Goal: Task Accomplishment & Management: Manage account settings

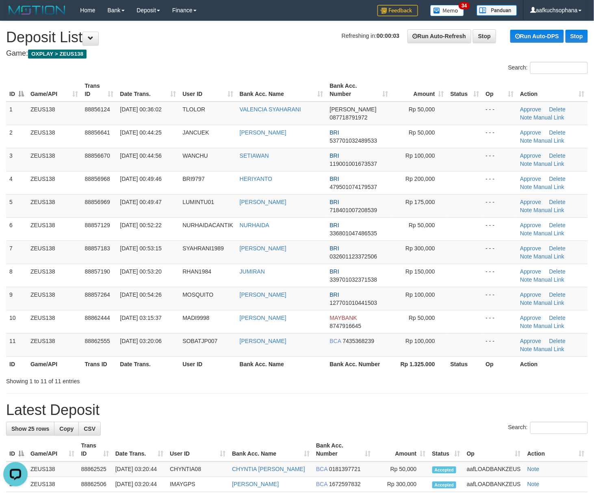
drag, startPoint x: 376, startPoint y: 383, endPoint x: 416, endPoint y: 374, distance: 40.6
click at [392, 378] on div "Showing 1 to 11 of 11 entries" at bounding box center [297, 379] width 594 height 11
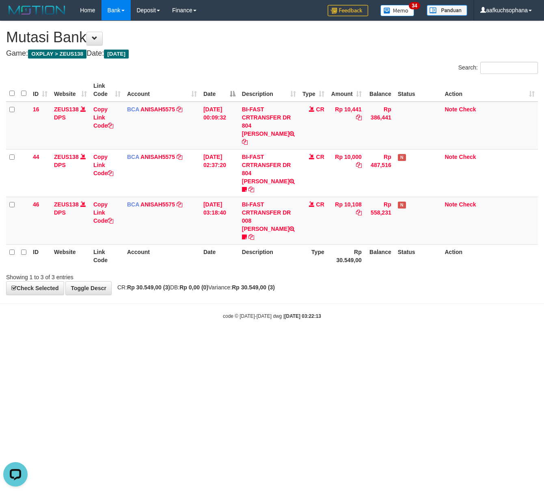
click at [336, 340] on html "Toggle navigation Home Bank Account List Load By Website Group [OXPLAY] ZEUS138…" at bounding box center [272, 170] width 544 height 340
drag, startPoint x: 336, startPoint y: 454, endPoint x: 299, endPoint y: 434, distance: 41.6
click at [333, 340] on html "Toggle navigation Home Bank Account List Load By Website Group [OXPLAY] ZEUS138…" at bounding box center [272, 170] width 544 height 340
drag, startPoint x: 258, startPoint y: 323, endPoint x: 4, endPoint y: 275, distance: 258.8
click at [248, 324] on html "Toggle navigation Home Bank Account List Load By Website Group [OXPLAY] ZEUS138…" at bounding box center [272, 170] width 544 height 340
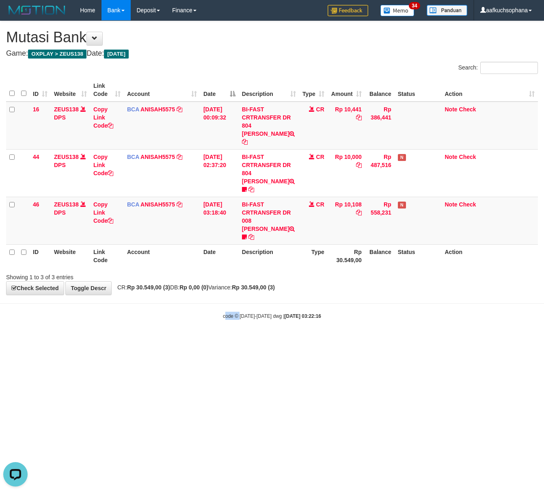
drag, startPoint x: 240, startPoint y: 342, endPoint x: 97, endPoint y: 346, distance: 142.2
click at [238, 340] on html "Toggle navigation Home Bank Account List Load By Website Group [OXPLAY] ZEUS138…" at bounding box center [272, 170] width 544 height 340
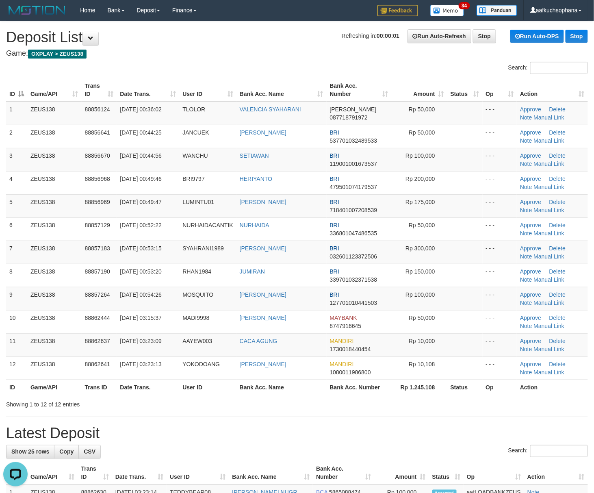
drag, startPoint x: 451, startPoint y: 418, endPoint x: 451, endPoint y: 409, distance: 8.1
click at [451, 417] on div "**********" at bounding box center [297, 484] width 594 height 926
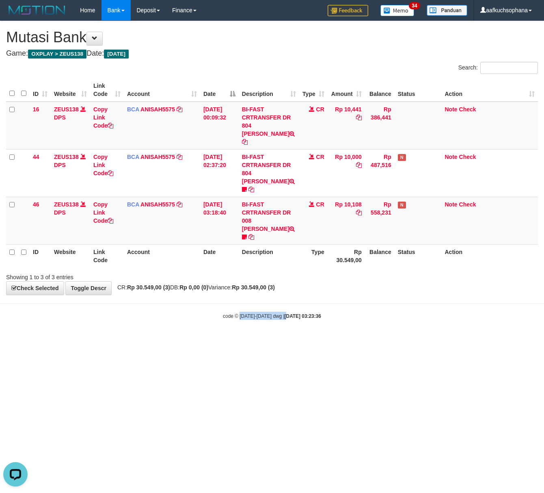
click at [280, 340] on html "Toggle navigation Home Bank Account List Load By Website Group [OXPLAY] ZEUS138…" at bounding box center [272, 170] width 544 height 340
click at [279, 340] on html "Toggle navigation Home Bank Account List Load By Website Group [OXPLAY] ZEUS138…" at bounding box center [272, 170] width 544 height 340
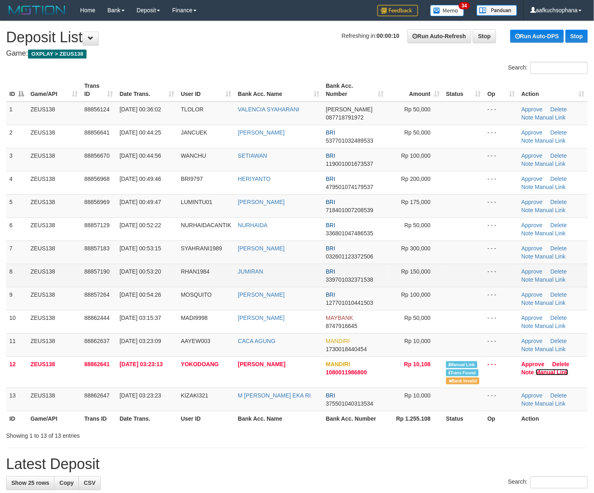
drag, startPoint x: 548, startPoint y: 371, endPoint x: 342, endPoint y: 279, distance: 226.0
click at [547, 371] on link "Manual Link" at bounding box center [552, 372] width 33 height 6
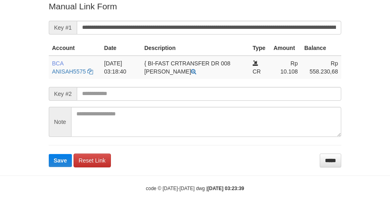
click at [182, 19] on form "**********" at bounding box center [195, 83] width 292 height 167
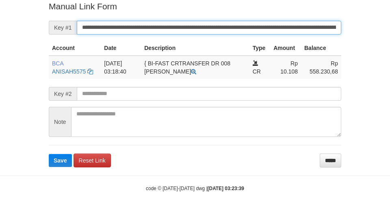
click at [49, 154] on button "Save" at bounding box center [60, 160] width 23 height 13
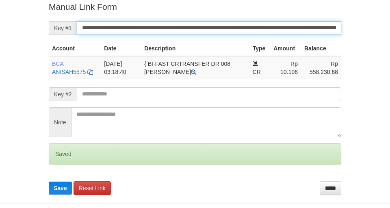
click at [184, 22] on input "**********" at bounding box center [209, 28] width 264 height 14
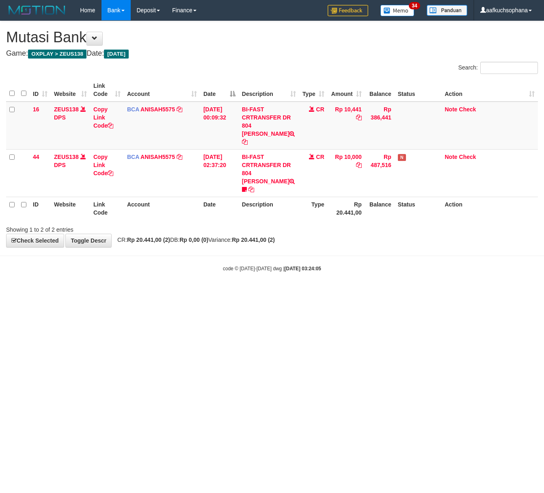
click at [291, 292] on html "Toggle navigation Home Bank Account List Load By Website Group [OXPLAY] ZEUS138…" at bounding box center [272, 146] width 544 height 292
drag, startPoint x: 193, startPoint y: 305, endPoint x: 2, endPoint y: 278, distance: 193.2
click at [189, 292] on html "Toggle navigation Home Bank Account List Load By Website Group [OXPLAY] ZEUS138…" at bounding box center [272, 146] width 544 height 292
drag, startPoint x: 267, startPoint y: 286, endPoint x: 283, endPoint y: 283, distance: 16.1
click at [266, 286] on html "Toggle navigation Home Bank Account List Load By Website Group [OXPLAY] ZEUS138…" at bounding box center [272, 146] width 544 height 292
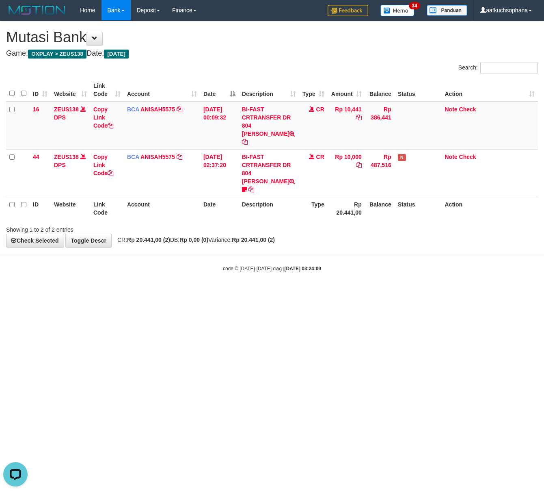
click at [165, 292] on html "Toggle navigation Home Bank Account List Load By Website Group [OXPLAY] ZEUS138…" at bounding box center [272, 146] width 544 height 292
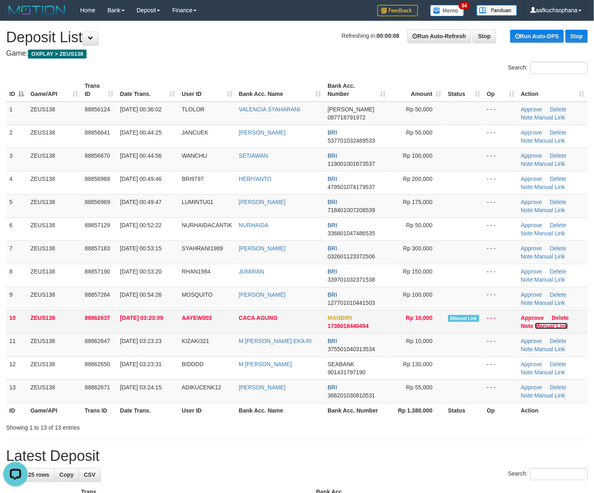
click at [543, 327] on link "Manual Link" at bounding box center [551, 326] width 33 height 6
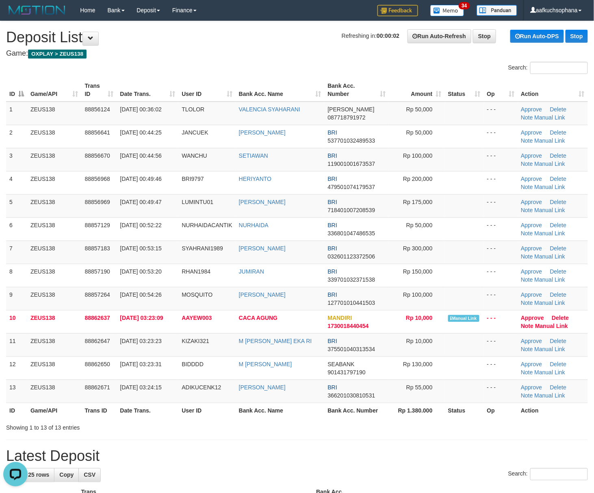
click at [463, 444] on div "**********" at bounding box center [297, 499] width 594 height 957
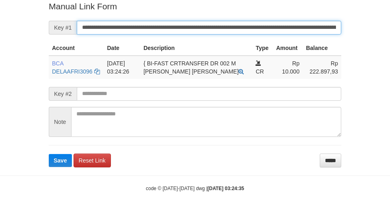
click at [49, 154] on button "Save" at bounding box center [60, 160] width 23 height 13
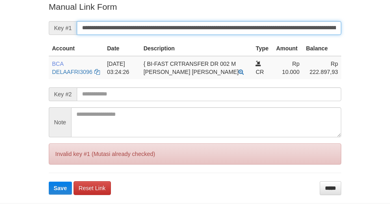
click at [236, 29] on input "**********" at bounding box center [209, 28] width 264 height 14
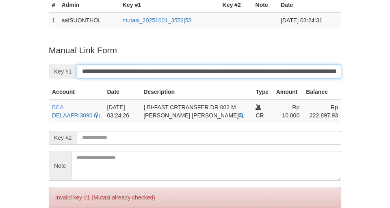
scroll to position [59, 0]
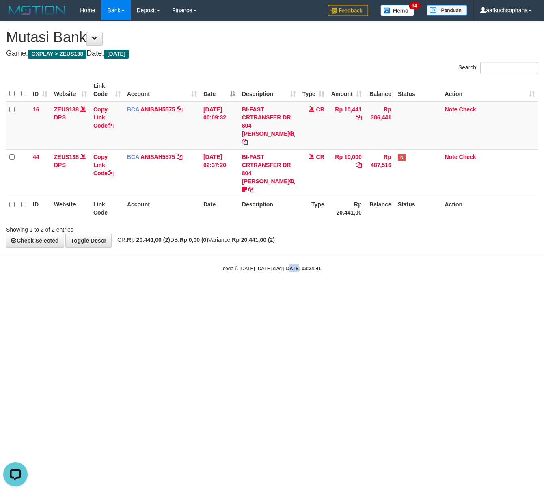
drag, startPoint x: 288, startPoint y: 345, endPoint x: 286, endPoint y: 351, distance: 6.3
click at [290, 292] on html "Toggle navigation Home Bank Account List Load By Website Group [OXPLAY] ZEUS138…" at bounding box center [272, 146] width 544 height 292
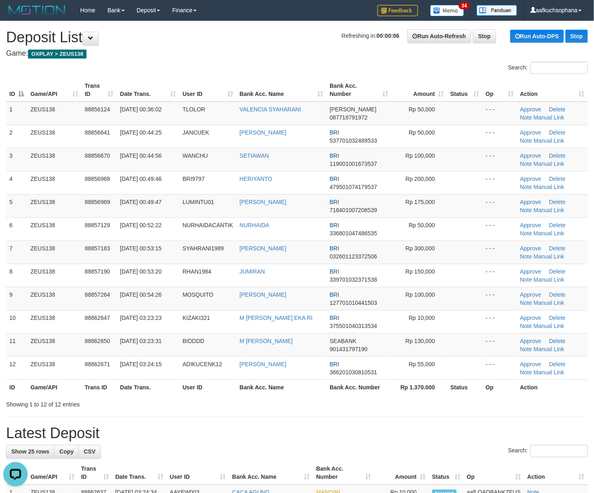
drag, startPoint x: 393, startPoint y: 411, endPoint x: 391, endPoint y: 405, distance: 6.9
click at [389, 413] on div "**********" at bounding box center [297, 492] width 594 height 942
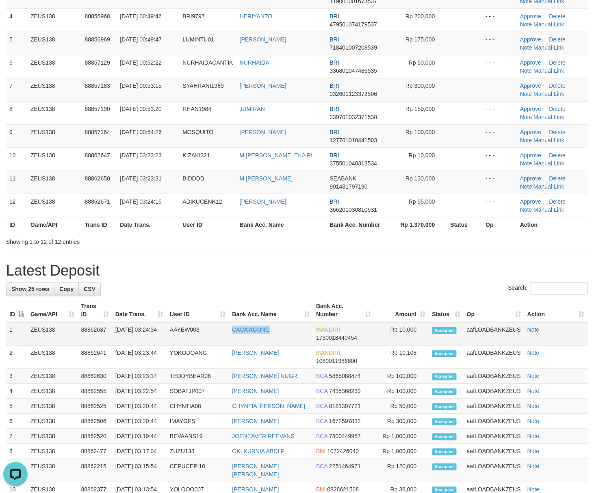
drag, startPoint x: 229, startPoint y: 335, endPoint x: 273, endPoint y: 337, distance: 43.5
click at [273, 337] on tr "1 ZEUS138 88862637 01/10/2025 03:24:34 AAYEW003 CACA AGUNG MANDIRI 173001844045…" at bounding box center [297, 334] width 582 height 24
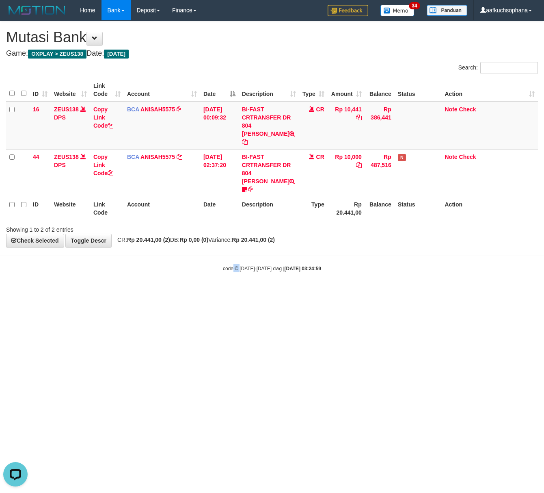
click at [239, 292] on html "Toggle navigation Home Bank Account List Load By Website Group [OXPLAY] ZEUS138…" at bounding box center [272, 146] width 544 height 292
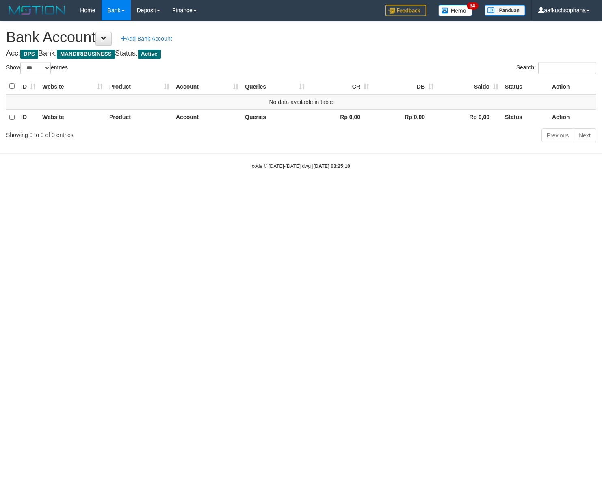
select select "***"
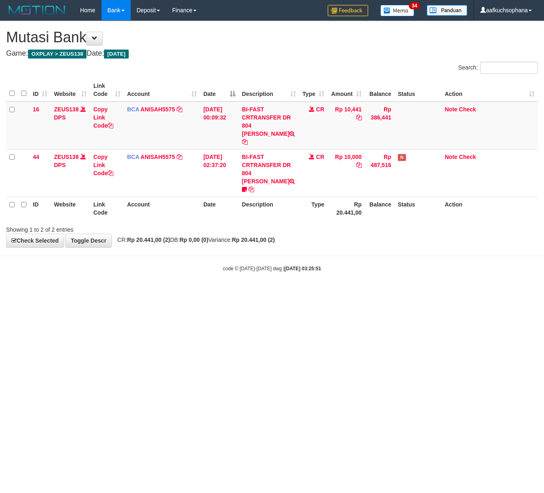
click at [179, 292] on html "Toggle navigation Home Bank Account List Load By Website Group [OXPLAY] ZEUS138…" at bounding box center [272, 146] width 544 height 292
click at [221, 292] on html "Toggle navigation Home Bank Account List Load By Website Group [OXPLAY] ZEUS138…" at bounding box center [272, 146] width 544 height 292
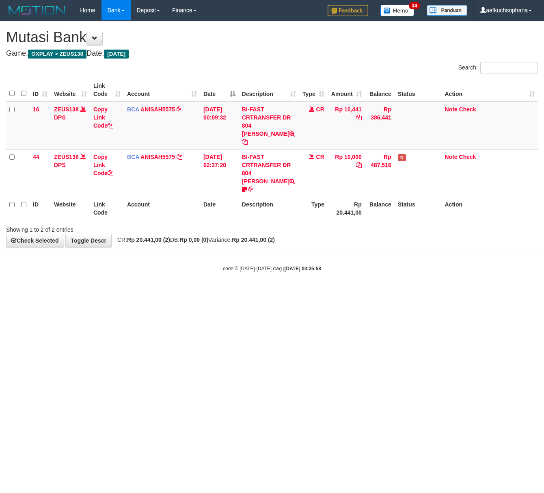
click at [139, 292] on html "Toggle navigation Home Bank Account List Load By Website Group [OXPLAY] ZEUS138…" at bounding box center [272, 146] width 544 height 292
click at [213, 292] on html "Toggle navigation Home Bank Account List Load By Website Group [OXPLAY] ZEUS138…" at bounding box center [272, 146] width 544 height 292
click at [212, 292] on html "Toggle navigation Home Bank Account List Load By Website Group [OXPLAY] ZEUS138…" at bounding box center [272, 146] width 544 height 292
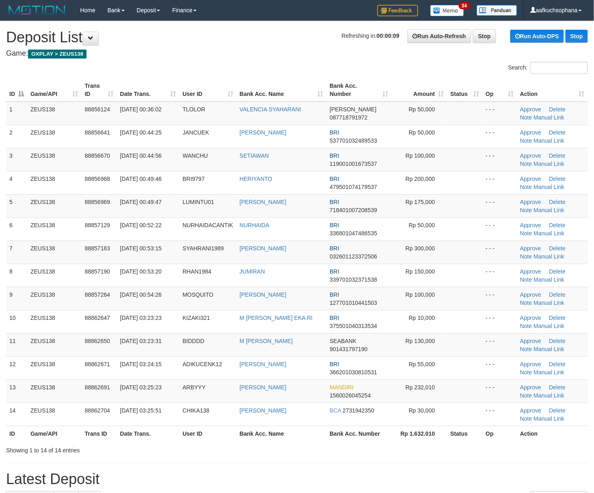
drag, startPoint x: 428, startPoint y: 449, endPoint x: 481, endPoint y: 444, distance: 53.0
click at [446, 447] on div "Showing 1 to 14 of 14 entries" at bounding box center [297, 448] width 594 height 11
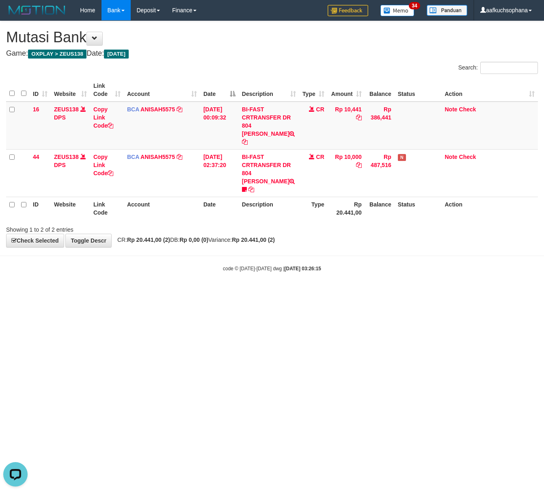
click at [240, 292] on html "Toggle navigation Home Bank Account List Load By Website Group [OXPLAY] ZEUS138…" at bounding box center [272, 146] width 544 height 292
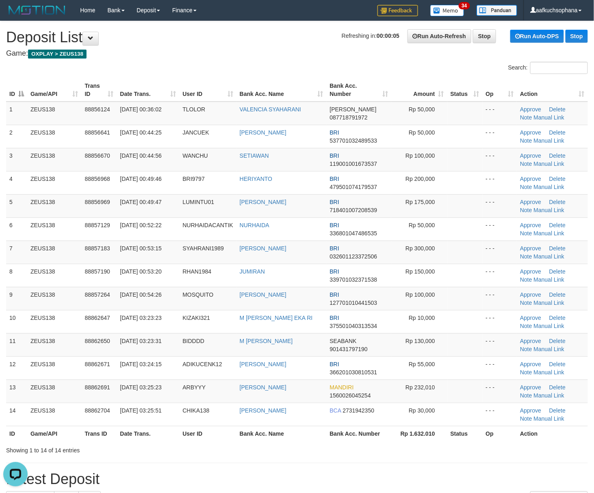
drag, startPoint x: 448, startPoint y: 364, endPoint x: 602, endPoint y: 353, distance: 154.3
click at [463, 364] on td at bounding box center [464, 367] width 35 height 23
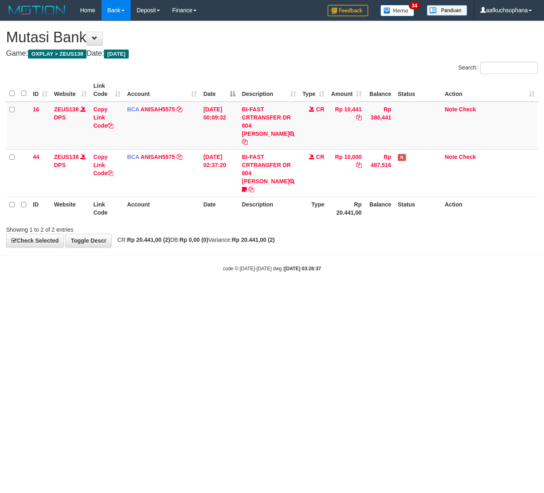
click at [124, 292] on html "Toggle navigation Home Bank Account List Load By Website Group [OXPLAY] ZEUS138…" at bounding box center [272, 146] width 544 height 292
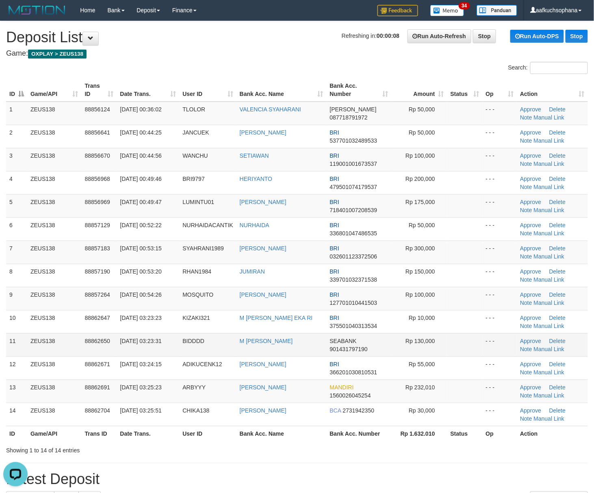
drag, startPoint x: 461, startPoint y: 353, endPoint x: 475, endPoint y: 355, distance: 13.9
click at [472, 354] on td at bounding box center [464, 344] width 35 height 23
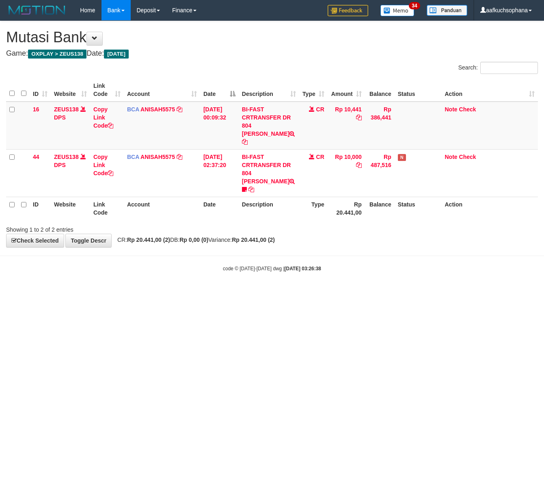
click at [192, 292] on html "Toggle navigation Home Bank Account List Load By Website Group [OXPLAY] ZEUS138…" at bounding box center [272, 146] width 544 height 292
drag, startPoint x: 205, startPoint y: 335, endPoint x: 90, endPoint y: 327, distance: 114.9
click at [194, 292] on html "Toggle navigation Home Bank Account List Load By Website Group [OXPLAY] ZEUS138…" at bounding box center [272, 146] width 544 height 292
click at [125, 292] on html "Toggle navigation Home Bank Account List Load By Website Group [OXPLAY] ZEUS138…" at bounding box center [272, 146] width 544 height 292
click at [355, 292] on html "Toggle navigation Home Bank Account List Load By Website Group [OXPLAY] ZEUS138…" at bounding box center [272, 146] width 544 height 292
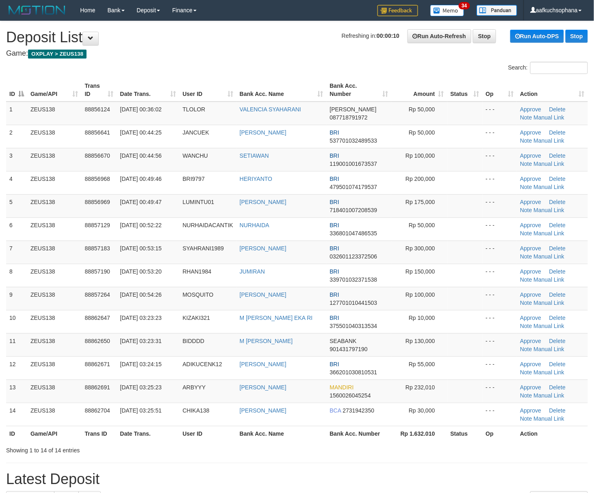
drag, startPoint x: 461, startPoint y: 268, endPoint x: 600, endPoint y: 281, distance: 139.9
click at [465, 268] on td at bounding box center [464, 275] width 35 height 23
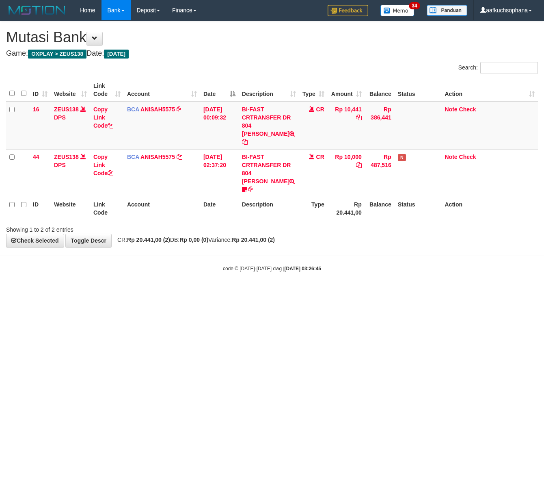
click at [144, 292] on html "Toggle navigation Home Bank Account List Load By Website Group [OXPLAY] ZEUS138…" at bounding box center [272, 146] width 544 height 292
drag, startPoint x: 275, startPoint y: 294, endPoint x: 254, endPoint y: 319, distance: 32.0
click at [266, 292] on html "Toggle navigation Home Bank Account List Load By Website Group [OXPLAY] ZEUS138…" at bounding box center [272, 146] width 544 height 292
click at [254, 292] on html "Toggle navigation Home Bank Account List Load By Website Group [OXPLAY] ZEUS138…" at bounding box center [272, 146] width 544 height 292
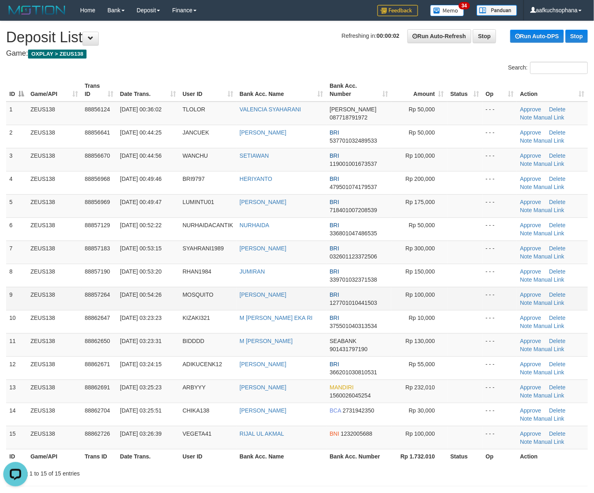
click at [479, 303] on td at bounding box center [464, 298] width 35 height 23
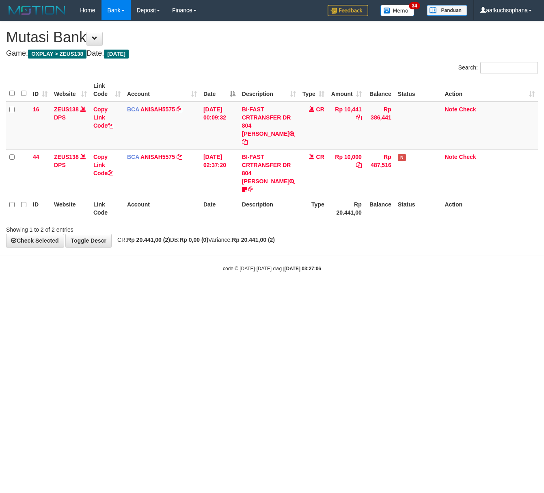
drag, startPoint x: 148, startPoint y: 325, endPoint x: 154, endPoint y: 330, distance: 8.1
click at [148, 292] on html "Toggle navigation Home Bank Account List Load By Website Group [OXPLAY] ZEUS138…" at bounding box center [272, 146] width 544 height 292
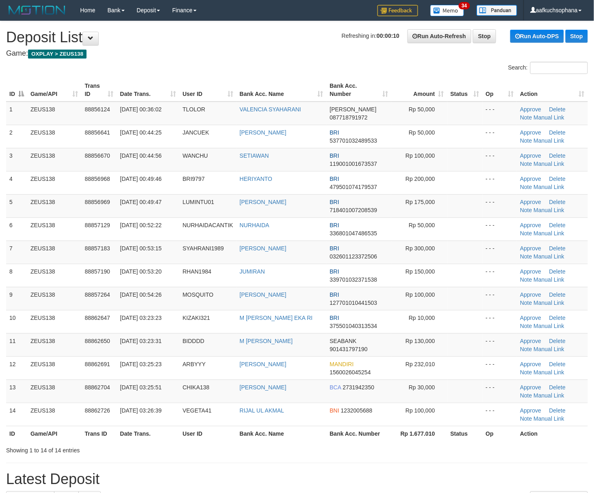
drag, startPoint x: 474, startPoint y: 275, endPoint x: 600, endPoint y: 288, distance: 126.9
click at [475, 275] on td at bounding box center [464, 275] width 35 height 23
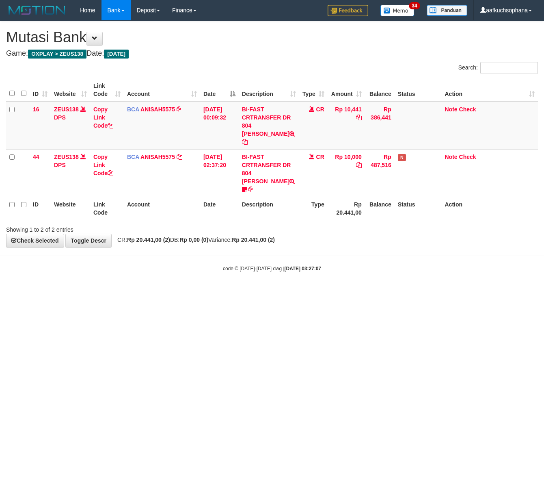
drag, startPoint x: 137, startPoint y: 309, endPoint x: 99, endPoint y: 301, distance: 38.9
click at [126, 292] on html "Toggle navigation Home Bank Account List Load By Website Group [OXPLAY] ZEUS138…" at bounding box center [272, 146] width 544 height 292
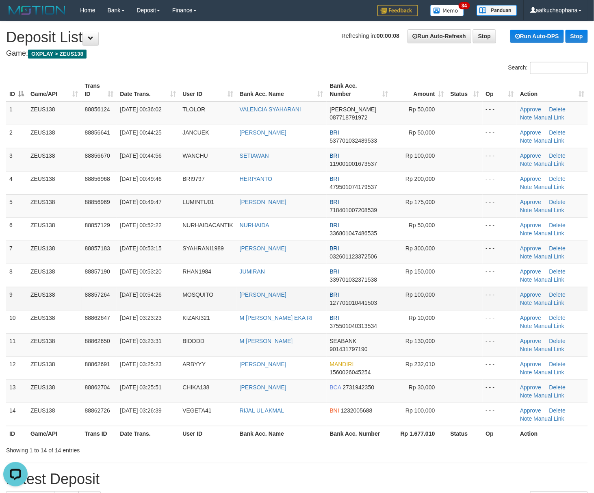
click at [487, 288] on tr "9 ZEUS138 88857264 01/10/2025 00:54:26 MOSQUITO LEONARDO BRI 127701010441503 Rp…" at bounding box center [297, 298] width 582 height 23
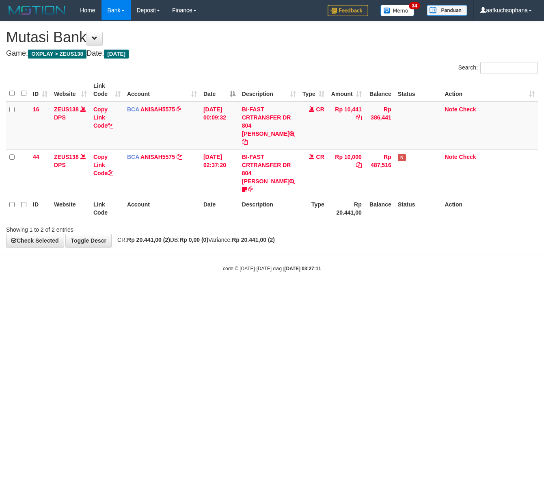
click at [183, 292] on html "Toggle navigation Home Bank Account List Load By Website Group [OXPLAY] ZEUS138…" at bounding box center [272, 146] width 544 height 292
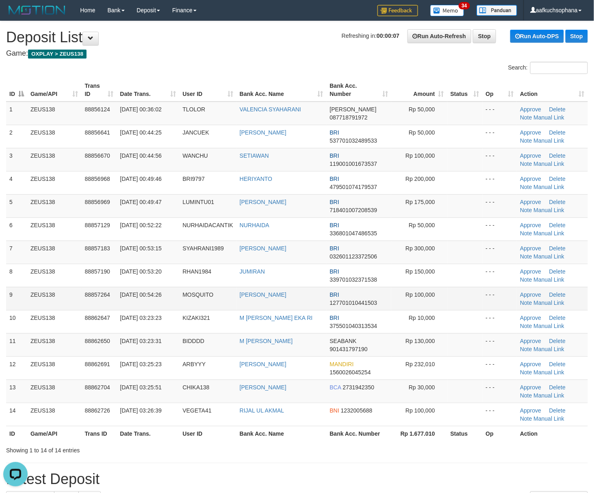
click at [457, 292] on td at bounding box center [464, 298] width 35 height 23
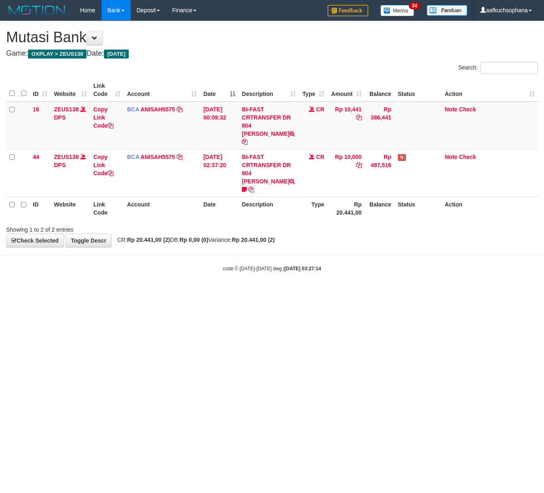
drag, startPoint x: 335, startPoint y: 326, endPoint x: 81, endPoint y: 291, distance: 255.9
click at [329, 292] on html "Toggle navigation Home Bank Account List Load By Website Group [OXPLAY] ZEUS138…" at bounding box center [272, 146] width 544 height 292
drag, startPoint x: 299, startPoint y: 349, endPoint x: 24, endPoint y: 294, distance: 280.2
click at [286, 292] on html "Toggle navigation Home Bank Account List Load By Website Group [OXPLAY] ZEUS138…" at bounding box center [272, 146] width 544 height 292
click at [289, 292] on html "Toggle navigation Home Bank Account List Load By Website Group [OXPLAY] ZEUS138…" at bounding box center [272, 146] width 544 height 292
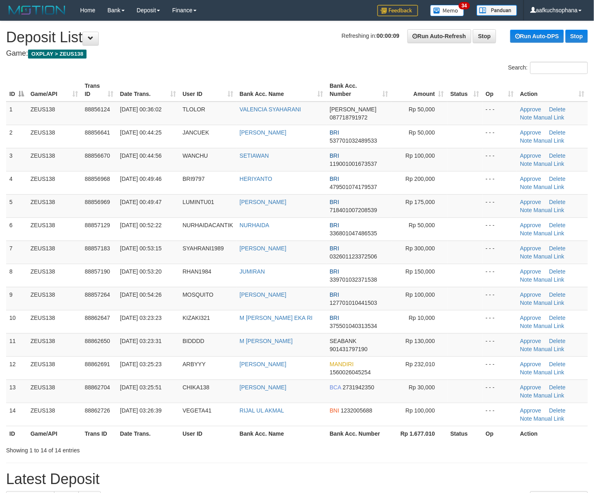
drag, startPoint x: 457, startPoint y: 286, endPoint x: 600, endPoint y: 305, distance: 144.2
click at [466, 287] on td at bounding box center [464, 275] width 35 height 23
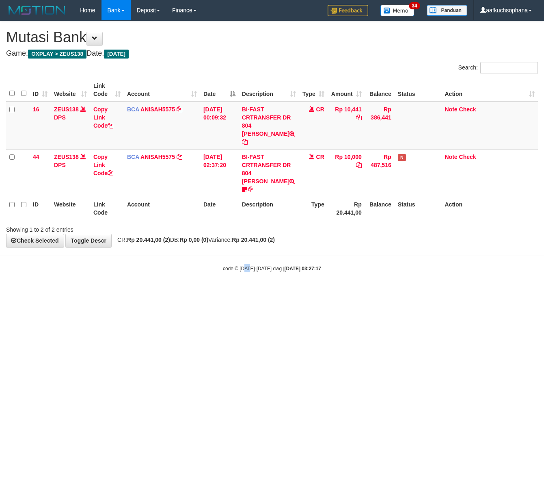
click at [251, 292] on html "Toggle navigation Home Bank Account List Load By Website Group [OXPLAY] ZEUS138…" at bounding box center [272, 146] width 544 height 292
click at [201, 292] on html "Toggle navigation Home Bank Account List Load By Website Group [OXPLAY] ZEUS138…" at bounding box center [272, 146] width 544 height 292
drag, startPoint x: 171, startPoint y: 300, endPoint x: 167, endPoint y: 300, distance: 4.9
click at [169, 292] on html "Toggle navigation Home Bank Account List Load By Website Group [OXPLAY] ZEUS138…" at bounding box center [272, 146] width 544 height 292
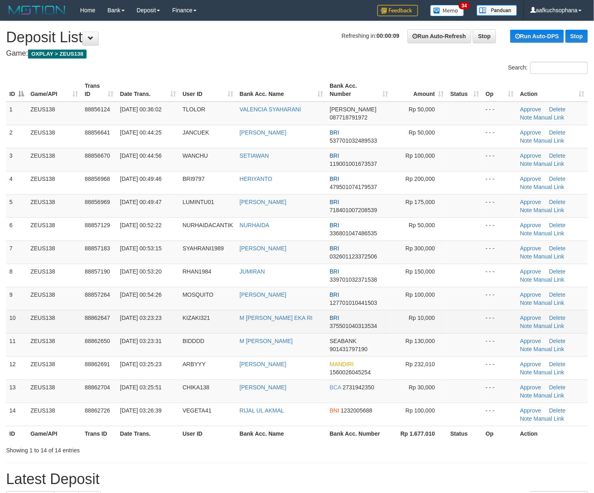
drag, startPoint x: 476, startPoint y: 309, endPoint x: 550, endPoint y: 314, distance: 73.3
click at [476, 309] on td at bounding box center [464, 298] width 35 height 23
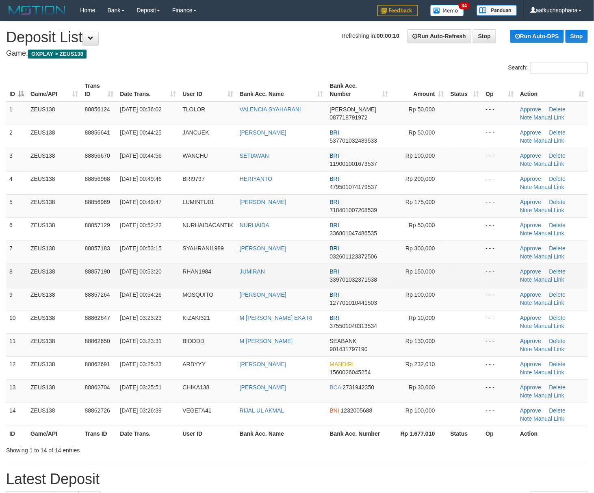
drag, startPoint x: 474, startPoint y: 283, endPoint x: 516, endPoint y: 290, distance: 42.0
click at [475, 284] on td at bounding box center [464, 275] width 35 height 23
click at [479, 278] on td at bounding box center [464, 275] width 35 height 23
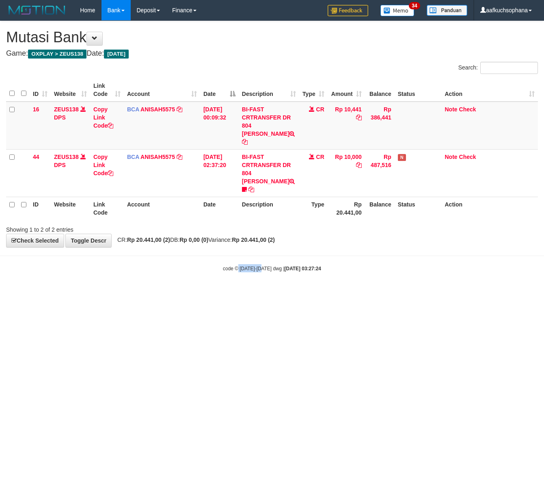
click at [266, 292] on html "Toggle navigation Home Bank Account List Load By Website Group [OXPLAY] ZEUS138…" at bounding box center [272, 146] width 544 height 292
drag, startPoint x: 259, startPoint y: 356, endPoint x: 157, endPoint y: 323, distance: 107.0
click at [254, 292] on html "Toggle navigation Home Bank Account List Load By Website Group [OXPLAY] ZEUS138…" at bounding box center [272, 146] width 544 height 292
drag, startPoint x: 266, startPoint y: 342, endPoint x: 262, endPoint y: 340, distance: 4.4
click at [265, 292] on html "Toggle navigation Home Bank Account List Load By Website Group [OXPLAY] ZEUS138…" at bounding box center [272, 146] width 544 height 292
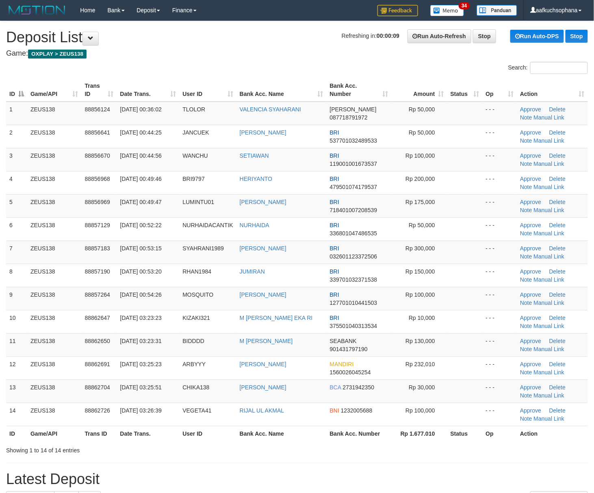
drag, startPoint x: 483, startPoint y: 268, endPoint x: 602, endPoint y: 285, distance: 119.8
click at [487, 270] on td "- - -" at bounding box center [500, 275] width 35 height 23
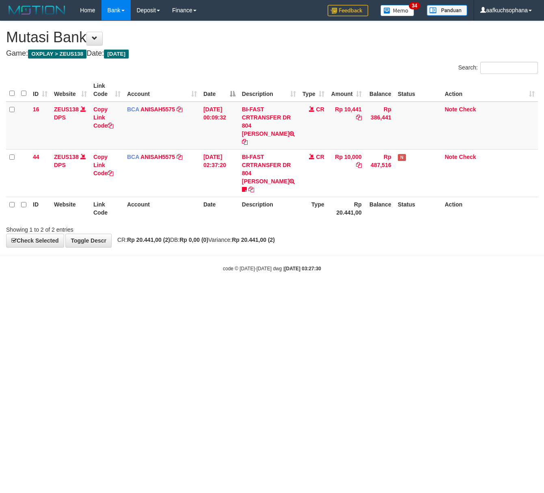
click at [286, 292] on html "Toggle navigation Home Bank Account List Load By Website Group [OXPLAY] ZEUS138…" at bounding box center [272, 146] width 544 height 292
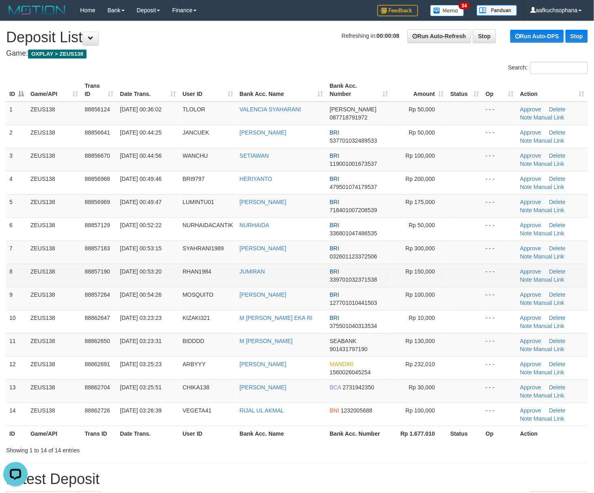
click at [461, 268] on td at bounding box center [464, 275] width 35 height 23
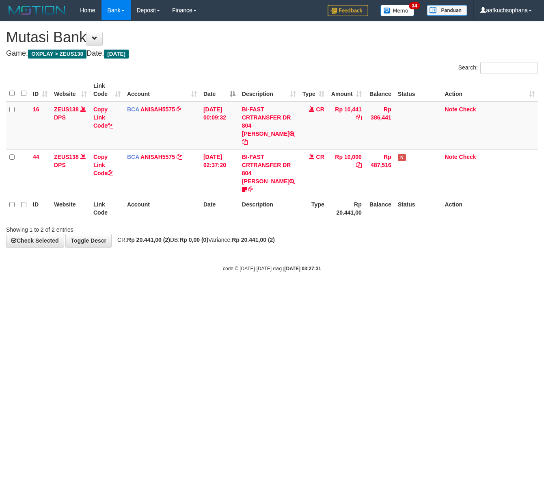
click at [227, 292] on html "Toggle navigation Home Bank Account List Load By Website Group [OXPLAY] ZEUS138…" at bounding box center [272, 146] width 544 height 292
click at [226, 292] on html "Toggle navigation Home Bank Account List Load By Website Group [OXPLAY] ZEUS138…" at bounding box center [272, 146] width 544 height 292
click at [117, 292] on html "Toggle navigation Home Bank Account List Load By Website Group [OXPLAY] ZEUS138…" at bounding box center [272, 146] width 544 height 292
click at [175, 292] on html "Toggle navigation Home Bank Account List Load By Website Group [OXPLAY] ZEUS138…" at bounding box center [272, 146] width 544 height 292
drag, startPoint x: 175, startPoint y: 304, endPoint x: 179, endPoint y: 310, distance: 7.2
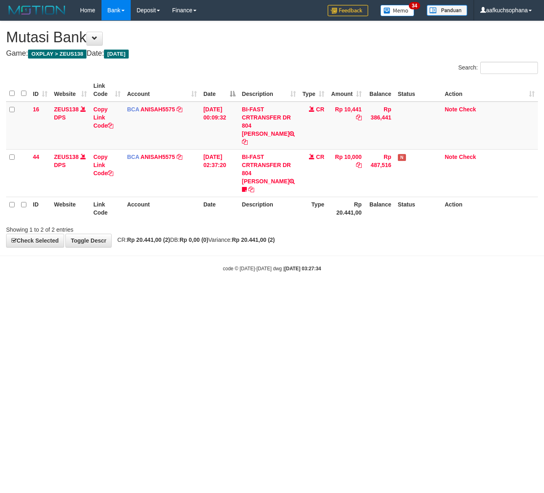
click at [175, 292] on html "Toggle navigation Home Bank Account List Load By Website Group [OXPLAY] ZEUS138…" at bounding box center [272, 146] width 544 height 292
drag, startPoint x: 204, startPoint y: 316, endPoint x: 189, endPoint y: 314, distance: 14.8
click at [202, 292] on html "Toggle navigation Home Bank Account List Load By Website Group [OXPLAY] ZEUS138…" at bounding box center [272, 146] width 544 height 292
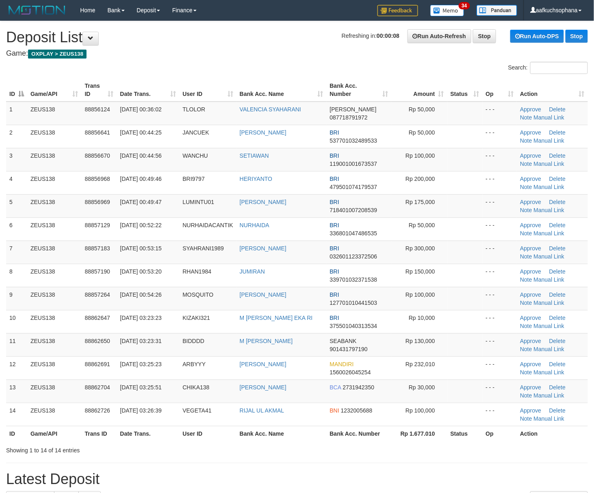
drag, startPoint x: 455, startPoint y: 285, endPoint x: 598, endPoint y: 307, distance: 144.7
click at [476, 290] on tbody "1 ZEUS138 88856124 01/10/2025 00:36:02 TLOLOR VALENCIA SYAHARANI DANA 087718791…" at bounding box center [297, 264] width 582 height 325
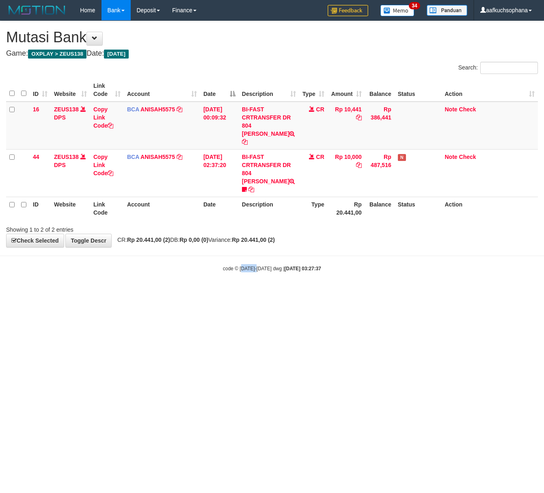
click at [255, 292] on html "Toggle navigation Home Bank Account List Load By Website Group [OXPLAY] ZEUS138…" at bounding box center [272, 146] width 544 height 292
click at [254, 292] on html "Toggle navigation Home Bank Account List Load By Website Group [OXPLAY] ZEUS138…" at bounding box center [272, 146] width 544 height 292
click at [250, 292] on html "Toggle navigation Home Bank Account List Load By Website Group [OXPLAY] ZEUS138…" at bounding box center [272, 146] width 544 height 292
drag, startPoint x: 103, startPoint y: 330, endPoint x: 93, endPoint y: 343, distance: 15.9
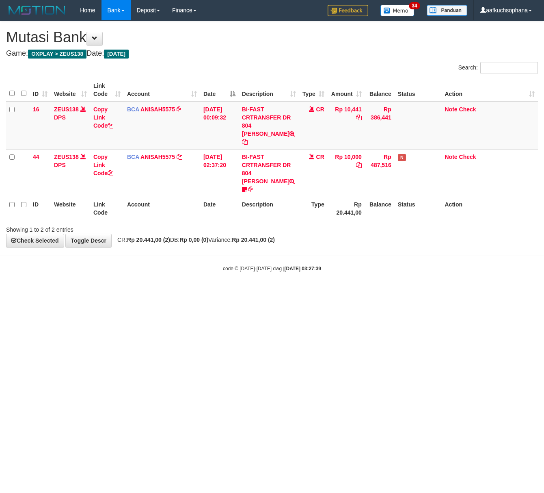
click at [93, 292] on html "Toggle navigation Home Bank Account List Load By Website Group [OXPLAY] ZEUS138…" at bounding box center [272, 146] width 544 height 292
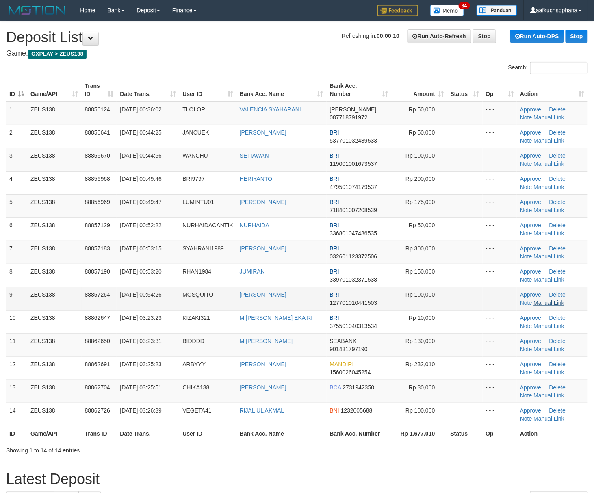
click at [454, 287] on tr "8 ZEUS138 88857190 01/10/2025 00:53:20 RHAN1984 JUMIRAN BRI 339701032371538 Rp …" at bounding box center [297, 275] width 582 height 23
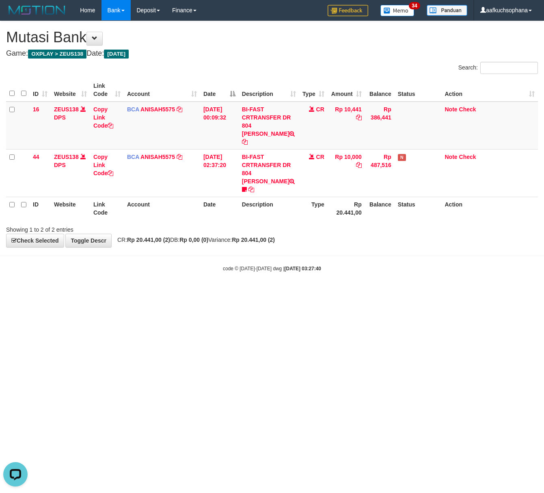
click at [369, 292] on html "Toggle navigation Home Bank Account List Load By Website Group [OXPLAY] ZEUS138…" at bounding box center [272, 146] width 544 height 292
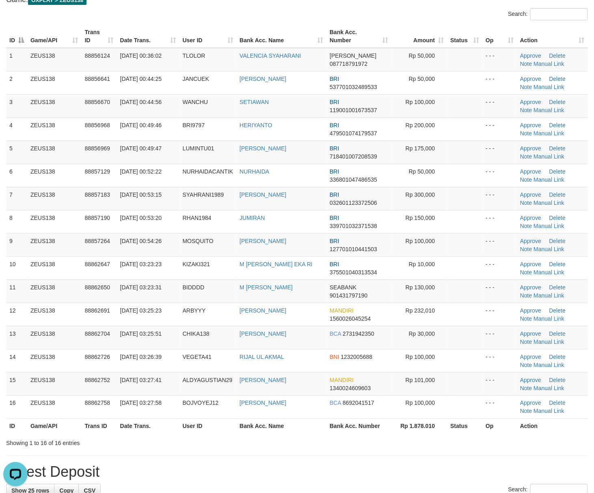
scroll to position [54, 0]
drag, startPoint x: 430, startPoint y: 436, endPoint x: 600, endPoint y: 413, distance: 172.2
click at [435, 434] on div "ID Game/API Trans ID Date Trans. User ID Bank Acc. Name Bank Acc. Number Amount…" at bounding box center [297, 228] width 594 height 413
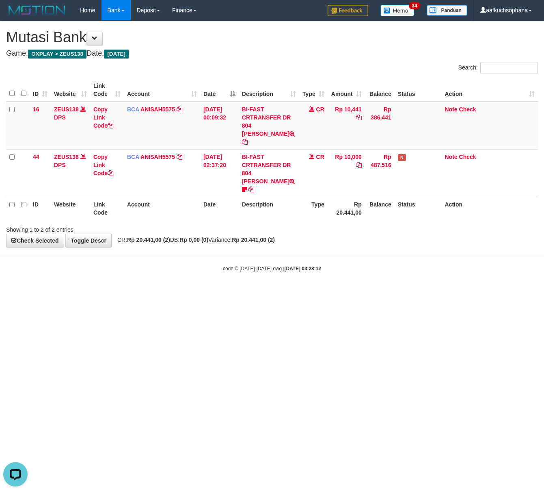
click at [277, 292] on html "Toggle navigation Home Bank Account List Load By Website Group [OXPLAY] ZEUS138…" at bounding box center [272, 146] width 544 height 292
click at [216, 292] on html "Toggle navigation Home Bank Account List Load By Website Group [OXPLAY] ZEUS138…" at bounding box center [272, 146] width 544 height 292
click at [189, 292] on html "Toggle navigation Home Bank Account List Load By Website Group [OXPLAY] ZEUS138…" at bounding box center [272, 146] width 544 height 292
drag, startPoint x: 131, startPoint y: 410, endPoint x: 1, endPoint y: 364, distance: 137.8
click at [63, 292] on html "Toggle navigation Home Bank Account List Load By Website Group [OXPLAY] ZEUS138…" at bounding box center [272, 146] width 544 height 292
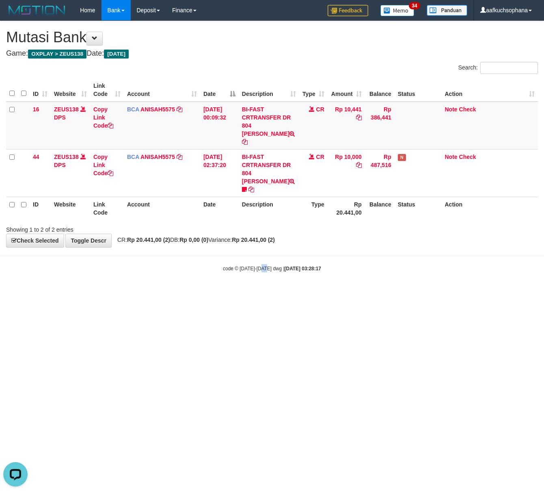
click at [266, 292] on html "Toggle navigation Home Bank Account List Load By Website Group [OXPLAY] ZEUS138…" at bounding box center [272, 146] width 544 height 292
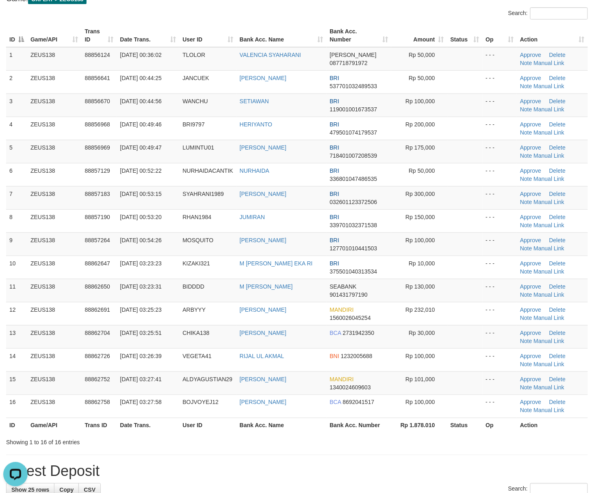
drag, startPoint x: 429, startPoint y: 428, endPoint x: 444, endPoint y: 422, distance: 16.4
click at [433, 427] on th "Rp 1.878.010" at bounding box center [419, 425] width 56 height 15
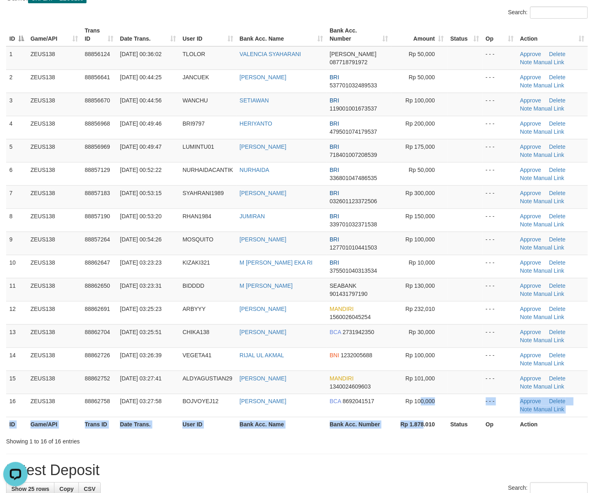
click at [426, 422] on table "ID Game/API Trans ID Date Trans. User ID Bank Acc. Name Bank Acc. Number Amount…" at bounding box center [297, 227] width 582 height 409
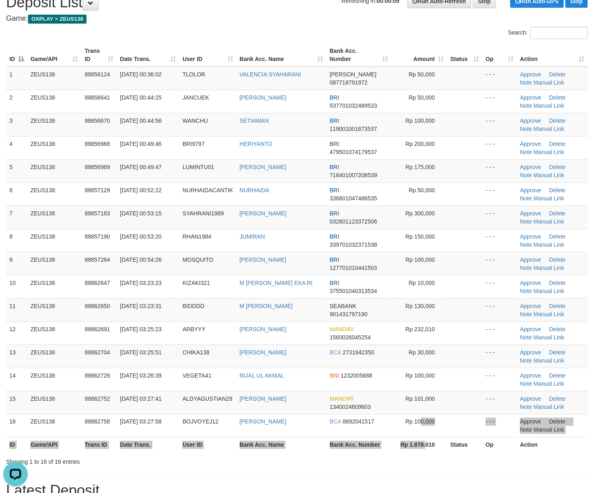
scroll to position [1, 0]
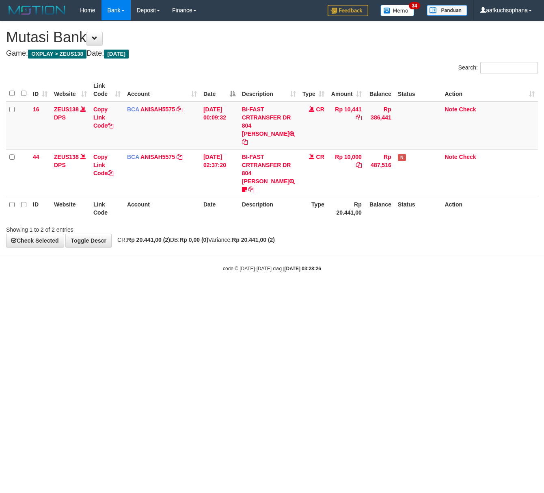
click at [197, 292] on html "Toggle navigation Home Bank Account List Load By Website Group [OXPLAY] ZEUS138…" at bounding box center [272, 146] width 544 height 292
click html "Toggle navigation Home Bank Account List Load By Website Group [OXPLAY] ZEUS138…"
drag, startPoint x: 192, startPoint y: 389, endPoint x: 2, endPoint y: 343, distance: 195.9
click html "Toggle navigation Home Bank Account List Load By Website Group [OXPLAY] ZEUS138…"
drag, startPoint x: 169, startPoint y: 358, endPoint x: 213, endPoint y: 358, distance: 43.9
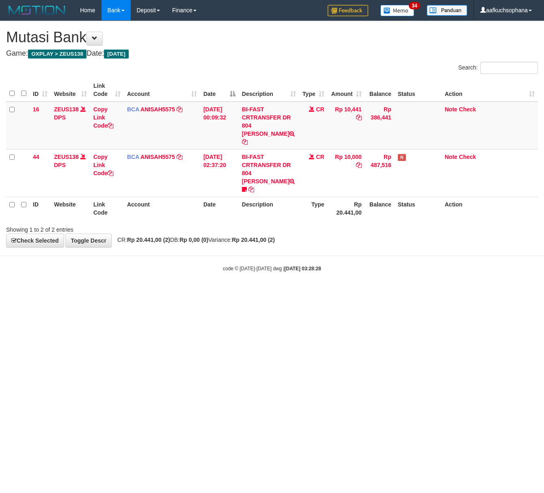
click at [171, 292] on html "Toggle navigation Home Bank Account List Load By Website Group [OXPLAY] ZEUS138…" at bounding box center [272, 146] width 544 height 292
drag, startPoint x: 95, startPoint y: 385, endPoint x: 1, endPoint y: 368, distance: 95.4
click at [96, 292] on html "Toggle navigation Home Bank Account List Load By Website Group [OXPLAY] ZEUS138…" at bounding box center [272, 146] width 544 height 292
click at [229, 292] on html "Toggle navigation Home Bank Account List Load By Website Group [OXPLAY] ZEUS138…" at bounding box center [272, 146] width 544 height 292
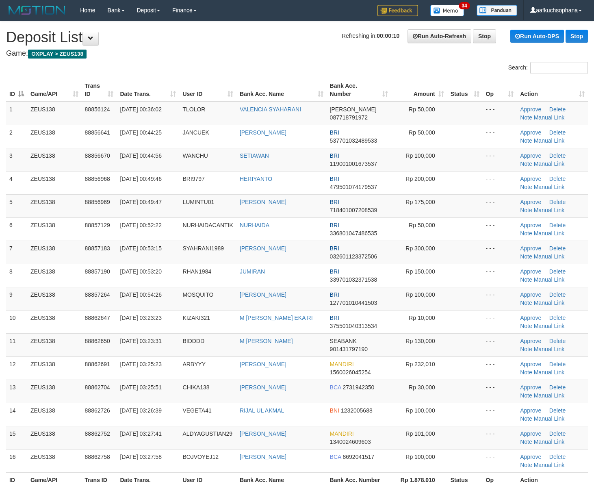
scroll to position [1, 0]
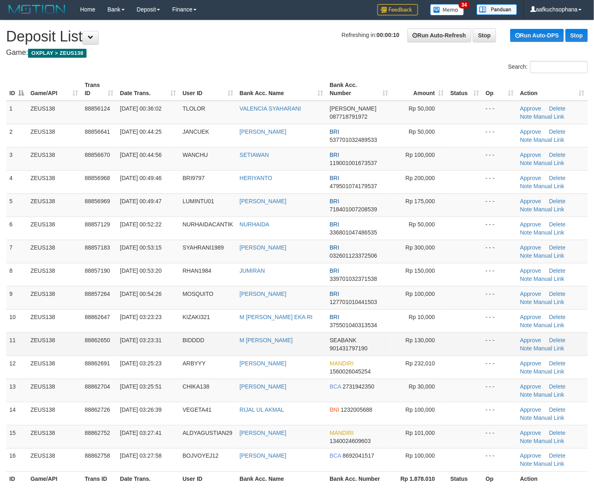
drag, startPoint x: 0, startPoint y: 0, endPoint x: 524, endPoint y: 353, distance: 631.8
click at [450, 335] on tr "11 ZEUS138 88862650 01/10/2025 03:23:31 BIDDDD M ZAINAL ABIDIN SEABANK 90143179…" at bounding box center [297, 343] width 582 height 23
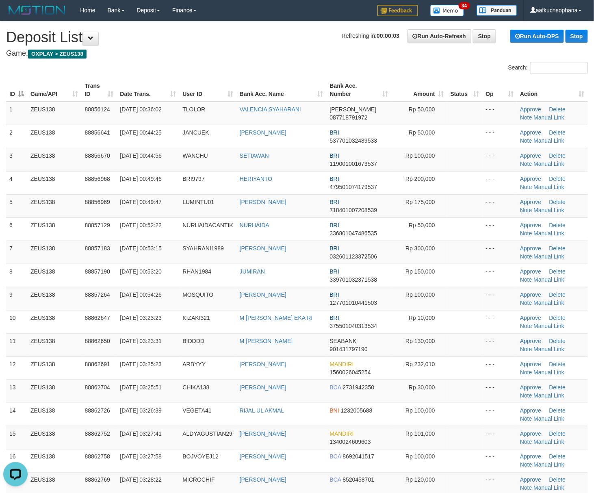
drag, startPoint x: 479, startPoint y: 309, endPoint x: 597, endPoint y: 304, distance: 117.9
click at [483, 307] on tr "9 ZEUS138 88857264 [DATE] 00:54:26 MOSQUITO [PERSON_NAME] BRI 127701010441503 R…" at bounding box center [297, 298] width 582 height 23
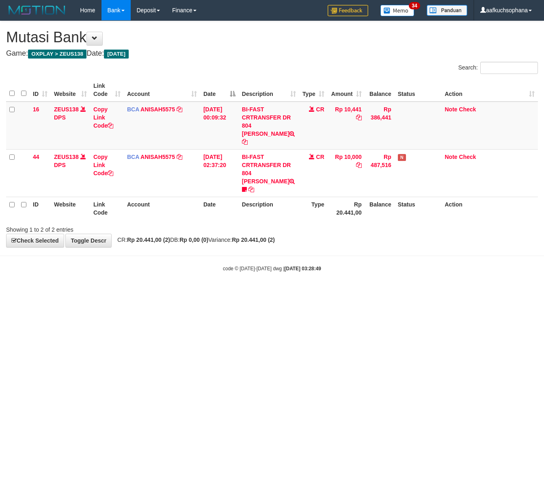
drag, startPoint x: 167, startPoint y: 315, endPoint x: 23, endPoint y: 301, distance: 144.1
click at [166, 292] on html "Toggle navigation Home Bank Account List Load By Website Group [OXPLAY] ZEUS138…" at bounding box center [272, 146] width 544 height 292
click at [227, 292] on html "Toggle navigation Home Bank Account List Load By Website Group [OXPLAY] ZEUS138…" at bounding box center [272, 146] width 544 height 292
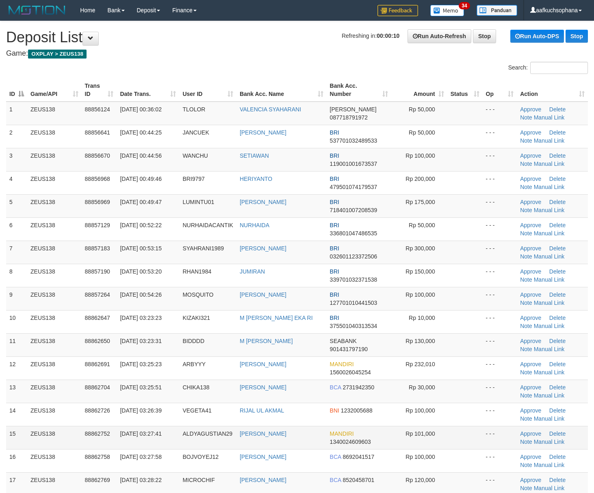
scroll to position [57, 0]
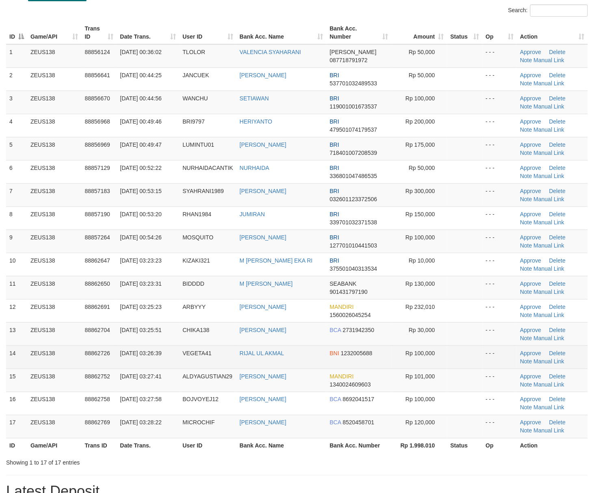
click at [476, 363] on td at bounding box center [464, 356] width 35 height 23
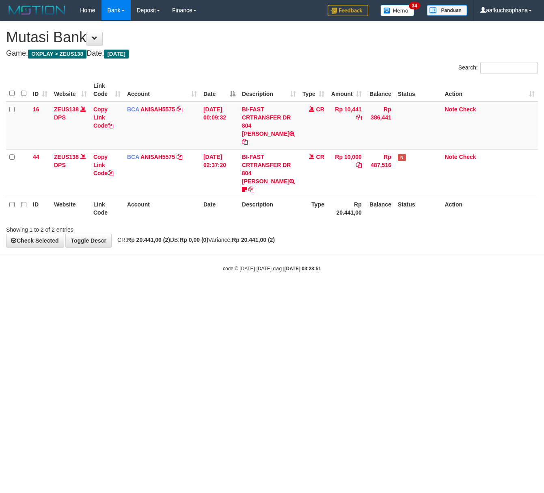
click at [172, 292] on html "Toggle navigation Home Bank Account List Load By Website Group [OXPLAY] ZEUS138…" at bounding box center [272, 146] width 544 height 292
drag, startPoint x: 210, startPoint y: 387, endPoint x: 201, endPoint y: 385, distance: 8.3
click at [210, 292] on html "Toggle navigation Home Bank Account List Load By Website Group [OXPLAY] ZEUS138…" at bounding box center [272, 146] width 544 height 292
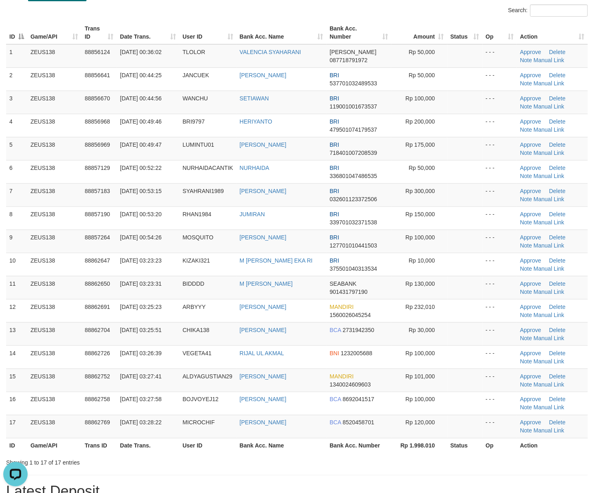
drag, startPoint x: 460, startPoint y: 286, endPoint x: 601, endPoint y: 305, distance: 142.6
click at [511, 291] on tr "11 ZEUS138 88862650 [DATE] 03:23:31 BIDDDD M [PERSON_NAME] SEABANK 901431797190…" at bounding box center [297, 287] width 582 height 23
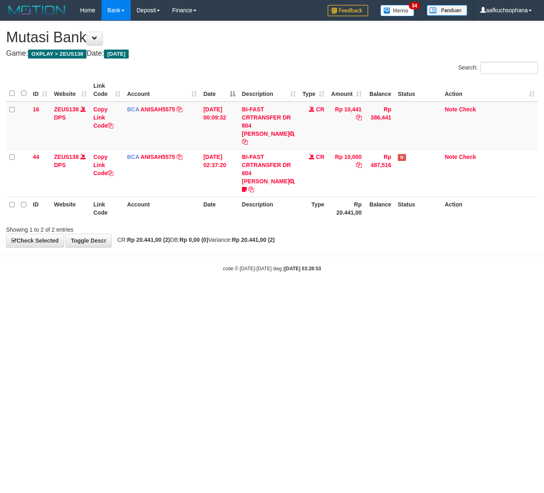
drag, startPoint x: 198, startPoint y: 343, endPoint x: 205, endPoint y: 351, distance: 10.7
click at [203, 292] on html "Toggle navigation Home Bank Account List Load By Website Group [OXPLAY] ZEUS138…" at bounding box center [272, 146] width 544 height 292
click at [142, 292] on html "Toggle navigation Home Bank Account List Load By Website Group [OXPLAY] ZEUS138…" at bounding box center [272, 146] width 544 height 292
click at [141, 292] on html "Toggle navigation Home Bank Account List Load By Website Group [OXPLAY] ZEUS138…" at bounding box center [272, 146] width 544 height 292
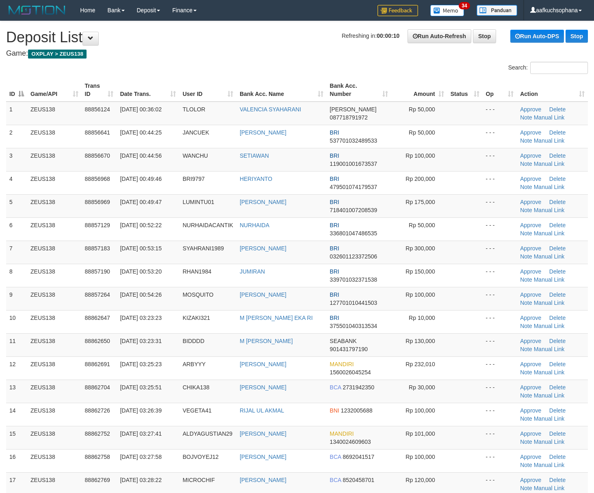
scroll to position [57, 0]
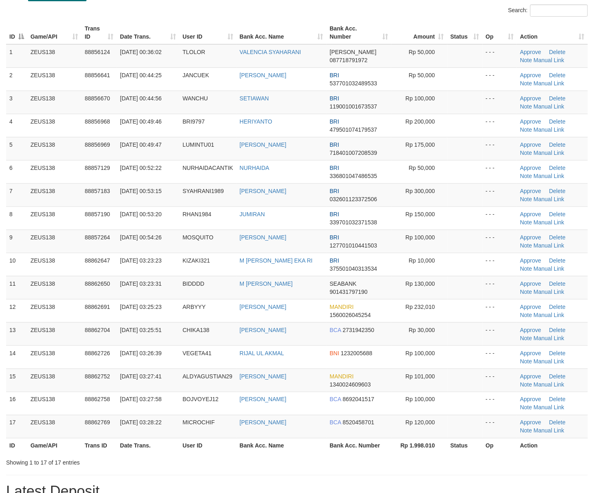
drag, startPoint x: 450, startPoint y: 288, endPoint x: 601, endPoint y: 309, distance: 152.1
click at [451, 288] on td at bounding box center [464, 287] width 35 height 23
drag, startPoint x: 472, startPoint y: 329, endPoint x: 532, endPoint y: 325, distance: 60.2
click at [466, 328] on td at bounding box center [464, 333] width 35 height 23
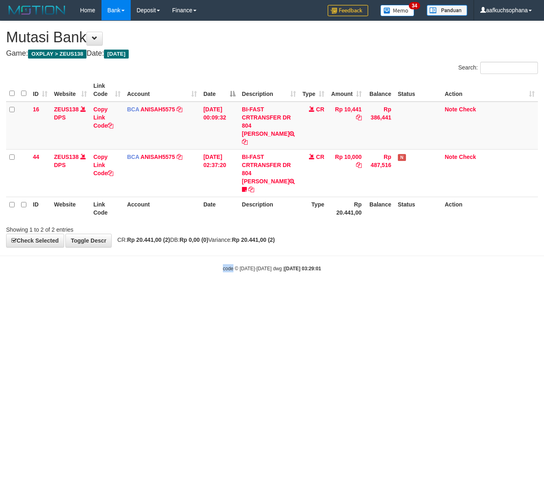
click at [233, 292] on html "Toggle navigation Home Bank Account List Load By Website Group [OXPLAY] ZEUS138…" at bounding box center [272, 146] width 544 height 292
click at [246, 292] on html "Toggle navigation Home Bank Account List Load By Website Group [OXPLAY] ZEUS138…" at bounding box center [272, 146] width 544 height 292
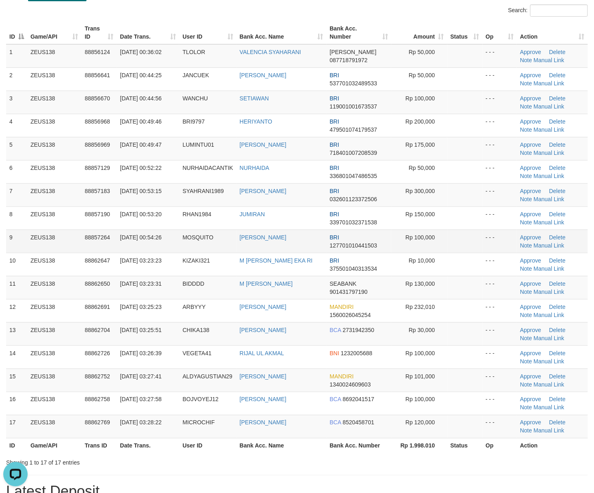
click at [448, 248] on tr "9 ZEUS138 88857264 01/10/2025 00:54:26 MOSQUITO LEONARDO BRI 127701010441503 Rp…" at bounding box center [297, 240] width 582 height 23
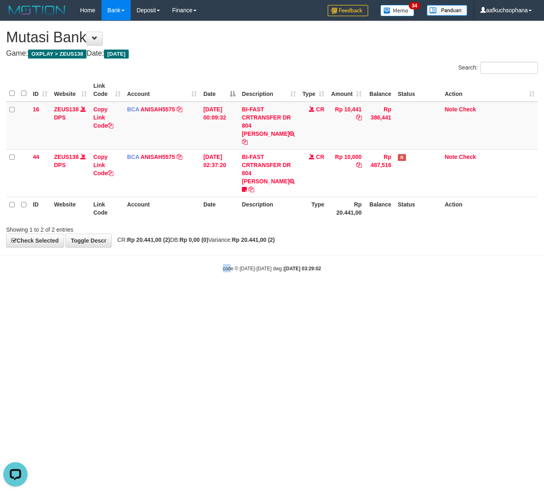
drag, startPoint x: 230, startPoint y: 358, endPoint x: 257, endPoint y: 356, distance: 27.3
click at [229, 292] on html "Toggle navigation Home Bank Account List Load By Website Group [OXPLAY] ZEUS138…" at bounding box center [272, 146] width 544 height 292
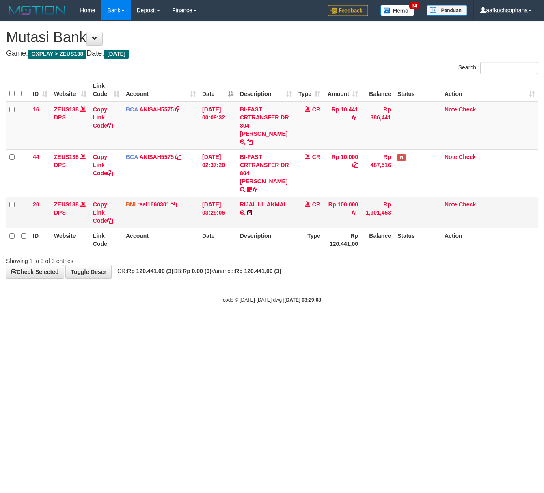
click at [250, 210] on icon at bounding box center [250, 213] width 6 height 6
click at [153, 253] on div "Showing 1 to 3 of 3 entries" at bounding box center [113, 258] width 214 height 11
click at [239, 303] on body "Toggle navigation Home Bank Account List Load By Website Group [OXPLAY] ZEUS138…" at bounding box center [272, 162] width 544 height 324
drag, startPoint x: 239, startPoint y: 303, endPoint x: 163, endPoint y: 318, distance: 77.0
click at [236, 303] on body "Toggle navigation Home Bank Account List Load By Website Group [OXPLAY] ZEUS138…" at bounding box center [272, 162] width 544 height 324
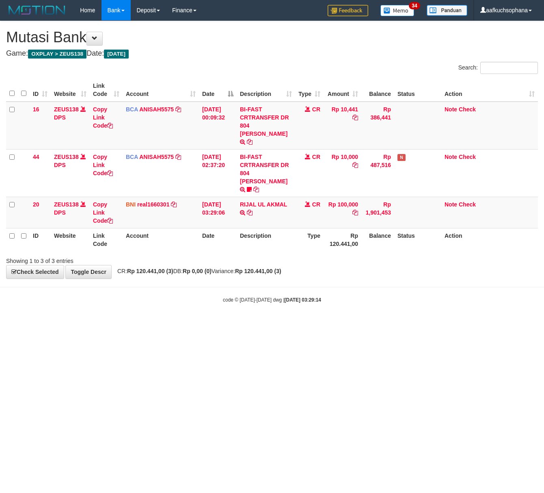
drag, startPoint x: 178, startPoint y: 357, endPoint x: 21, endPoint y: 347, distance: 157.1
click at [175, 324] on html "Toggle navigation Home Bank Account List Load By Website Group [OXPLAY] ZEUS138…" at bounding box center [272, 162] width 544 height 324
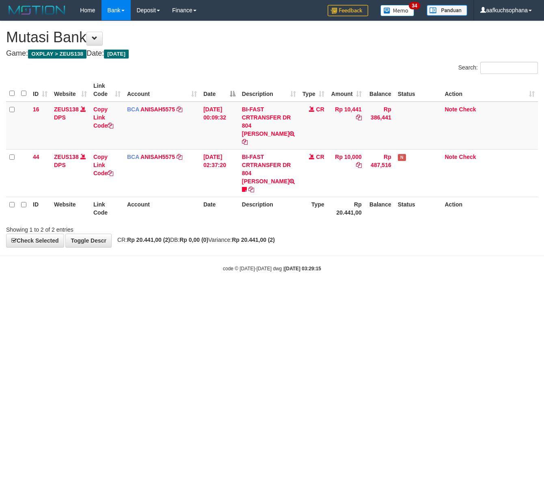
click at [91, 292] on html "Toggle navigation Home Bank Account List Load By Website Group [OXPLAY] ZEUS138…" at bounding box center [272, 146] width 544 height 292
click at [106, 292] on html "Toggle navigation Home Bank Account List Load By Website Group [OXPLAY] ZEUS138…" at bounding box center [272, 146] width 544 height 292
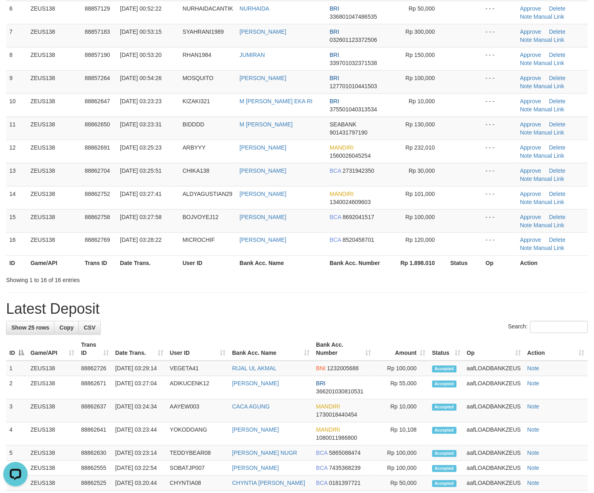
drag, startPoint x: 457, startPoint y: 275, endPoint x: 602, endPoint y: 291, distance: 145.1
click at [463, 273] on div at bounding box center [420, 273] width 346 height 0
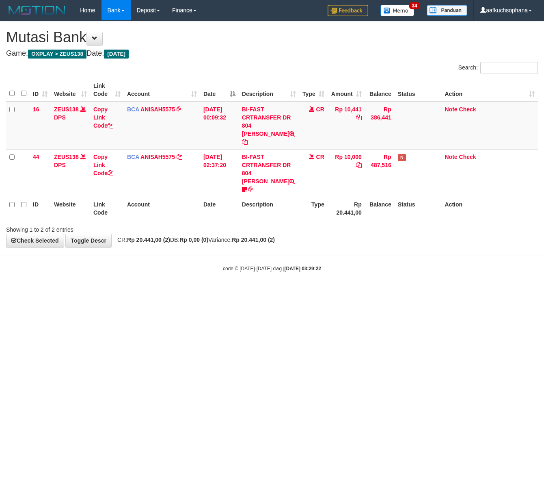
drag, startPoint x: 33, startPoint y: 296, endPoint x: 0, endPoint y: 289, distance: 33.5
click at [32, 292] on html "Toggle navigation Home Bank Account List Load By Website Group [OXPLAY] ZEUS138…" at bounding box center [272, 146] width 544 height 292
click at [158, 292] on html "Toggle navigation Home Bank Account List Load By Website Group [OXPLAY] ZEUS138…" at bounding box center [272, 146] width 544 height 292
drag, startPoint x: 158, startPoint y: 333, endPoint x: 0, endPoint y: 306, distance: 159.9
click at [158, 292] on html "Toggle navigation Home Bank Account List Load By Website Group [OXPLAY] ZEUS138…" at bounding box center [272, 146] width 544 height 292
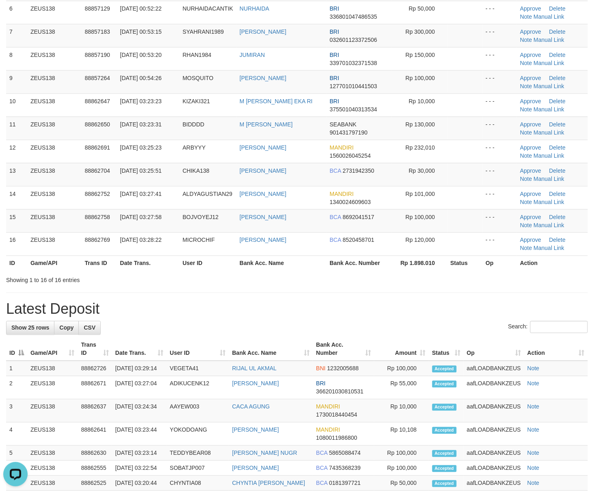
drag, startPoint x: 390, startPoint y: 320, endPoint x: 524, endPoint y: 320, distance: 133.6
click at [398, 319] on div "**********" at bounding box center [297, 326] width 594 height 1043
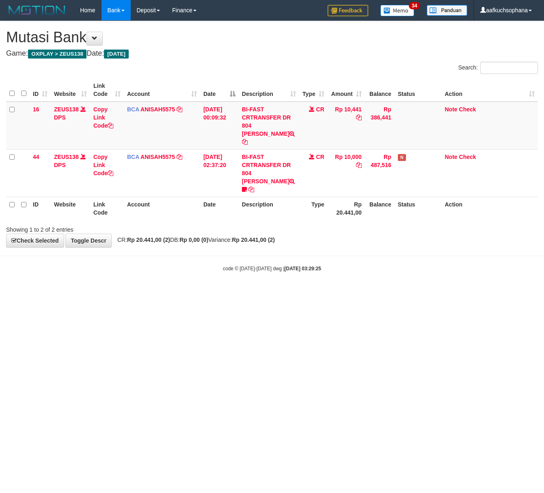
click at [67, 292] on html "Toggle navigation Home Bank Account List Load By Website Group [OXPLAY] ZEUS138…" at bounding box center [272, 146] width 544 height 292
click at [148, 292] on html "Toggle navigation Home Bank Account List Load By Website Group [OXPLAY] ZEUS138…" at bounding box center [272, 146] width 544 height 292
drag, startPoint x: 149, startPoint y: 325, endPoint x: 135, endPoint y: 318, distance: 16.0
click at [145, 292] on html "Toggle navigation Home Bank Account List Load By Website Group [OXPLAY] ZEUS138…" at bounding box center [272, 146] width 544 height 292
click at [52, 284] on html "Toggle navigation Home Bank Account List Load By Website Group [OXPLAY] ZEUS138…" at bounding box center [272, 146] width 544 height 292
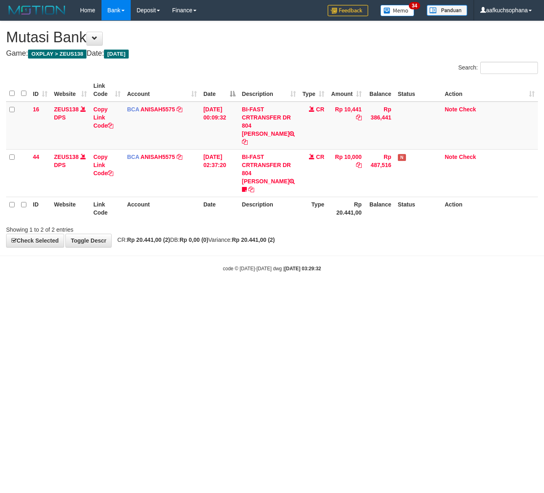
drag, startPoint x: 232, startPoint y: 306, endPoint x: 154, endPoint y: 303, distance: 78.9
click at [216, 292] on html "Toggle navigation Home Bank Account List Load By Website Group [OXPLAY] ZEUS138…" at bounding box center [272, 146] width 544 height 292
click at [138, 292] on html "Toggle navigation Home Bank Account List Load By Website Group [OXPLAY] ZEUS138…" at bounding box center [272, 146] width 544 height 292
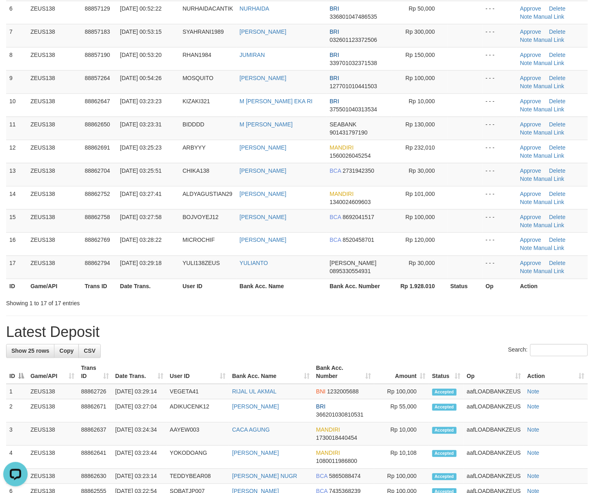
drag, startPoint x: 346, startPoint y: 325, endPoint x: 398, endPoint y: 321, distance: 52.6
click at [379, 321] on div "**********" at bounding box center [297, 338] width 594 height 1066
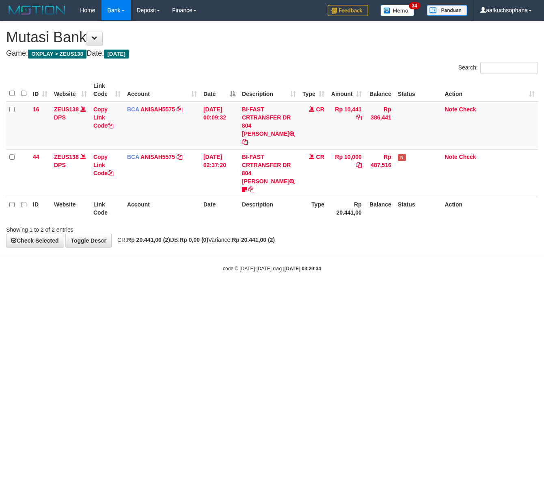
drag, startPoint x: 154, startPoint y: 332, endPoint x: 55, endPoint y: 300, distance: 103.5
click at [147, 292] on html "Toggle navigation Home Bank Account List Load By Website Group [OXPLAY] ZEUS138…" at bounding box center [272, 146] width 544 height 292
click at [262, 273] on body "Toggle navigation Home Bank Account List Load By Website Group [OXPLAY] ZEUS138…" at bounding box center [272, 146] width 544 height 292
click at [369, 292] on html "Toggle navigation Home Bank Account List Load By Website Group [OXPLAY] ZEUS138…" at bounding box center [272, 146] width 544 height 292
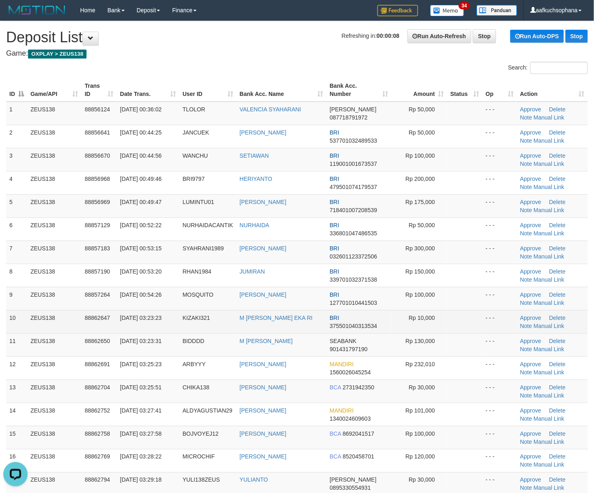
click at [470, 325] on td at bounding box center [464, 321] width 35 height 23
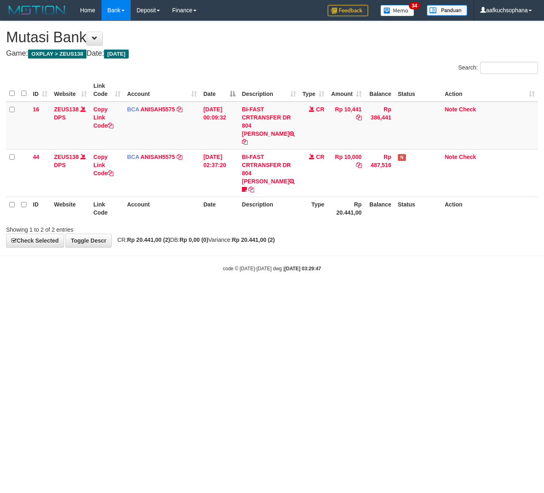
drag, startPoint x: 160, startPoint y: 379, endPoint x: 1, endPoint y: 336, distance: 164.5
click at [156, 292] on html "Toggle navigation Home Bank Account List Load By Website Group [OXPLAY] ZEUS138…" at bounding box center [272, 146] width 544 height 292
click at [149, 292] on html "Toggle navigation Home Bank Account List Load By Website Group [OXPLAY] ZEUS138…" at bounding box center [272, 146] width 544 height 292
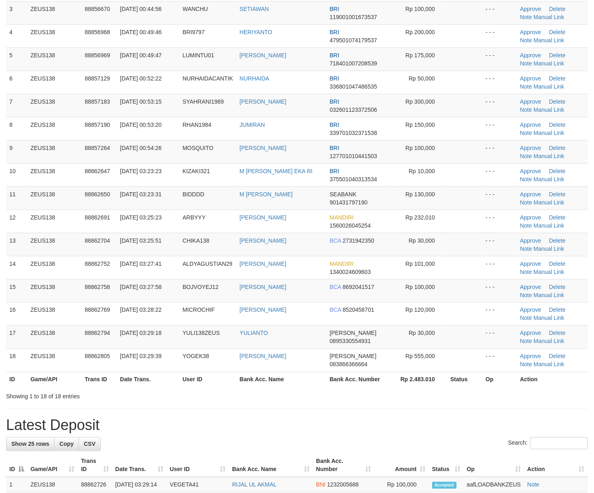
scroll to position [108, 0]
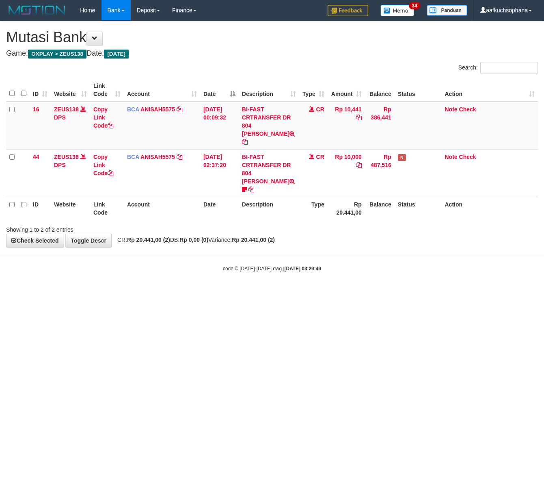
click at [207, 292] on html "Toggle navigation Home Bank Account List Load By Website Group [OXPLAY] ZEUS138…" at bounding box center [272, 146] width 544 height 292
drag, startPoint x: 231, startPoint y: 324, endPoint x: 220, endPoint y: 327, distance: 11.3
click at [220, 292] on html "Toggle navigation Home Bank Account List Load By Website Group [OXPLAY] ZEUS138…" at bounding box center [272, 146] width 544 height 292
drag, startPoint x: 220, startPoint y: 327, endPoint x: 1, endPoint y: 288, distance: 222.3
click at [219, 292] on html "Toggle navigation Home Bank Account List Load By Website Group [OXPLAY] ZEUS138…" at bounding box center [272, 146] width 544 height 292
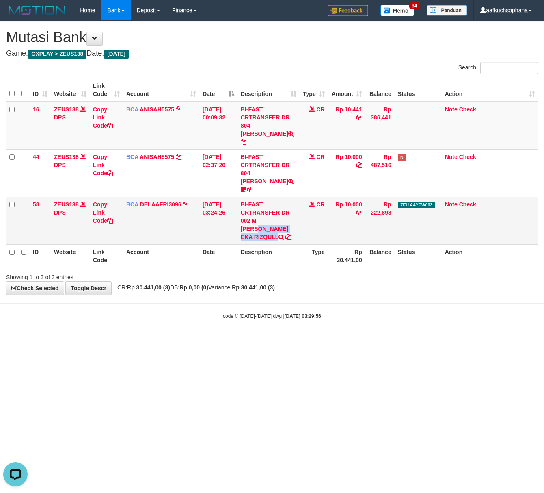
drag, startPoint x: 257, startPoint y: 205, endPoint x: 266, endPoint y: 213, distance: 12.4
click at [266, 213] on td "BI-FAST CRTRANSFER DR 002 M [PERSON_NAME] EKA RIZQULL" at bounding box center [269, 221] width 62 height 48
copy td "[PERSON_NAME] EKA RIZQULL"
click at [189, 317] on html "Toggle navigation Home Bank Account List Load By Website Group [OXPLAY] ZEUS138…" at bounding box center [272, 170] width 544 height 340
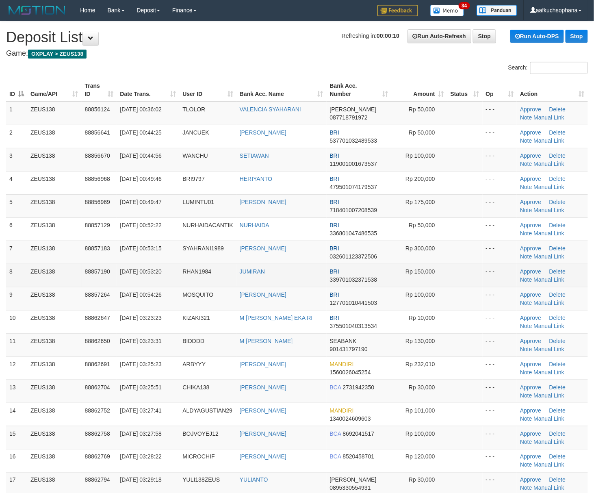
drag, startPoint x: 422, startPoint y: 285, endPoint x: 448, endPoint y: 280, distance: 25.6
click at [426, 283] on td "Rp 150,000" at bounding box center [419, 275] width 56 height 23
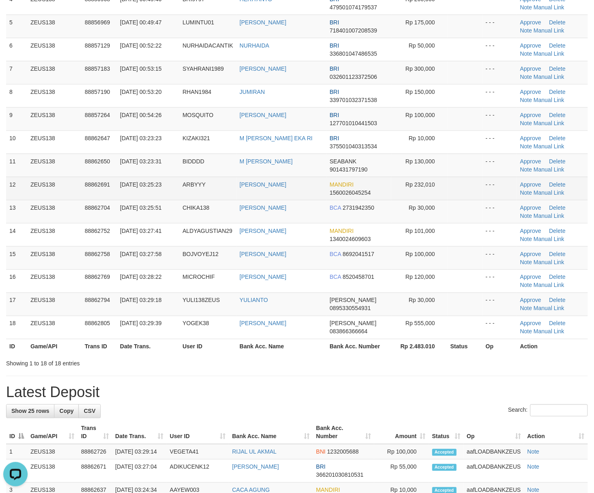
scroll to position [162, 0]
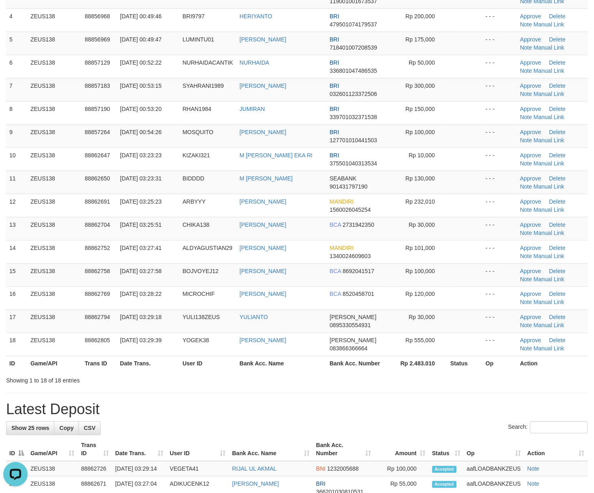
drag, startPoint x: 441, startPoint y: 389, endPoint x: 462, endPoint y: 384, distance: 21.7
click at [448, 387] on div "**********" at bounding box center [297, 403] width 594 height 1089
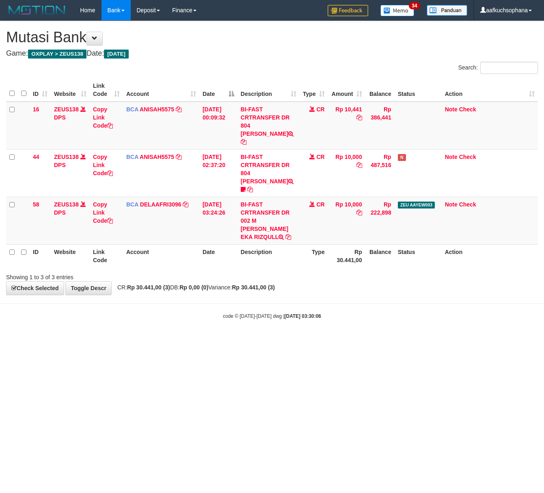
click at [176, 340] on html "Toggle navigation Home Bank Account List Load By Website Group [OXPLAY] ZEUS138…" at bounding box center [272, 170] width 544 height 340
click at [111, 218] on icon at bounding box center [110, 221] width 6 height 6
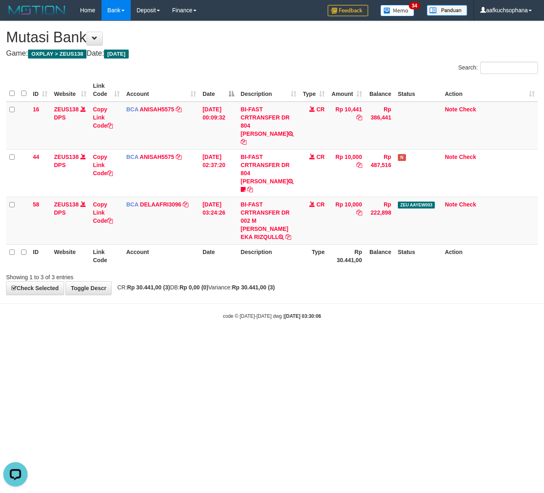
scroll to position [111, 0]
click at [182, 324] on html "Toggle navigation Home Bank Account List Load By Website Group [OXPLAY] ZEUS138…" at bounding box center [272, 170] width 544 height 340
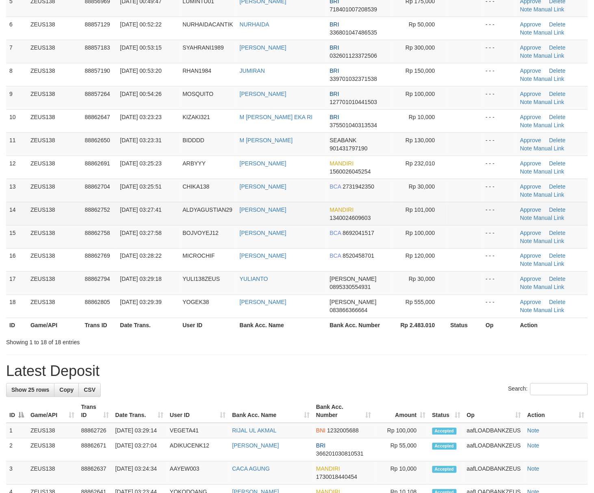
click at [421, 215] on td "Rp 101,000" at bounding box center [419, 213] width 56 height 23
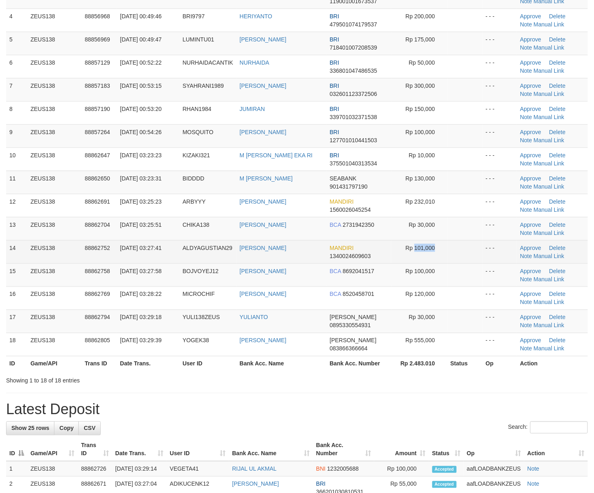
click at [421, 215] on tbody "1 ZEUS138 88856124 01/10/2025 00:36:02 TLOLOR VALENCIA SYAHARANI DANA 087718791…" at bounding box center [297, 147] width 582 height 417
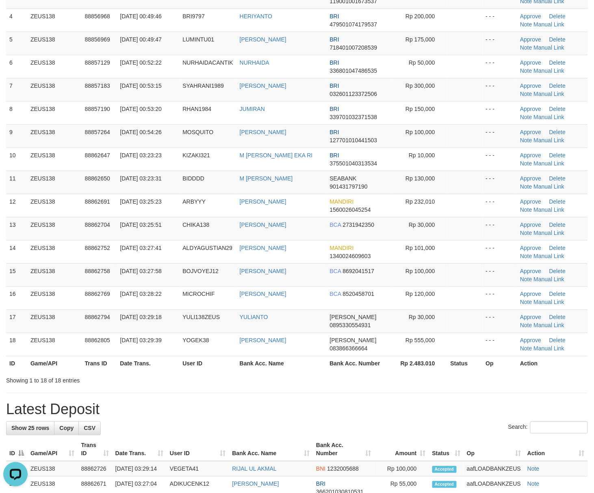
scroll to position [0, 0]
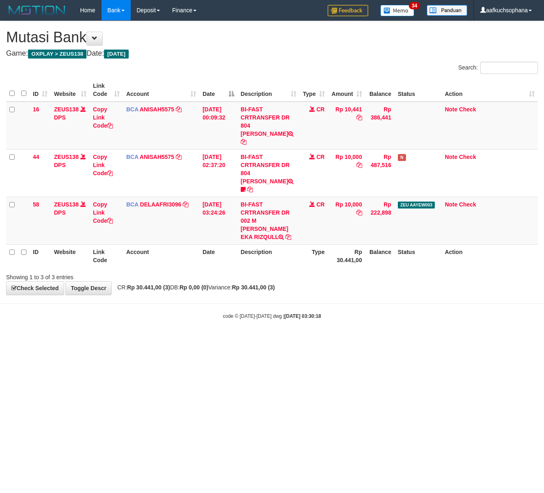
click at [273, 340] on html "Toggle navigation Home Bank Account List Load By Website Group [OXPLAY] ZEUS138…" at bounding box center [272, 170] width 544 height 340
click at [381, 340] on html "Toggle navigation Home Bank Account List Load By Website Group [OXPLAY] ZEUS138…" at bounding box center [272, 170] width 544 height 340
click at [341, 340] on html "Toggle navigation Home Bank Account List Load By Website Group [OXPLAY] ZEUS138…" at bounding box center [272, 170] width 544 height 340
click at [330, 340] on html "Toggle navigation Home Bank Account List Load By Website Group [OXPLAY] ZEUS138…" at bounding box center [272, 170] width 544 height 340
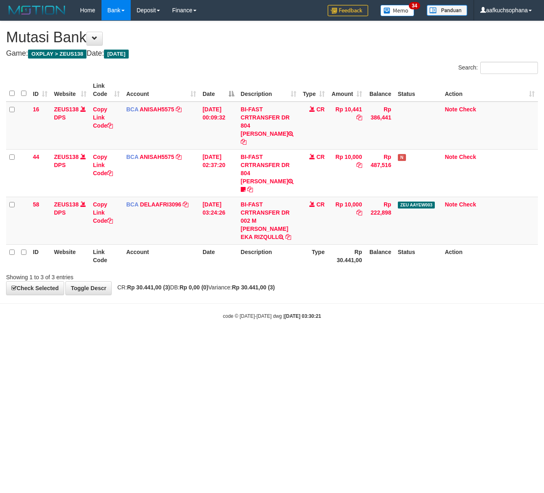
click at [385, 330] on html "Toggle navigation Home Bank Account List Load By Website Group [OXPLAY] ZEUS138…" at bounding box center [272, 170] width 544 height 340
click at [255, 340] on html "Toggle navigation Home Bank Account List Load By Website Group [OXPLAY] ZEUS138…" at bounding box center [272, 170] width 544 height 340
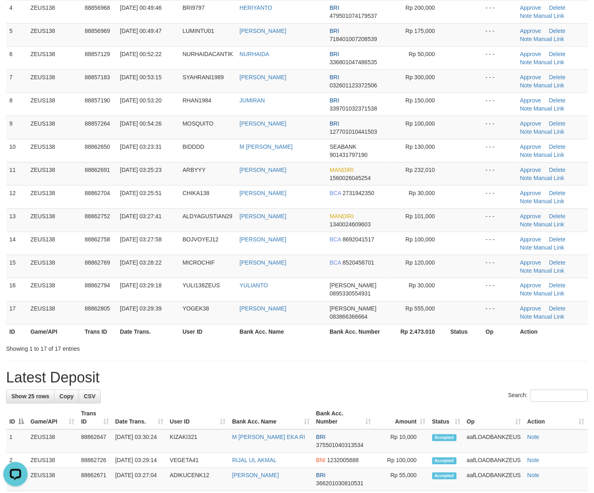
scroll to position [162, 0]
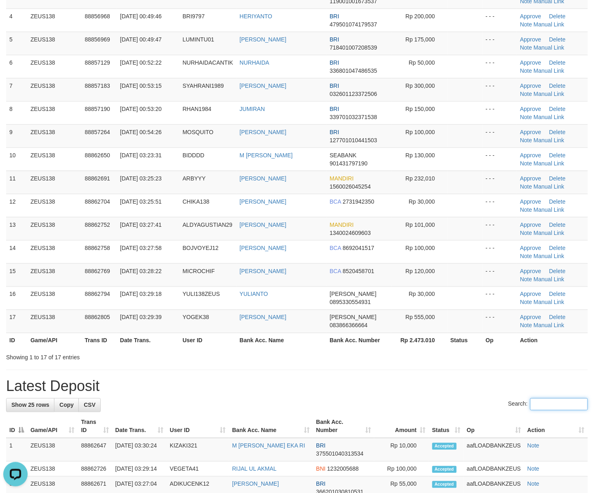
drag, startPoint x: 515, startPoint y: 406, endPoint x: 504, endPoint y: 405, distance: 11.9
click at [509, 407] on label "Search:" at bounding box center [548, 404] width 80 height 12
click at [530, 407] on input "Search:" at bounding box center [559, 404] width 58 height 12
drag, startPoint x: 503, startPoint y: 404, endPoint x: 513, endPoint y: 389, distance: 18.0
click at [502, 400] on div "**********" at bounding box center [297, 396] width 594 height 1074
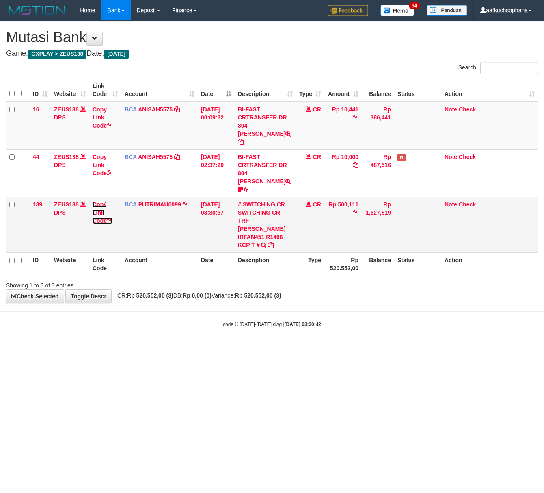
click at [112, 218] on icon at bounding box center [110, 221] width 6 height 6
click at [210, 348] on html "Toggle navigation Home Bank Account List Load By Website Group [OXPLAY] ZEUS138…" at bounding box center [272, 174] width 544 height 348
click at [356, 210] on icon at bounding box center [356, 213] width 6 height 6
click at [162, 348] on html "Toggle navigation Home Bank Account List Load By Website Group [OXPLAY] ZEUS138…" at bounding box center [272, 174] width 544 height 348
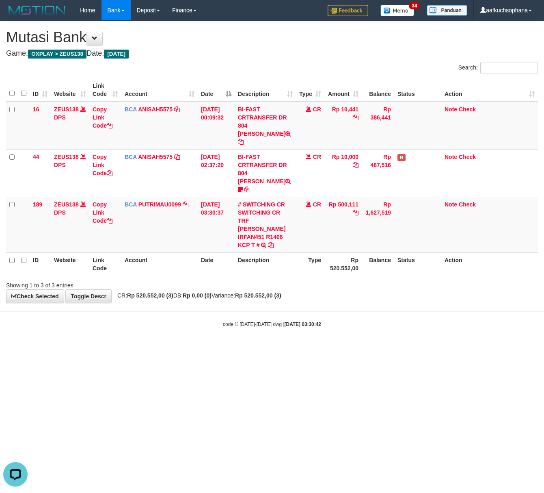
drag, startPoint x: 83, startPoint y: 359, endPoint x: 89, endPoint y: 359, distance: 6.5
click at [84, 348] on html "Toggle navigation Home Bank Account List Load By Website Group [OXPLAY] ZEUS138…" at bounding box center [272, 174] width 544 height 348
drag, startPoint x: 171, startPoint y: 366, endPoint x: 143, endPoint y: 350, distance: 31.5
click at [154, 348] on html "Toggle navigation Home Bank Account List Load By Website Group [OXPLAY] ZEUS138…" at bounding box center [272, 174] width 544 height 348
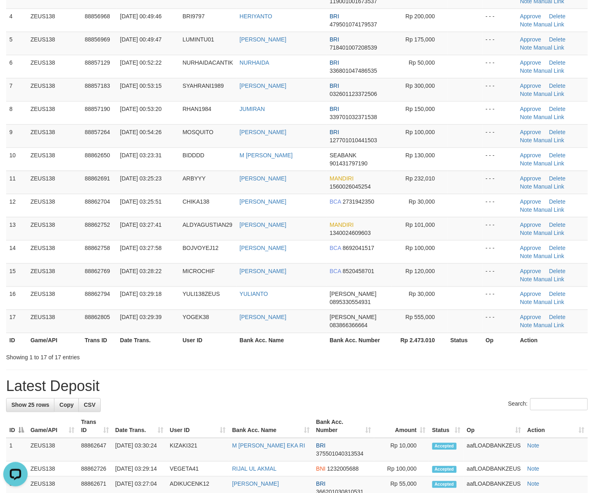
drag, startPoint x: 408, startPoint y: 340, endPoint x: 427, endPoint y: 338, distance: 19.6
click at [408, 340] on th "Rp 2.473.010" at bounding box center [419, 340] width 56 height 15
drag, startPoint x: 373, startPoint y: 360, endPoint x: 596, endPoint y: 357, distance: 223.4
click at [377, 359] on div "Showing 1 to 17 of 17 entries" at bounding box center [297, 355] width 594 height 11
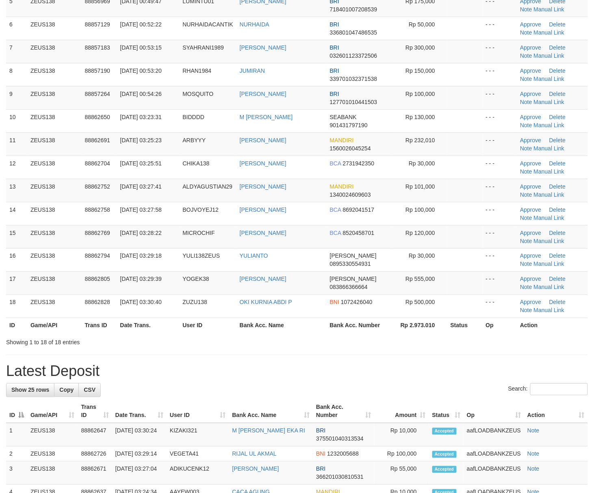
drag, startPoint x: 444, startPoint y: 330, endPoint x: 602, endPoint y: 326, distance: 157.6
click at [468, 323] on tr "ID Game/API Trans ID Date Trans. User ID Bank Acc. Name Bank Acc. Number Rp 2.9…" at bounding box center [297, 325] width 582 height 15
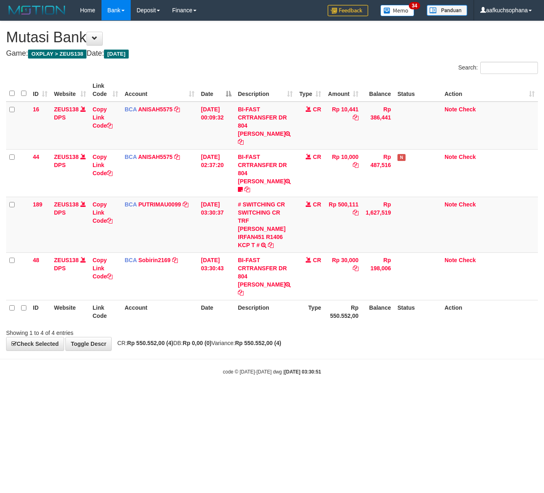
click at [111, 335] on body "Toggle navigation Home Bank Account List Load By Website Group [OXPLAY] ZEUS138…" at bounding box center [272, 198] width 544 height 396
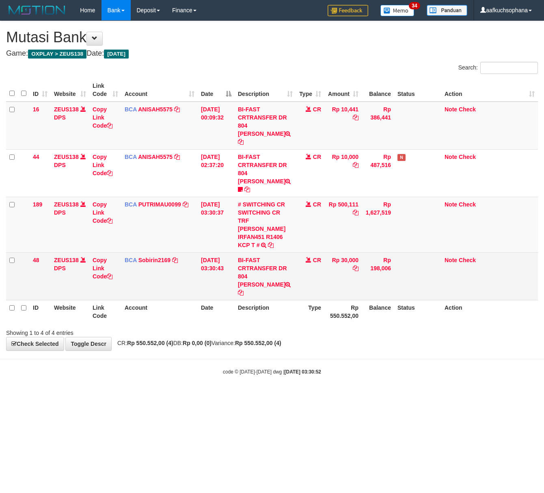
click at [111, 252] on td "Copy Link Code" at bounding box center [105, 276] width 32 height 48
click at [111, 273] on icon at bounding box center [110, 276] width 6 height 6
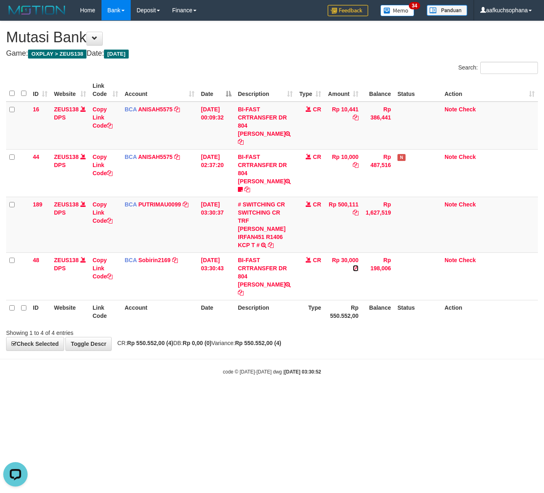
drag, startPoint x: 357, startPoint y: 244, endPoint x: 200, endPoint y: 270, distance: 158.5
click at [357, 265] on icon at bounding box center [356, 268] width 6 height 6
click at [102, 358] on html "Toggle navigation Home Bank Account List Load By Website Group [OXPLAY] ZEUS138…" at bounding box center [272, 198] width 544 height 396
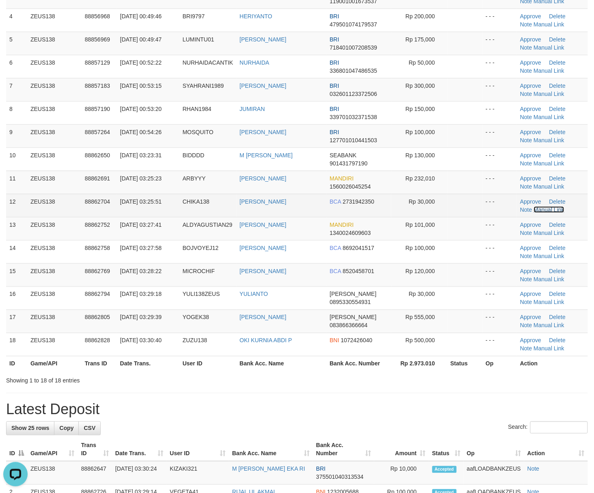
click at [546, 213] on link "Manual Link" at bounding box center [549, 209] width 31 height 6
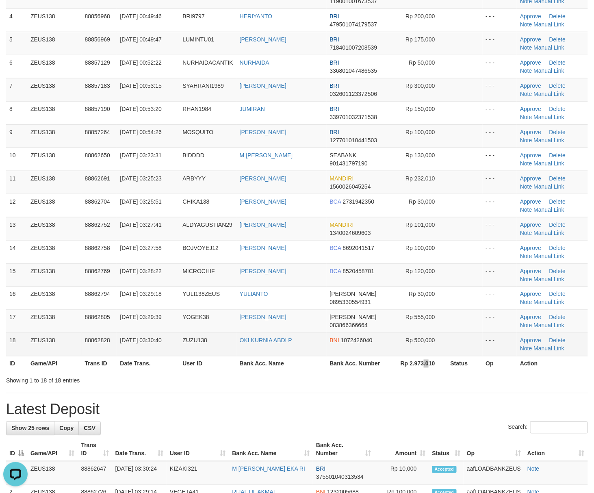
click at [426, 354] on table "ID Game/API Trans ID Date Trans. User ID Bank Acc. Name Bank Acc. Number Amount…" at bounding box center [297, 143] width 582 height 455
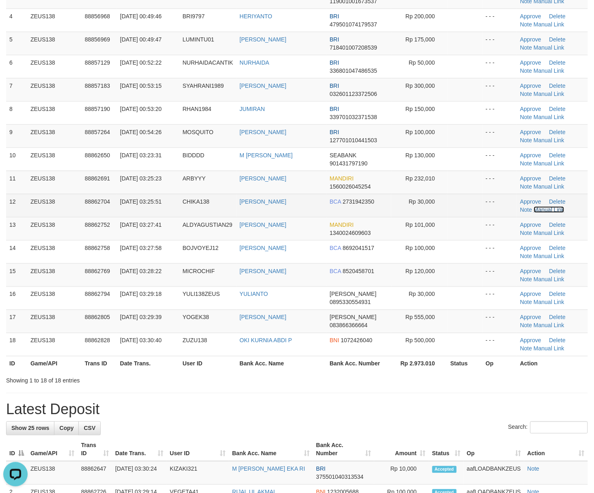
click at [553, 211] on link "Manual Link" at bounding box center [549, 209] width 31 height 6
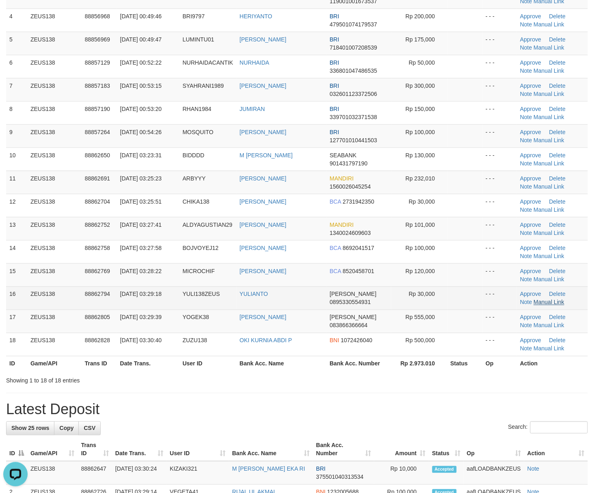
click at [545, 307] on td "Approve Delete Note Manual Link" at bounding box center [552, 297] width 71 height 23
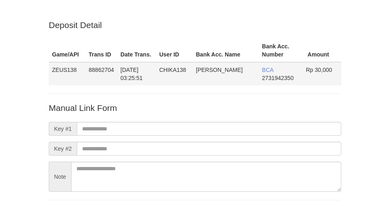
scroll to position [60, 0]
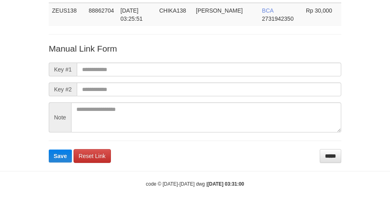
scroll to position [59, 0]
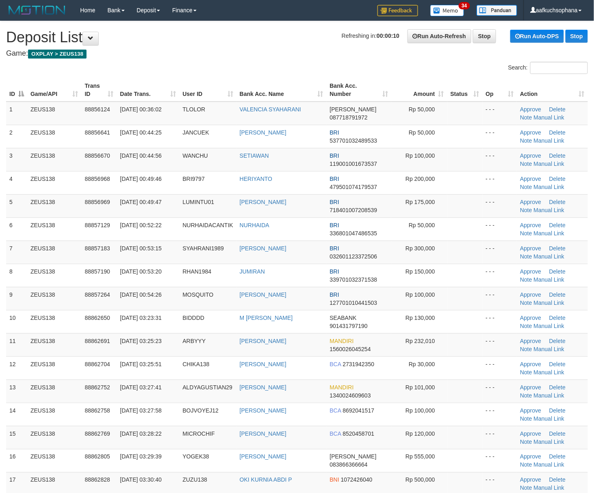
click at [491, 372] on td "- - -" at bounding box center [500, 367] width 35 height 23
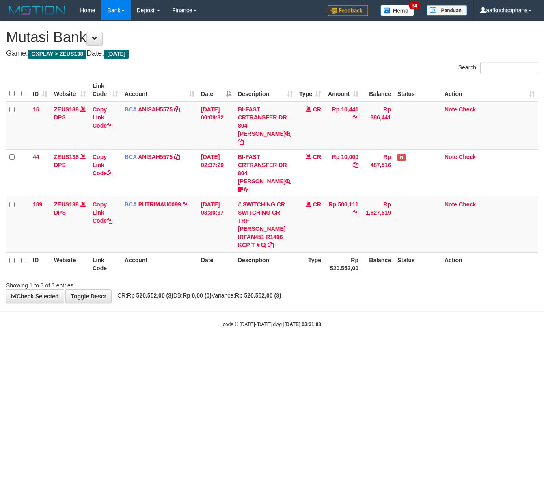
click at [318, 348] on html "Toggle navigation Home Bank Account List Load By Website Group [OXPLAY] ZEUS138…" at bounding box center [272, 174] width 544 height 348
drag, startPoint x: 225, startPoint y: 340, endPoint x: 145, endPoint y: 320, distance: 82.0
click at [199, 331] on html "Toggle navigation Home Bank Account List Load By Website Group [OXPLAY] ZEUS138…" at bounding box center [272, 174] width 544 height 348
click at [109, 218] on icon at bounding box center [110, 221] width 6 height 6
copy small "c"
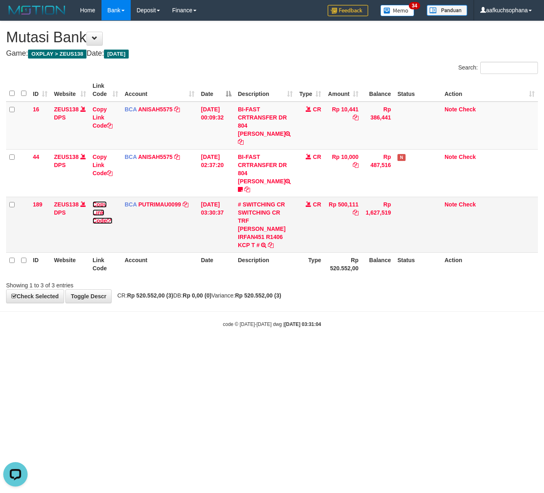
scroll to position [121, 0]
click at [109, 218] on icon at bounding box center [110, 221] width 6 height 6
drag, startPoint x: 340, startPoint y: 324, endPoint x: 266, endPoint y: 298, distance: 78.4
click at [331, 323] on body "Toggle navigation Home Bank Account List Load By Website Group [OXPLAY] ZEUS138…" at bounding box center [272, 174] width 544 height 348
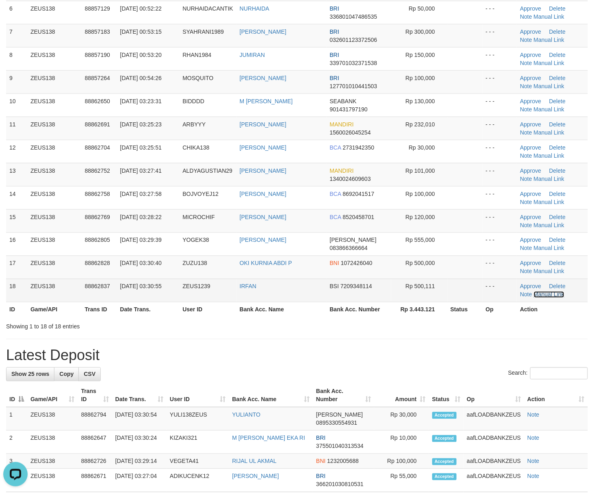
click at [543, 296] on link "Manual Link" at bounding box center [549, 294] width 31 height 6
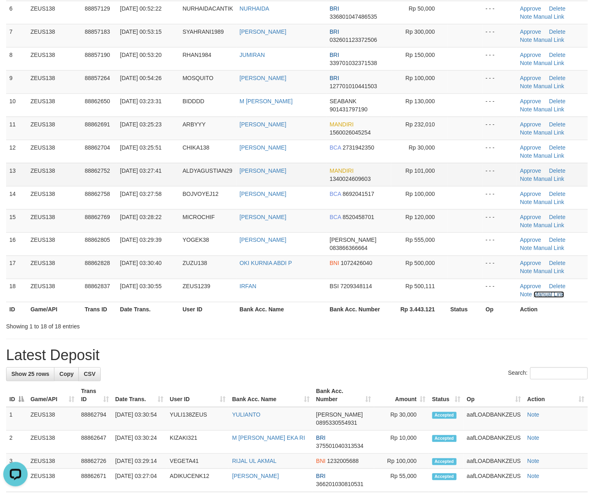
click at [534, 291] on link "Manual Link" at bounding box center [549, 294] width 31 height 6
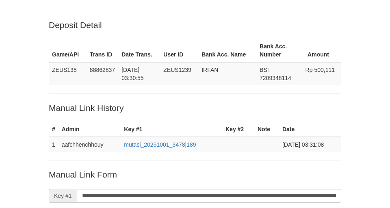
scroll to position [168, 0]
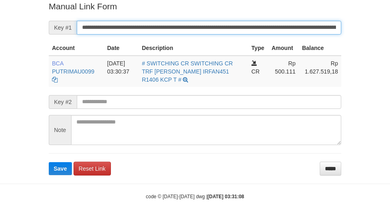
click at [49, 162] on button "Save" at bounding box center [60, 168] width 23 height 13
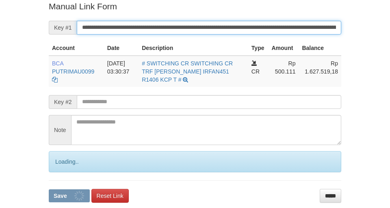
click at [49, 189] on button "Save" at bounding box center [69, 195] width 41 height 13
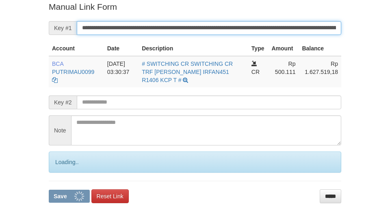
click at [49, 190] on button "Save" at bounding box center [69, 196] width 41 height 13
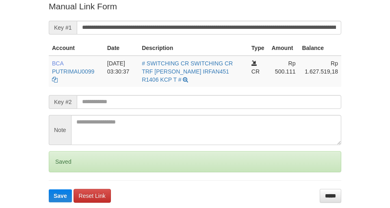
click at [49, 189] on button "Save" at bounding box center [60, 195] width 23 height 13
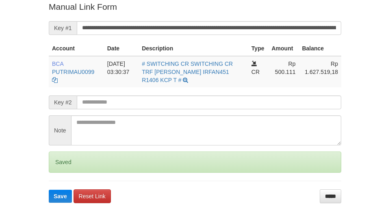
click at [49, 190] on button "Save" at bounding box center [60, 196] width 23 height 13
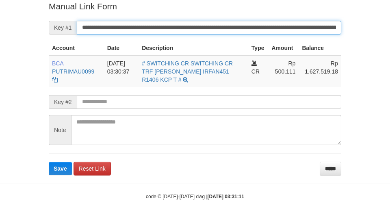
click at [49, 162] on button "Save" at bounding box center [60, 168] width 23 height 13
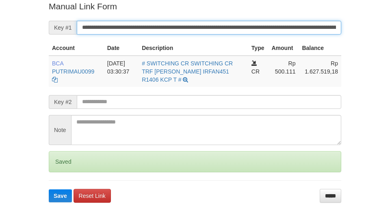
click at [49, 189] on button "Save" at bounding box center [60, 195] width 23 height 13
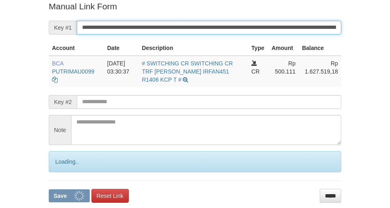
scroll to position [168, 0]
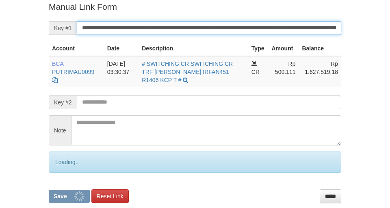
click at [49, 190] on button "Save" at bounding box center [69, 196] width 41 height 13
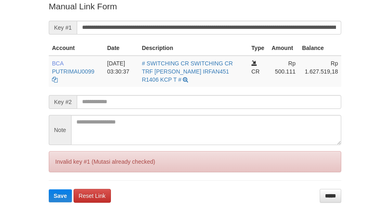
click at [49, 189] on button "Save" at bounding box center [60, 195] width 23 height 13
click at [245, 28] on input "**********" at bounding box center [209, 28] width 264 height 14
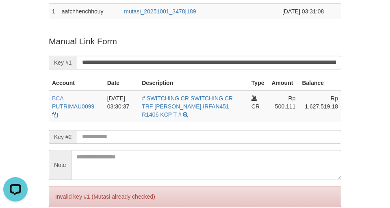
scroll to position [114, 0]
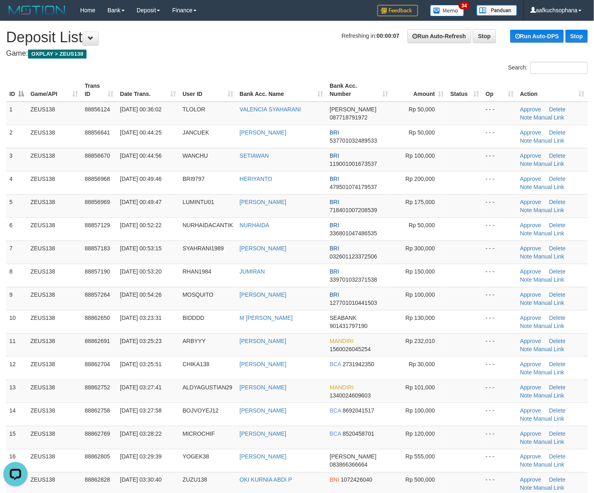
drag, startPoint x: 480, startPoint y: 284, endPoint x: 602, endPoint y: 309, distance: 124.3
click at [496, 285] on tr "8 ZEUS138 88857190 [DATE] 00:53:20 RHAN1984 JUMIRAN BRI 339701032371538 Rp 150,…" at bounding box center [297, 275] width 582 height 23
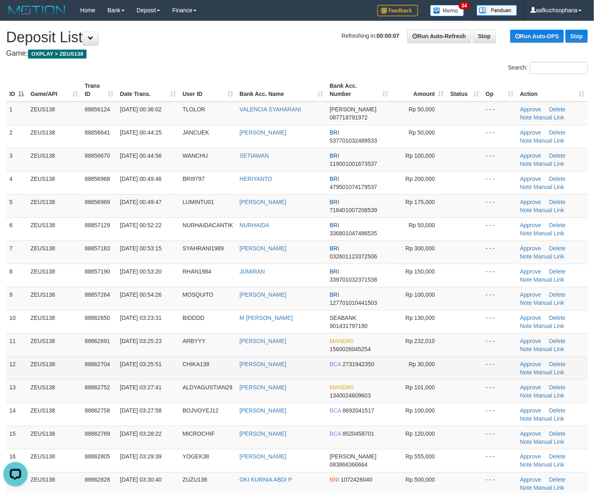
scroll to position [65, 0]
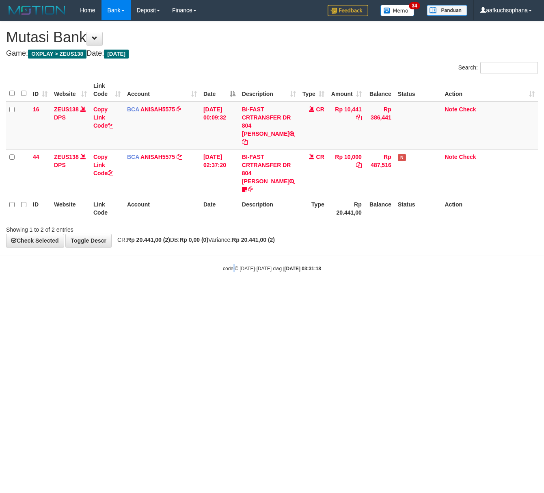
click at [232, 292] on html "Toggle navigation Home Bank Account List Load By Website Group [OXPLAY] ZEUS138…" at bounding box center [272, 146] width 544 height 292
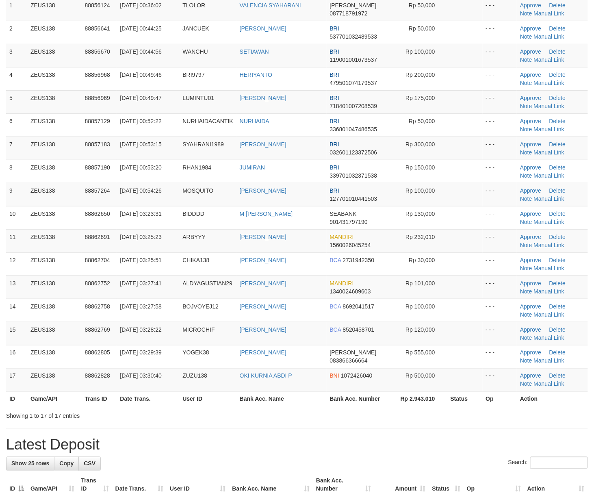
drag, startPoint x: 470, startPoint y: 400, endPoint x: 600, endPoint y: 389, distance: 130.1
click at [474, 400] on th "Status" at bounding box center [464, 398] width 35 height 15
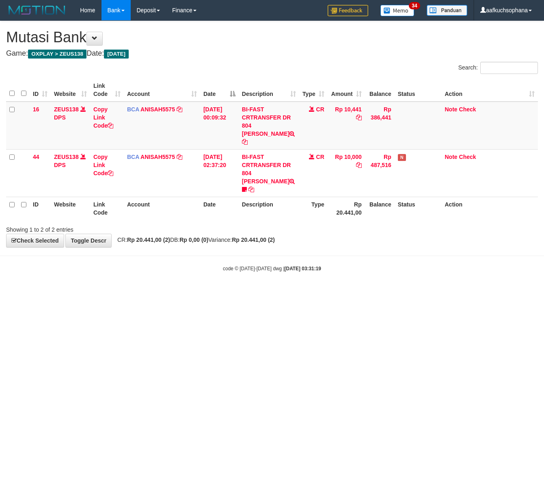
drag, startPoint x: 151, startPoint y: 383, endPoint x: 198, endPoint y: 364, distance: 50.8
click at [150, 292] on html "Toggle navigation Home Bank Account List Load By Website Group [OXPLAY] ZEUS138…" at bounding box center [272, 146] width 544 height 292
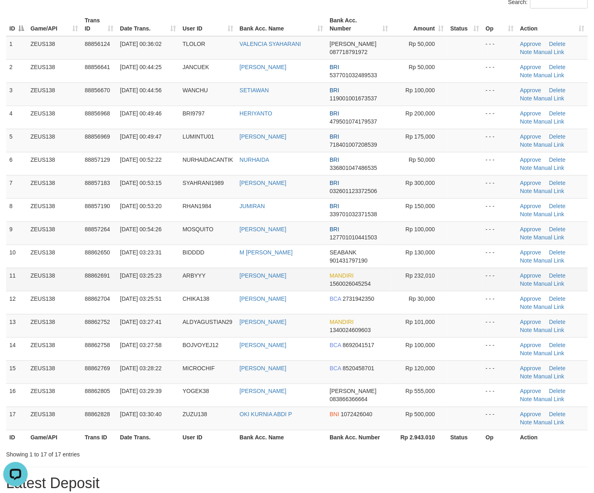
click at [431, 270] on td "Rp 232,010" at bounding box center [419, 279] width 56 height 23
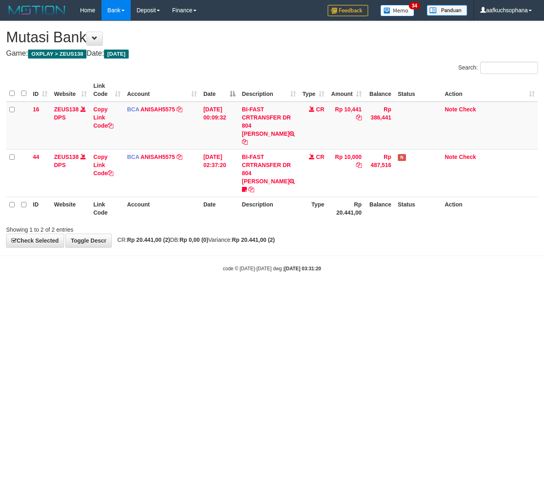
click at [206, 292] on html "Toggle navigation Home Bank Account List Load By Website Group [OXPLAY] ZEUS138…" at bounding box center [272, 146] width 544 height 292
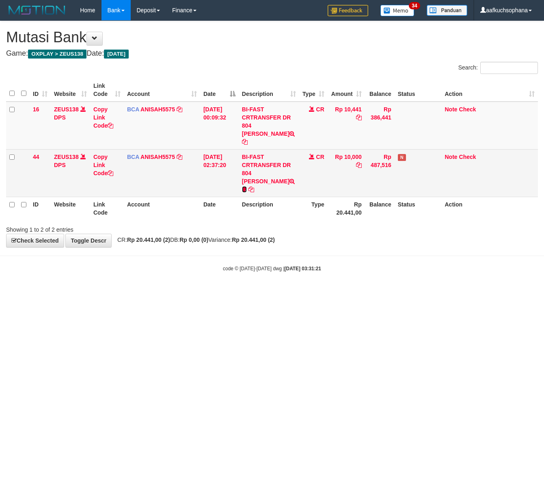
click at [247, 186] on icon at bounding box center [244, 189] width 5 height 6
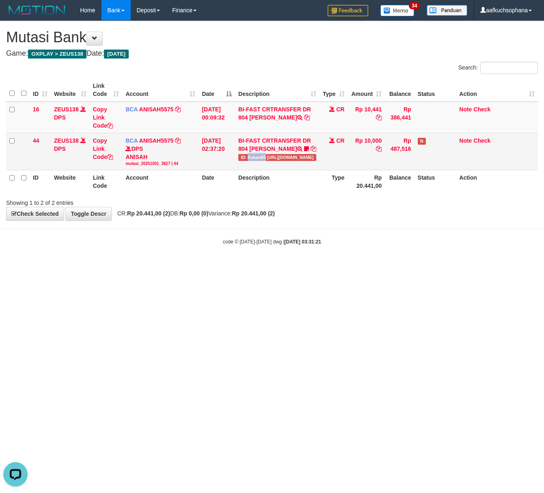
drag, startPoint x: 247, startPoint y: 157, endPoint x: 266, endPoint y: 158, distance: 18.3
click at [266, 158] on span "ID: Sukardi5 [URL][DOMAIN_NAME]" at bounding box center [277, 157] width 78 height 7
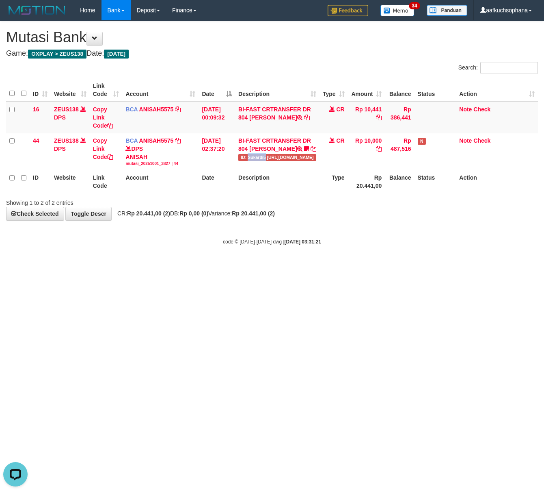
copy span "Sukardi5"
click at [190, 266] on html "Toggle navigation Home Bank Account List Load By Website Group [OXPLAY] ZEUS138…" at bounding box center [272, 133] width 544 height 266
click at [199, 266] on html "Toggle navigation Home Bank Account List Load By Website Group [OXPLAY] ZEUS138…" at bounding box center [272, 133] width 544 height 266
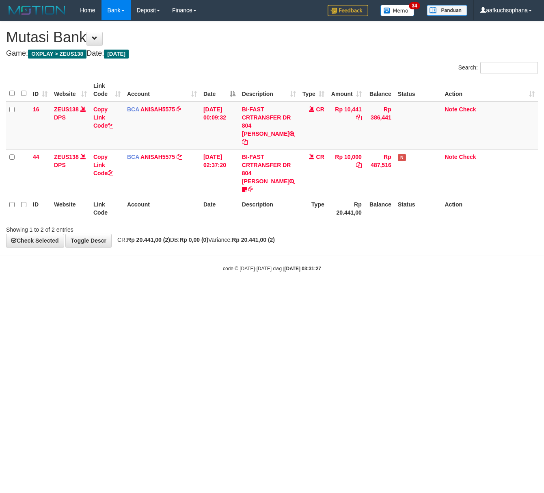
drag, startPoint x: 198, startPoint y: 304, endPoint x: 142, endPoint y: 240, distance: 84.9
click at [192, 292] on html "Toggle navigation Home Bank Account List Load By Website Group [OXPLAY] ZEUS138…" at bounding box center [272, 146] width 544 height 292
click at [155, 292] on html "Toggle navigation Home Bank Account List Load By Website Group [OXPLAY] ZEUS138…" at bounding box center [272, 146] width 544 height 292
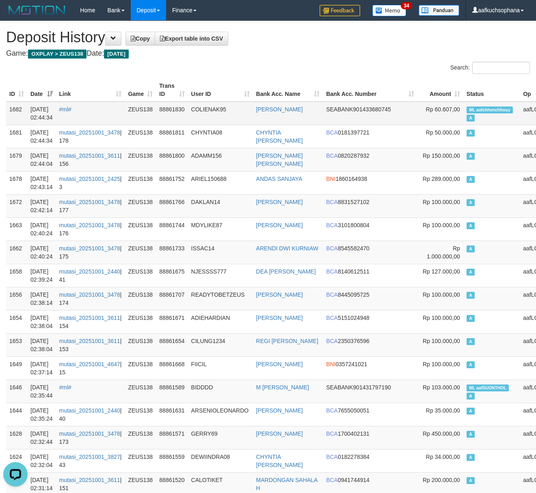
drag, startPoint x: 428, startPoint y: 56, endPoint x: 234, endPoint y: 102, distance: 199.0
click at [427, 56] on h4 "Game: OXPLAY > ZEUS138 Date: [DATE]" at bounding box center [268, 54] width 524 height 8
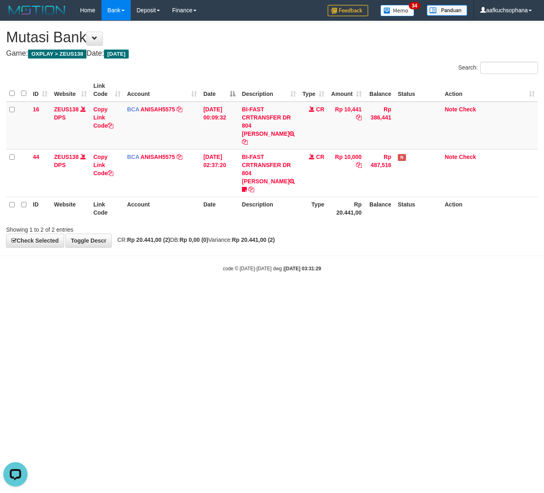
click at [208, 292] on html "Toggle navigation Home Bank Account List Load By Website Group [OXPLAY] ZEUS138…" at bounding box center [272, 146] width 544 height 292
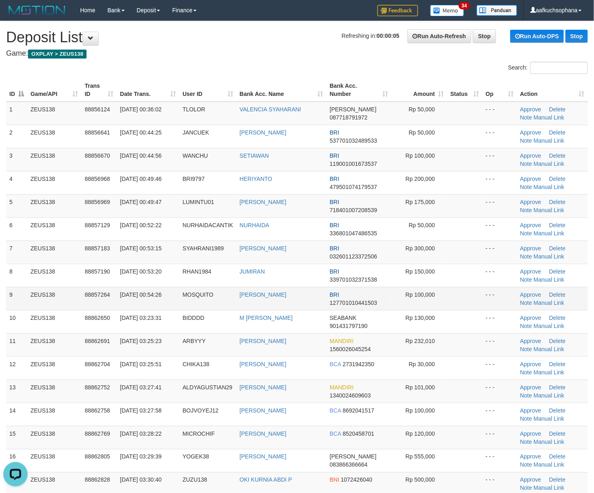
drag, startPoint x: 457, startPoint y: 301, endPoint x: 424, endPoint y: 289, distance: 34.2
click at [453, 300] on td at bounding box center [464, 298] width 35 height 23
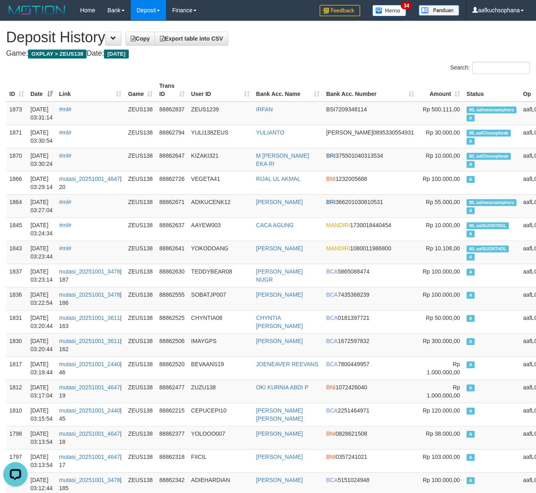
drag, startPoint x: 305, startPoint y: 57, endPoint x: 179, endPoint y: 28, distance: 130.0
click at [301, 57] on h4 "Game: OXPLAY > ZEUS138 Date: Today" at bounding box center [268, 54] width 524 height 8
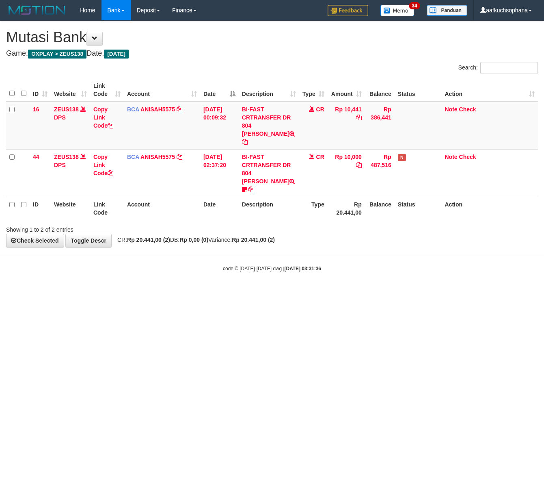
click at [212, 292] on html "Toggle navigation Home Bank Account List Load By Website Group [OXPLAY] ZEUS138…" at bounding box center [272, 146] width 544 height 292
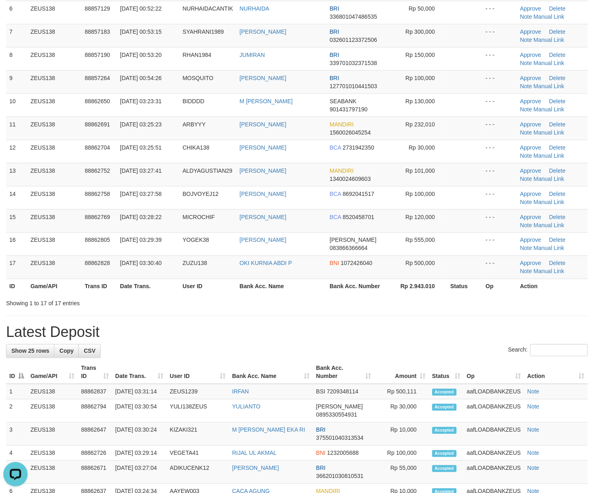
drag, startPoint x: 486, startPoint y: 307, endPoint x: 600, endPoint y: 307, distance: 113.3
click at [523, 306] on div "Showing 1 to 17 of 17 entries" at bounding box center [297, 301] width 594 height 11
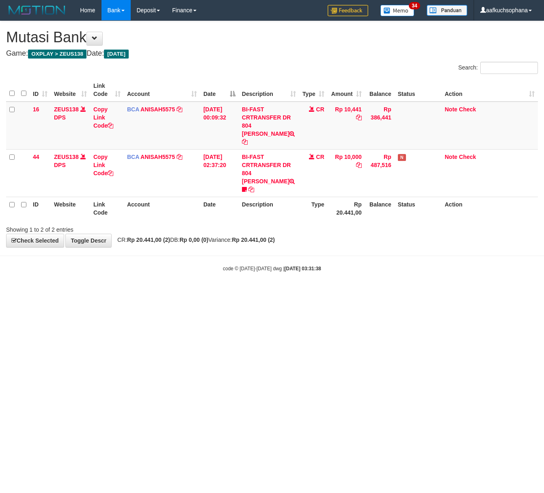
drag, startPoint x: 193, startPoint y: 349, endPoint x: 17, endPoint y: 316, distance: 178.5
click at [188, 292] on html "Toggle navigation Home Bank Account List Load By Website Group [OXPLAY] ZEUS138…" at bounding box center [272, 146] width 544 height 292
drag, startPoint x: 280, startPoint y: 330, endPoint x: 275, endPoint y: 330, distance: 5.7
click at [281, 292] on html "Toggle navigation Home Bank Account List Load By Website Group [OXPLAY] ZEUS138…" at bounding box center [272, 146] width 544 height 292
drag, startPoint x: 134, startPoint y: 324, endPoint x: 56, endPoint y: 309, distance: 79.3
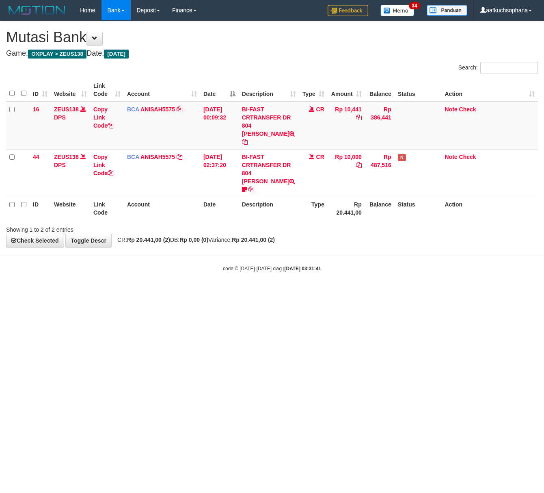
click at [132, 292] on html "Toggle navigation Home Bank Account List Load By Website Group [OXPLAY] ZEUS138…" at bounding box center [272, 146] width 544 height 292
drag, startPoint x: 206, startPoint y: 303, endPoint x: 215, endPoint y: 302, distance: 8.6
click at [220, 292] on html "Toggle navigation Home Bank Account List Load By Website Group [OXPLAY] ZEUS138…" at bounding box center [272, 146] width 544 height 292
drag, startPoint x: 143, startPoint y: 322, endPoint x: 4, endPoint y: 291, distance: 142.4
click at [106, 292] on html "Toggle navigation Home Bank Account List Load By Website Group [OXPLAY] ZEUS138…" at bounding box center [272, 146] width 544 height 292
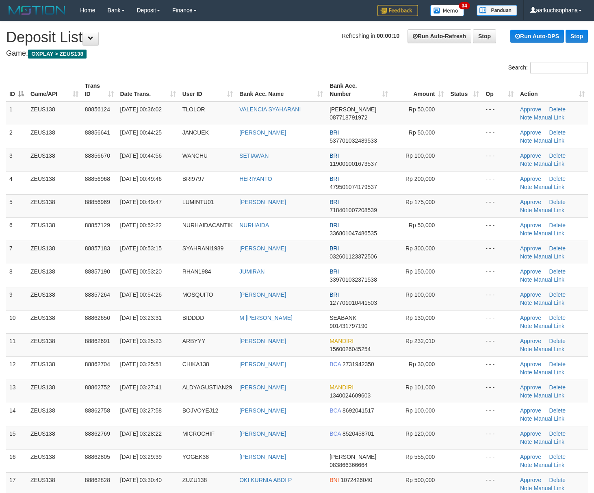
scroll to position [255, 0]
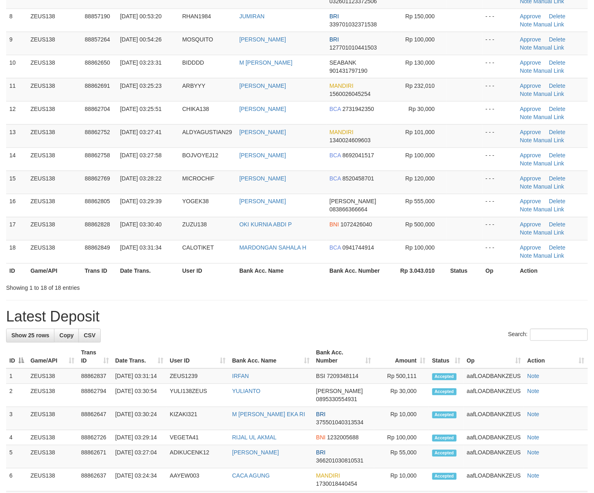
drag, startPoint x: 468, startPoint y: 306, endPoint x: 532, endPoint y: 312, distance: 63.7
click at [506, 309] on div "**********" at bounding box center [297, 314] width 594 height 1097
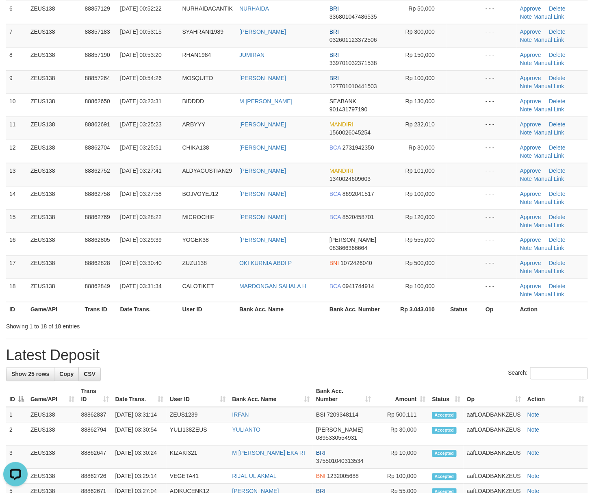
scroll to position [0, 0]
drag, startPoint x: 397, startPoint y: 343, endPoint x: 601, endPoint y: 325, distance: 204.7
click at [420, 333] on div "**********" at bounding box center [297, 353] width 594 height 1097
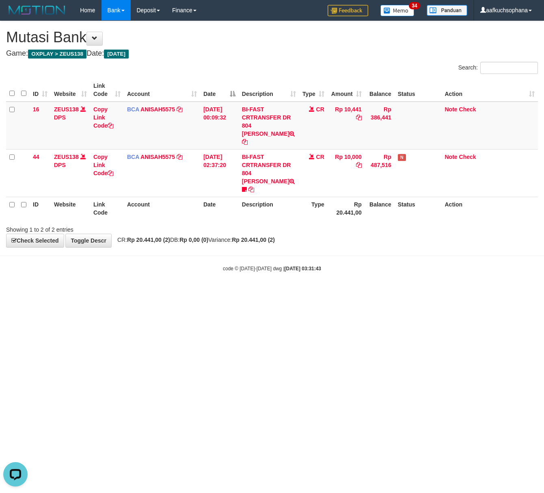
drag, startPoint x: 213, startPoint y: 311, endPoint x: 217, endPoint y: 306, distance: 6.3
click at [217, 292] on html "Toggle navigation Home Bank Account List Load By Website Group [OXPLAY] ZEUS138…" at bounding box center [272, 146] width 544 height 292
drag, startPoint x: 227, startPoint y: 292, endPoint x: 0, endPoint y: 277, distance: 227.1
click at [224, 292] on html "Toggle navigation Home Bank Account List Load By Website Group [OXPLAY] ZEUS138…" at bounding box center [272, 146] width 544 height 292
drag, startPoint x: 121, startPoint y: 328, endPoint x: 54, endPoint y: 312, distance: 69.3
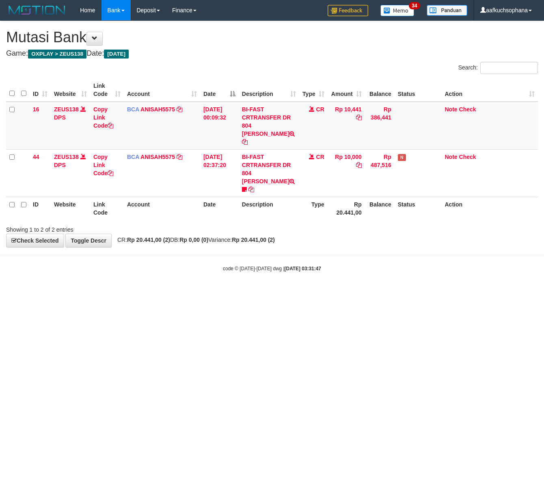
click at [121, 292] on html "Toggle navigation Home Bank Account List Load By Website Group [OXPLAY] ZEUS138…" at bounding box center [272, 146] width 544 height 292
drag, startPoint x: 132, startPoint y: 295, endPoint x: 18, endPoint y: 304, distance: 114.9
click at [129, 292] on html "Toggle navigation Home Bank Account List Load By Website Group [OXPLAY] ZEUS138…" at bounding box center [272, 146] width 544 height 292
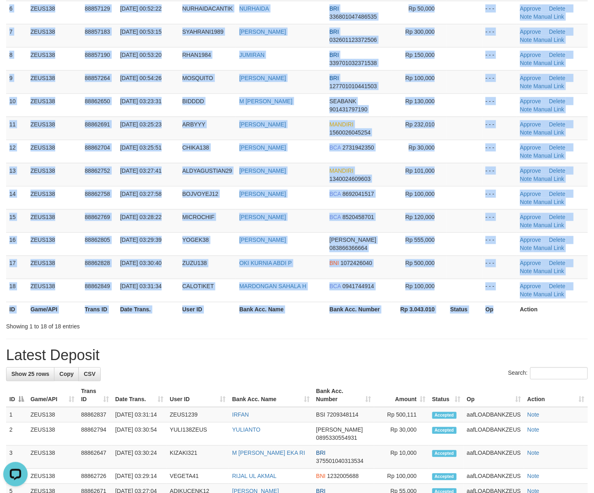
drag, startPoint x: 494, startPoint y: 318, endPoint x: 601, endPoint y: 314, distance: 106.9
click at [543, 319] on div "ID Game/API Trans ID Date Trans. User ID Bank Acc. Name Bank Acc. Number Amount…" at bounding box center [297, 89] width 594 height 460
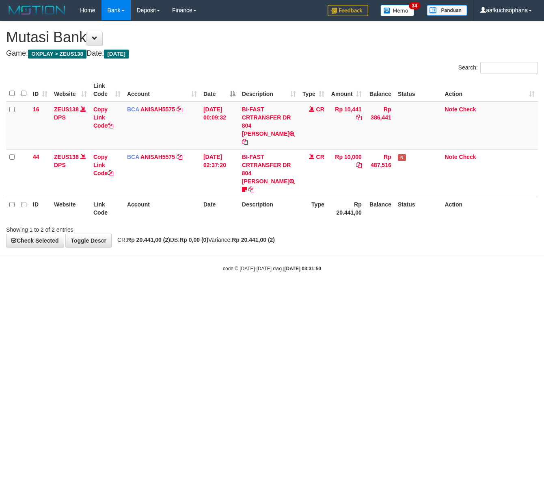
click at [95, 292] on html "Toggle navigation Home Bank Account List Load By Website Group [OXPLAY] ZEUS138…" at bounding box center [272, 146] width 544 height 292
drag, startPoint x: 187, startPoint y: 317, endPoint x: 183, endPoint y: 301, distance: 16.1
click at [186, 292] on html "Toggle navigation Home Bank Account List Load By Website Group [OXPLAY] ZEUS138…" at bounding box center [272, 146] width 544 height 292
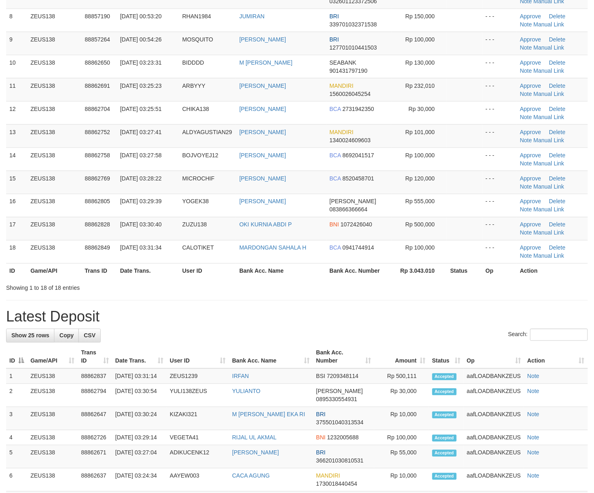
scroll to position [216, 0]
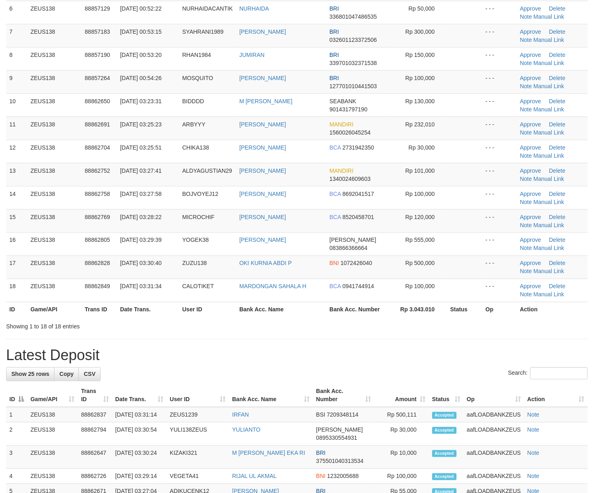
drag, startPoint x: 457, startPoint y: 345, endPoint x: 558, endPoint y: 337, distance: 101.9
click at [466, 344] on div "**********" at bounding box center [297, 353] width 594 height 1097
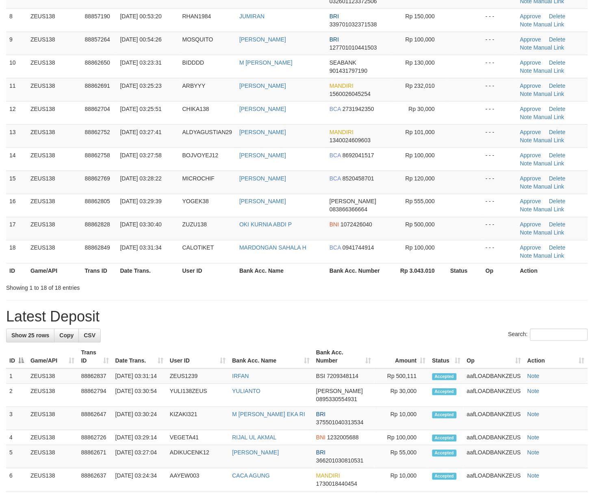
drag, startPoint x: 462, startPoint y: 319, endPoint x: 600, endPoint y: 304, distance: 138.5
click at [462, 312] on h1 "Latest Deposit" at bounding box center [297, 317] width 582 height 16
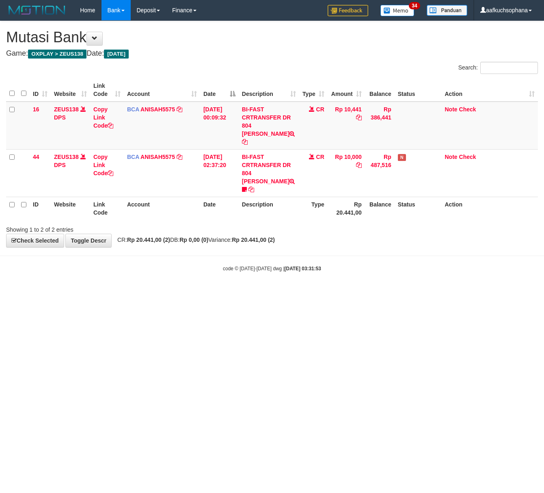
drag, startPoint x: 152, startPoint y: 314, endPoint x: 80, endPoint y: 298, distance: 72.9
click at [149, 292] on html "Toggle navigation Home Bank Account List Load By Website Group [OXPLAY] ZEUS138…" at bounding box center [272, 146] width 544 height 292
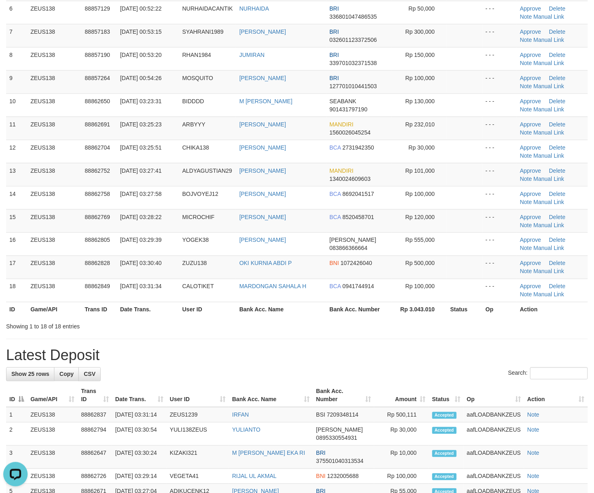
drag, startPoint x: 429, startPoint y: 367, endPoint x: 480, endPoint y: 358, distance: 51.6
click at [444, 363] on div "**********" at bounding box center [297, 353] width 594 height 1097
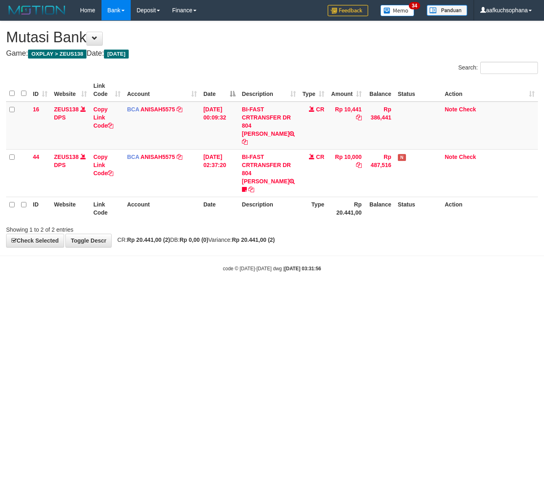
drag, startPoint x: 62, startPoint y: 349, endPoint x: 1, endPoint y: 336, distance: 62.7
click at [53, 292] on html "Toggle navigation Home Bank Account List Load By Website Group [OXPLAY] ZEUS138…" at bounding box center [272, 146] width 544 height 292
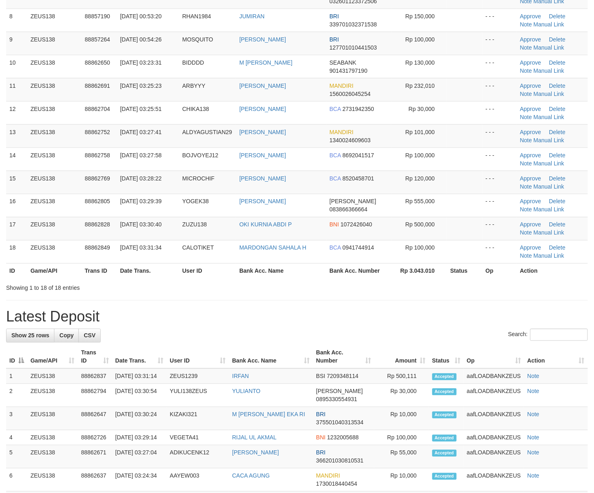
scroll to position [216, 0]
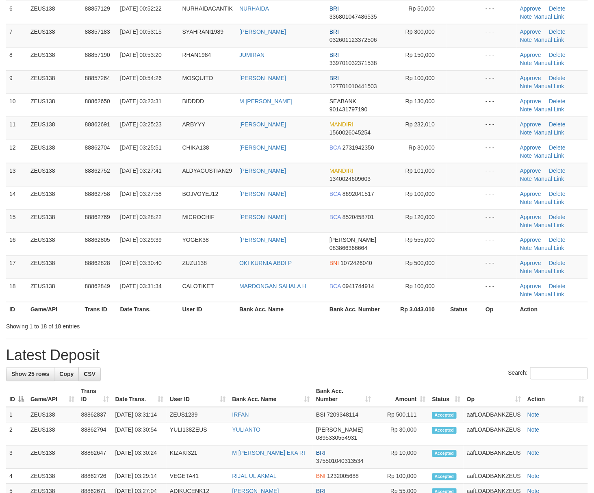
drag, startPoint x: 350, startPoint y: 325, endPoint x: 387, endPoint y: 331, distance: 36.9
click at [367, 327] on div "**********" at bounding box center [297, 353] width 594 height 1097
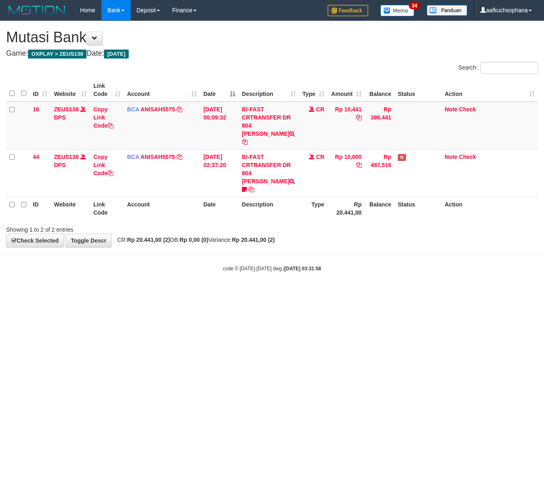
drag, startPoint x: 126, startPoint y: 353, endPoint x: 95, endPoint y: 344, distance: 32.4
click at [124, 292] on html "Toggle navigation Home Bank Account List Load By Website Group [OXPLAY] ZEUS138…" at bounding box center [272, 146] width 544 height 292
drag, startPoint x: 122, startPoint y: 358, endPoint x: 4, endPoint y: 315, distance: 125.3
click at [99, 292] on html "Toggle navigation Home Bank Account List Load By Website Group [OXPLAY] ZEUS138…" at bounding box center [272, 146] width 544 height 292
drag, startPoint x: 275, startPoint y: 288, endPoint x: 270, endPoint y: 287, distance: 4.6
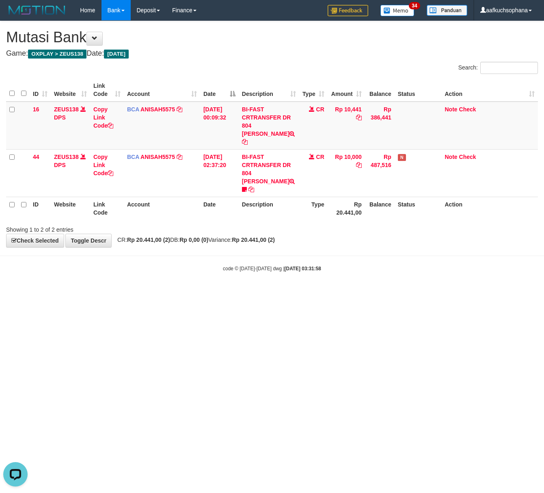
click at [274, 288] on html "Toggle navigation Home Bank Account List Load By Website Group [OXPLAY] ZEUS138…" at bounding box center [272, 146] width 544 height 292
click at [268, 287] on html "Toggle navigation Home Bank Account List Load By Website Group [OXPLAY] ZEUS138…" at bounding box center [272, 146] width 544 height 292
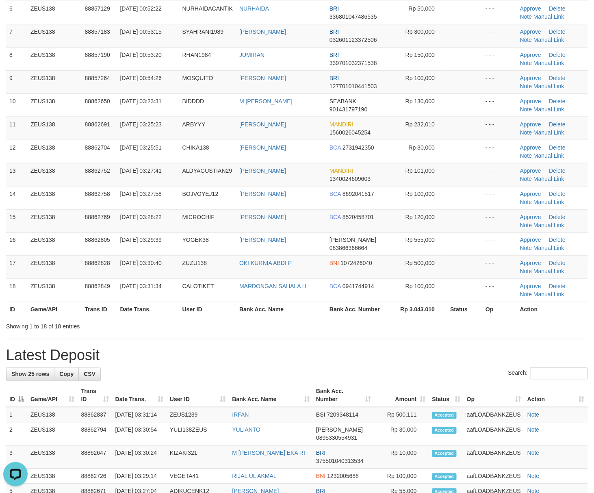
drag, startPoint x: 382, startPoint y: 360, endPoint x: 602, endPoint y: 349, distance: 220.0
click at [382, 360] on h1 "Latest Deposit" at bounding box center [297, 355] width 582 height 16
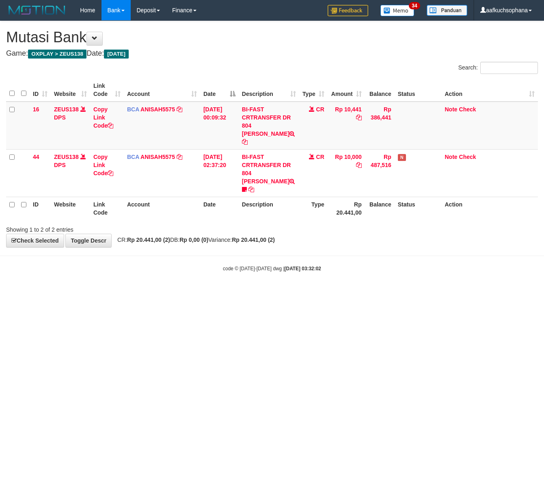
click at [206, 292] on html "Toggle navigation Home Bank Account List Load By Website Group [OXPLAY] ZEUS138…" at bounding box center [272, 146] width 544 height 292
click at [223, 292] on html "Toggle navigation Home Bank Account List Load By Website Group [OXPLAY] ZEUS138…" at bounding box center [272, 146] width 544 height 292
click at [213, 292] on html "Toggle navigation Home Bank Account List Load By Website Group [OXPLAY] ZEUS138…" at bounding box center [272, 146] width 544 height 292
drag, startPoint x: 227, startPoint y: 312, endPoint x: 226, endPoint y: 299, distance: 13.1
click at [228, 292] on html "Toggle navigation Home Bank Account List Load By Website Group [OXPLAY] ZEUS138…" at bounding box center [272, 146] width 544 height 292
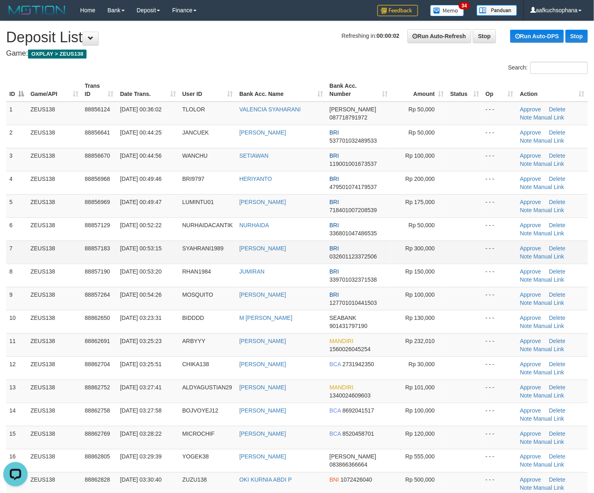
drag, startPoint x: 450, startPoint y: 271, endPoint x: 559, endPoint y: 260, distance: 109.4
click at [459, 269] on td at bounding box center [464, 275] width 35 height 23
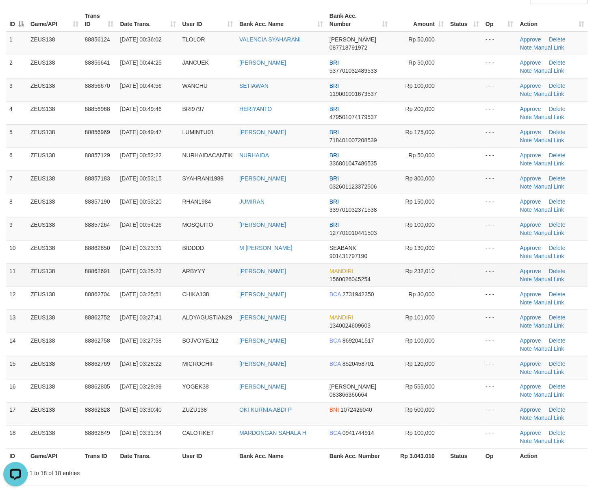
scroll to position [108, 0]
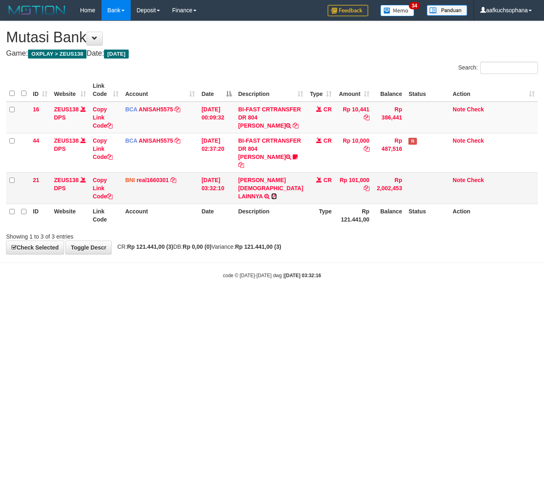
click at [276, 198] on icon at bounding box center [274, 196] width 6 height 6
click at [364, 191] on icon at bounding box center [367, 188] width 6 height 6
drag, startPoint x: 298, startPoint y: 379, endPoint x: 0, endPoint y: 295, distance: 308.9
click at [281, 299] on html "Toggle navigation Home Bank Account List Load By Website Group [OXPLAY] ZEUS138…" at bounding box center [272, 149] width 544 height 299
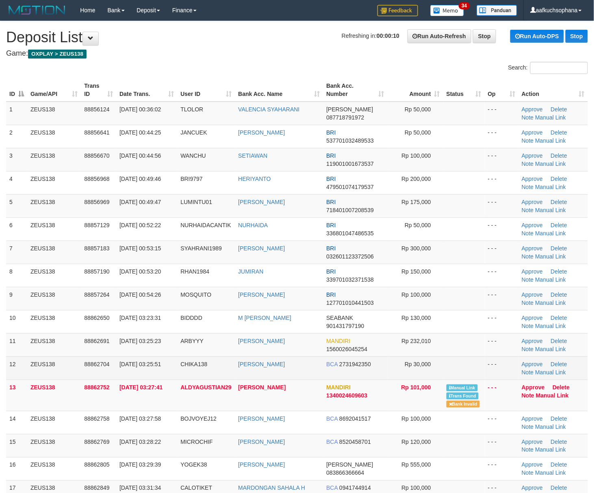
drag, startPoint x: 364, startPoint y: 325, endPoint x: 554, endPoint y: 357, distance: 192.8
click at [374, 323] on td "SEABANK 901431797190" at bounding box center [355, 321] width 64 height 23
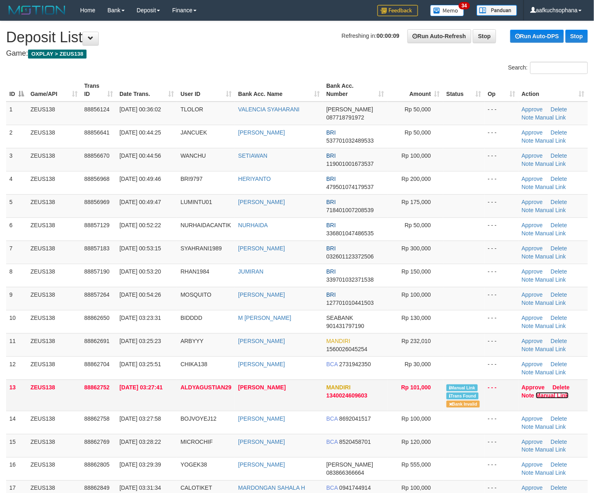
click at [546, 396] on link "Manual Link" at bounding box center [552, 395] width 33 height 6
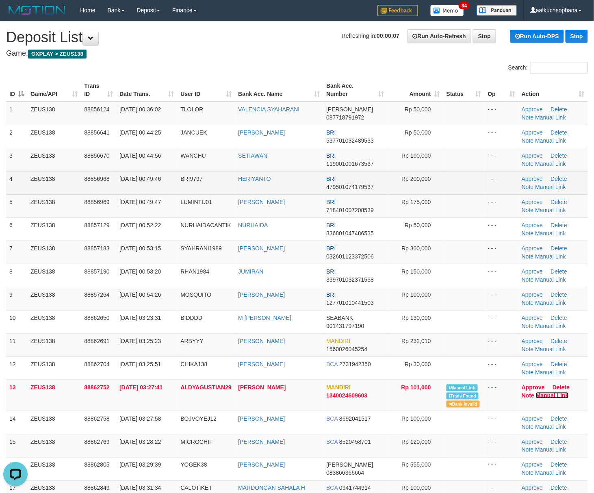
click at [536, 392] on link "Manual Link" at bounding box center [552, 395] width 33 height 6
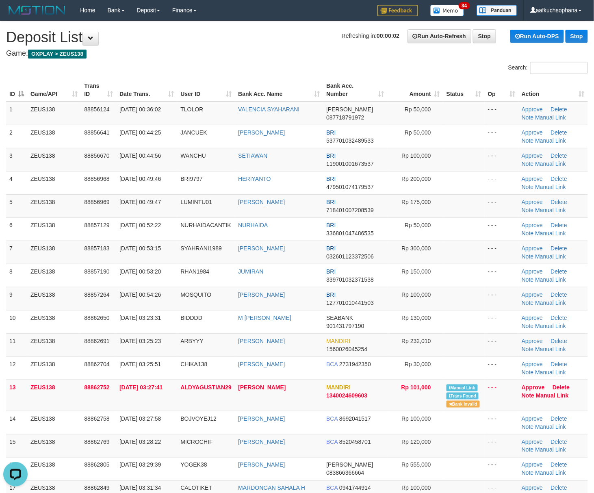
drag, startPoint x: 474, startPoint y: 267, endPoint x: 600, endPoint y: 303, distance: 131.8
click at [478, 271] on td at bounding box center [463, 275] width 41 height 23
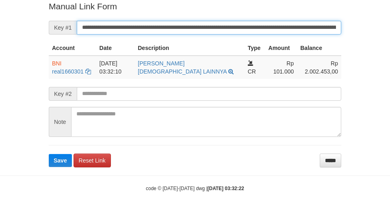
click at [49, 154] on button "Save" at bounding box center [60, 160] width 23 height 13
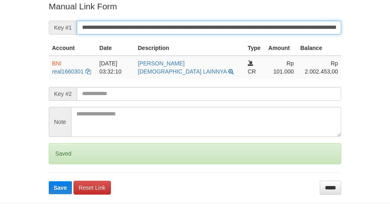
click at [49, 181] on button "Save" at bounding box center [60, 187] width 23 height 13
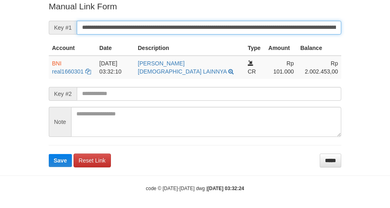
click at [49, 154] on button "Save" at bounding box center [60, 160] width 23 height 13
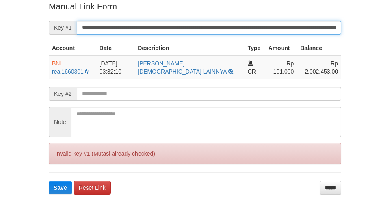
click at [259, 26] on input "**********" at bounding box center [209, 28] width 264 height 14
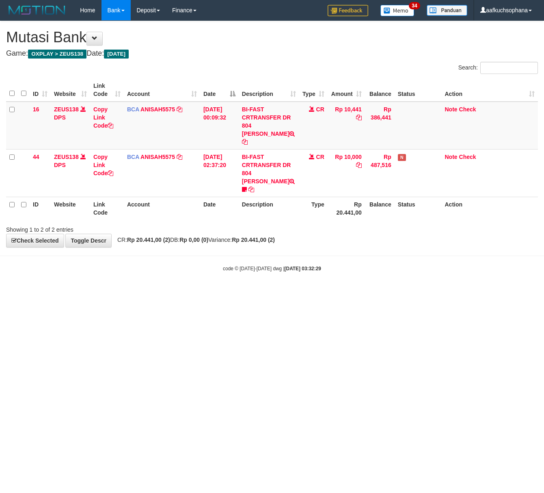
drag, startPoint x: 180, startPoint y: 354, endPoint x: 15, endPoint y: 351, distance: 164.9
click at [156, 292] on html "Toggle navigation Home Bank Account List Load By Website Group [OXPLAY] ZEUS138…" at bounding box center [272, 146] width 544 height 292
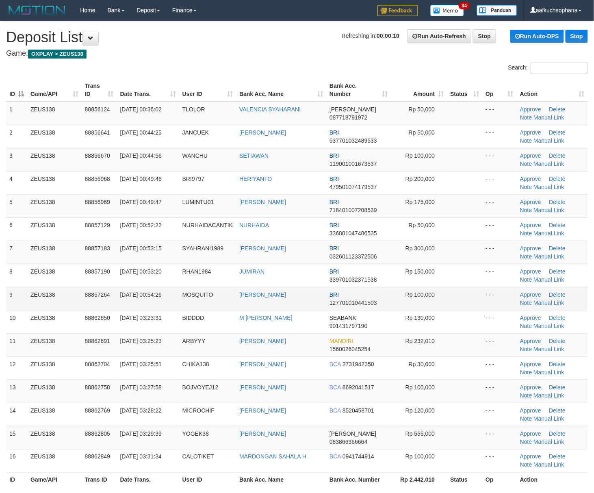
click at [474, 289] on td at bounding box center [464, 298] width 35 height 23
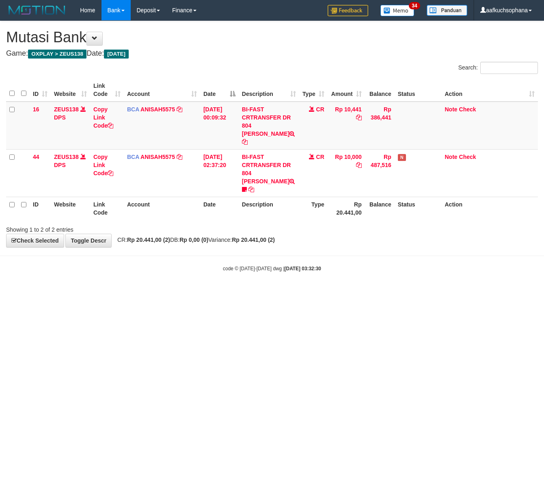
drag, startPoint x: 165, startPoint y: 326, endPoint x: 1, endPoint y: 323, distance: 163.7
click at [145, 292] on html "Toggle navigation Home Bank Account List Load By Website Group [OXPLAY] ZEUS138…" at bounding box center [272, 146] width 544 height 292
drag, startPoint x: 169, startPoint y: 353, endPoint x: 135, endPoint y: 351, distance: 33.7
click at [159, 292] on html "Toggle navigation Home Bank Account List Load By Website Group [OXPLAY] ZEUS138…" at bounding box center [272, 146] width 544 height 292
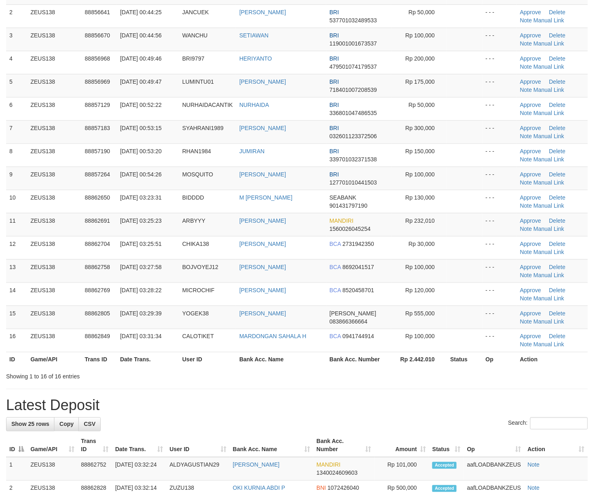
drag, startPoint x: 435, startPoint y: 382, endPoint x: 600, endPoint y: 379, distance: 164.1
click at [465, 385] on div "**********" at bounding box center [297, 426] width 594 height 1051
click at [482, 405] on h1 "Latest Deposit" at bounding box center [297, 405] width 582 height 16
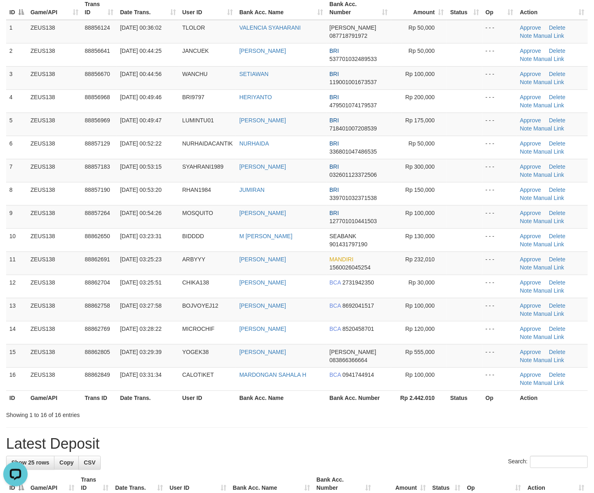
drag, startPoint x: 417, startPoint y: 409, endPoint x: 456, endPoint y: 404, distance: 39.3
click at [423, 408] on div "ID Game/API Trans ID Date Trans. User ID Bank Acc. Name Bank Acc. Number Amount…" at bounding box center [297, 200] width 594 height 413
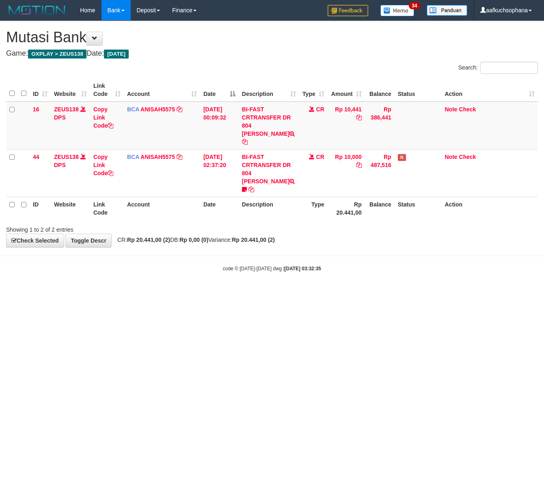
click at [187, 292] on html "Toggle navigation Home Bank Account List Load By Website Group [OXPLAY] ZEUS138…" at bounding box center [272, 146] width 544 height 292
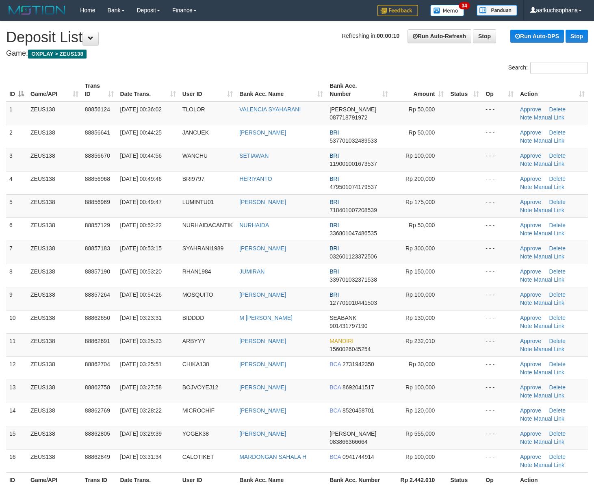
scroll to position [120, 0]
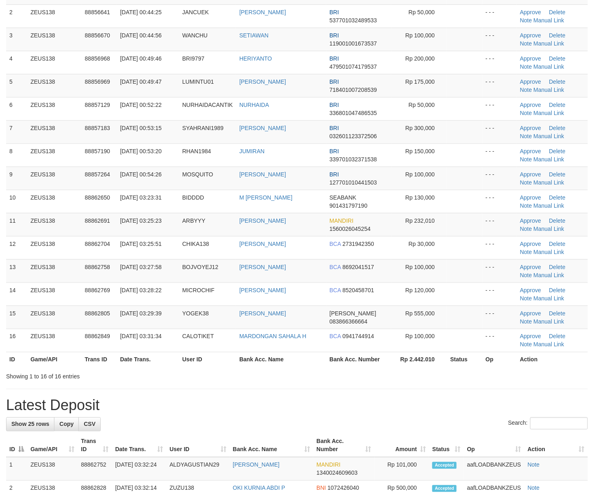
drag, startPoint x: 458, startPoint y: 397, endPoint x: 556, endPoint y: 379, distance: 99.1
click at [478, 389] on div "**********" at bounding box center [297, 426] width 594 height 1051
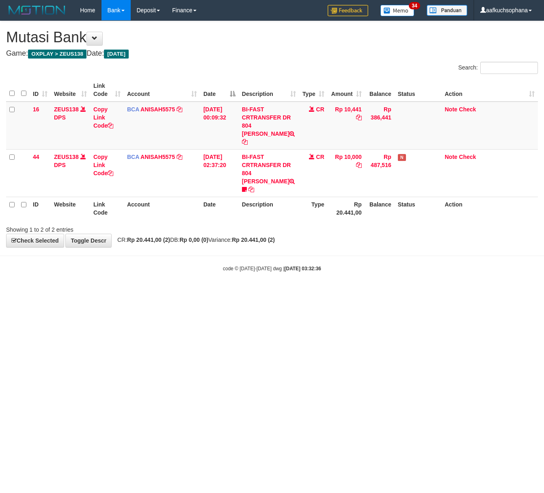
drag, startPoint x: 203, startPoint y: 350, endPoint x: 4, endPoint y: 316, distance: 202.3
click at [197, 292] on html "Toggle navigation Home Bank Account List Load By Website Group [OXPLAY] ZEUS138…" at bounding box center [272, 146] width 544 height 292
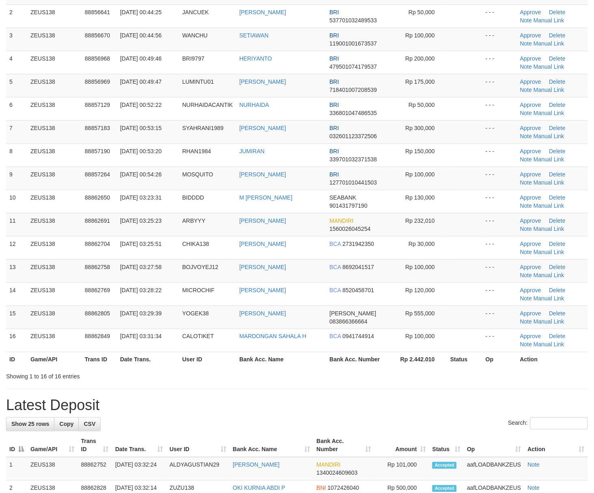
drag, startPoint x: 486, startPoint y: 378, endPoint x: 491, endPoint y: 376, distance: 5.7
click at [490, 376] on div "Showing 1 to 16 of 16 entries" at bounding box center [297, 374] width 594 height 11
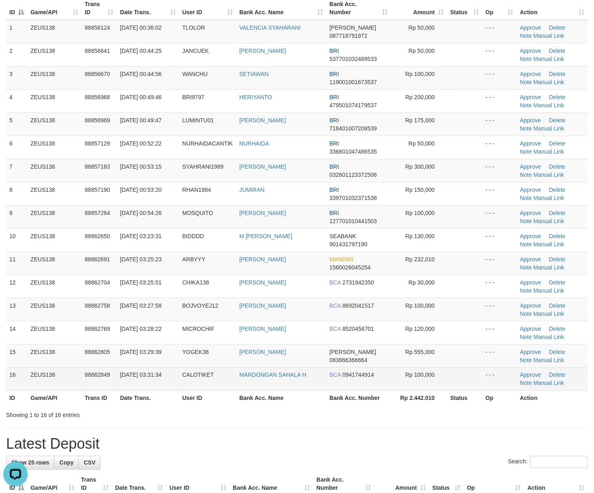
click at [475, 381] on td at bounding box center [464, 378] width 35 height 23
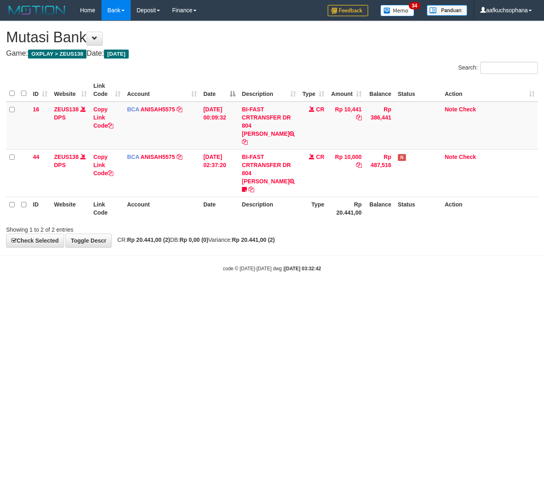
drag, startPoint x: 119, startPoint y: 302, endPoint x: 180, endPoint y: 299, distance: 61.8
click at [121, 292] on html "Toggle navigation Home Bank Account List Load By Website Group [OXPLAY] ZEUS138…" at bounding box center [272, 146] width 544 height 292
click at [238, 292] on html "Toggle navigation Home Bank Account List Load By Website Group [OXPLAY] ZEUS138…" at bounding box center [272, 146] width 544 height 292
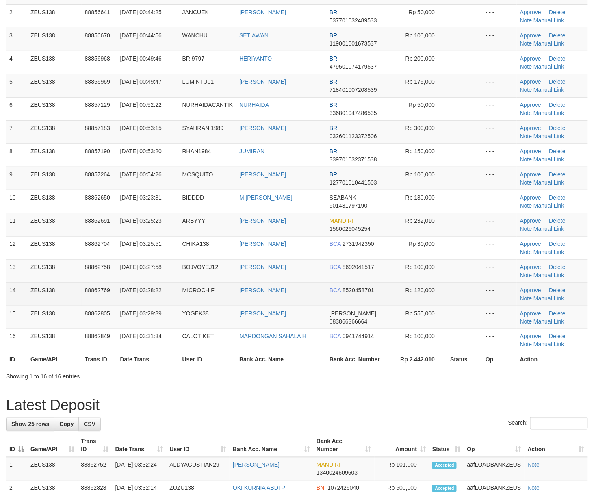
drag, startPoint x: 482, startPoint y: 284, endPoint x: 578, endPoint y: 291, distance: 97.0
click at [486, 284] on td "- - -" at bounding box center [499, 293] width 35 height 23
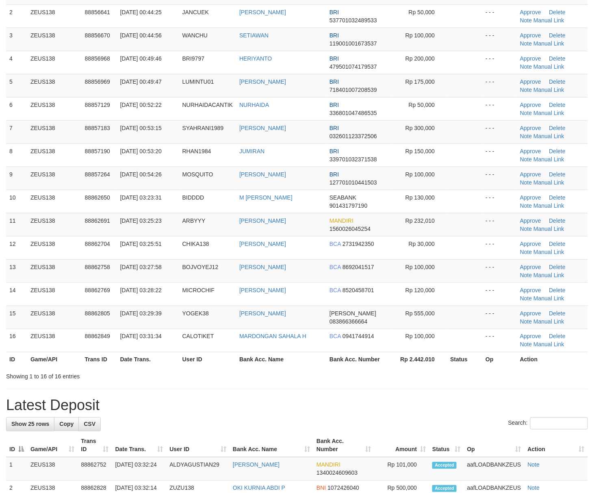
scroll to position [82, 0]
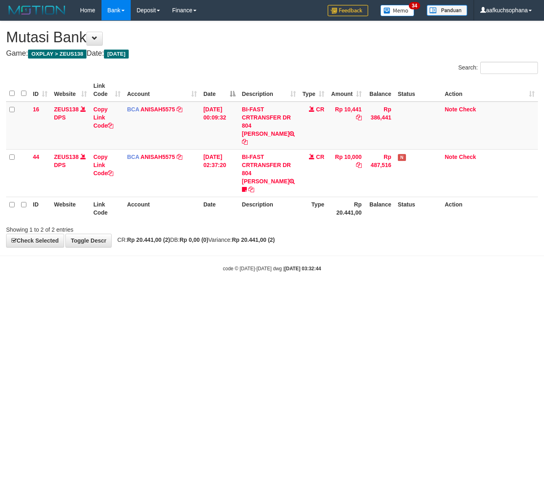
click at [182, 292] on html "Toggle navigation Home Bank Account List Load By Website Group [OXPLAY] ZEUS138…" at bounding box center [272, 146] width 544 height 292
drag, startPoint x: 175, startPoint y: 304, endPoint x: 0, endPoint y: 309, distance: 174.3
click at [172, 292] on html "Toggle navigation Home Bank Account List Load By Website Group [OXPLAY] ZEUS138…" at bounding box center [272, 146] width 544 height 292
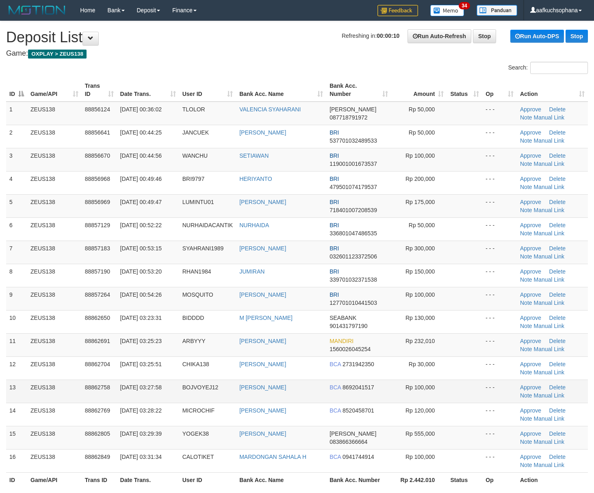
scroll to position [120, 0]
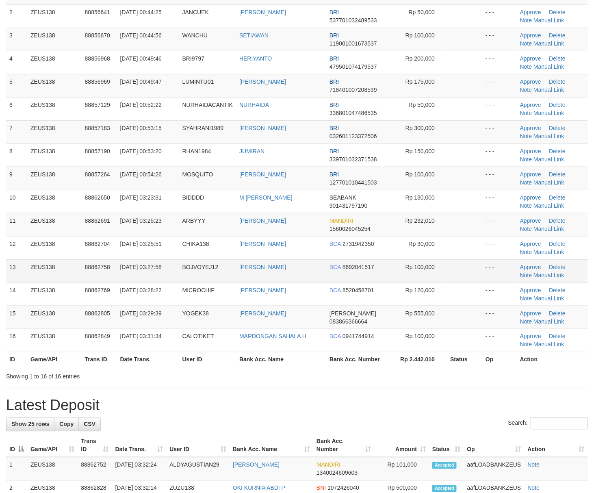
drag, startPoint x: 463, startPoint y: 276, endPoint x: 564, endPoint y: 281, distance: 100.4
click at [474, 277] on td at bounding box center [464, 270] width 35 height 23
drag, startPoint x: 456, startPoint y: 351, endPoint x: 600, endPoint y: 330, distance: 145.3
click at [465, 348] on td at bounding box center [464, 340] width 35 height 23
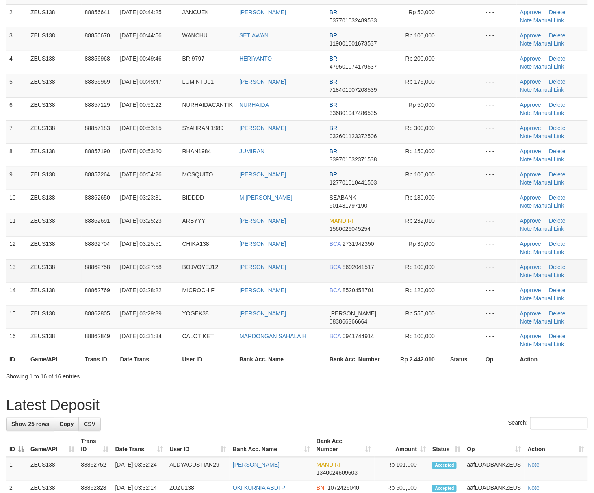
click at [463, 270] on td at bounding box center [464, 270] width 35 height 23
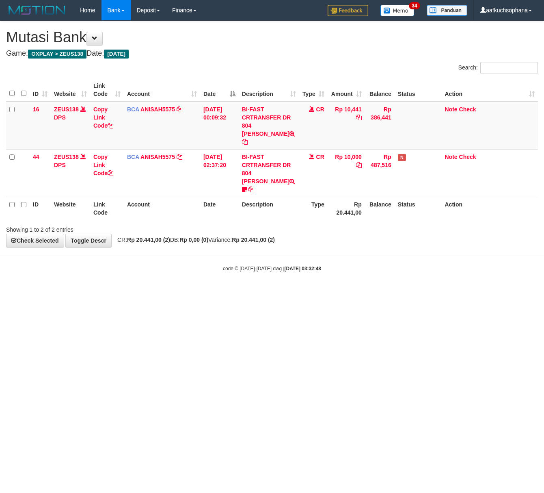
click at [169, 292] on html "Toggle navigation Home Bank Account List Load By Website Group [OXPLAY] ZEUS138…" at bounding box center [272, 146] width 544 height 292
click at [152, 292] on html "Toggle navigation Home Bank Account List Load By Website Group [OXPLAY] ZEUS138…" at bounding box center [272, 146] width 544 height 292
drag, startPoint x: 233, startPoint y: 309, endPoint x: 1, endPoint y: 303, distance: 232.4
click at [232, 292] on html "Toggle navigation Home Bank Account List Load By Website Group [OXPLAY] ZEUS138…" at bounding box center [272, 146] width 544 height 292
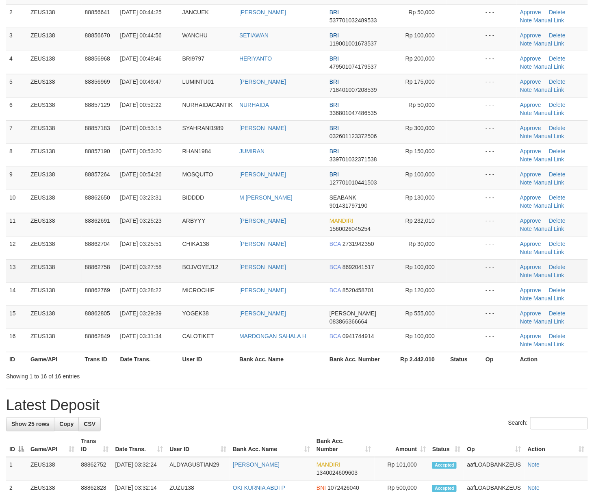
scroll to position [82, 0]
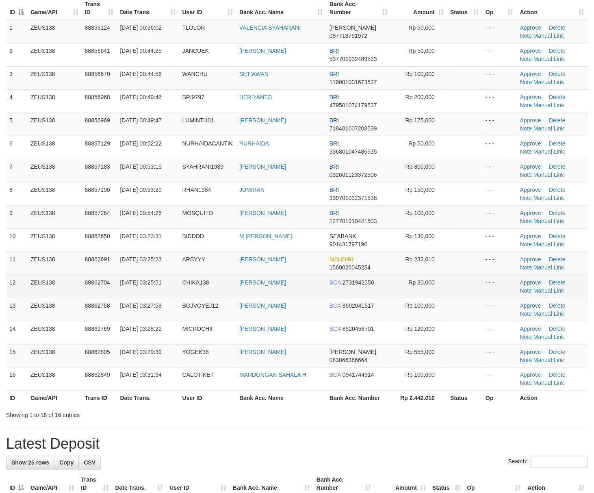
drag, startPoint x: 460, startPoint y: 291, endPoint x: 480, endPoint y: 296, distance: 20.1
click at [463, 292] on td at bounding box center [464, 286] width 35 height 23
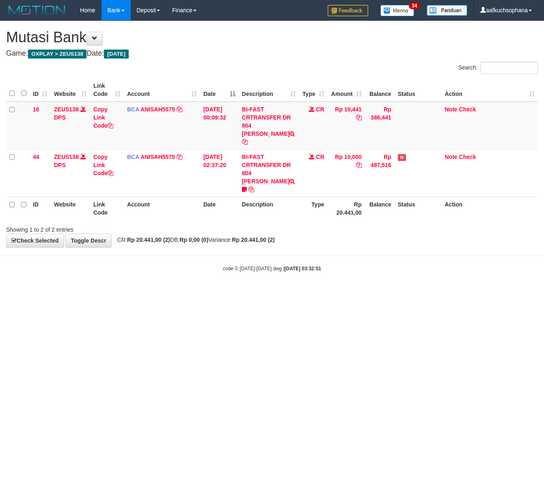
click at [234, 292] on html "Toggle navigation Home Bank Account List Load By Website Group [OXPLAY] ZEUS138…" at bounding box center [272, 146] width 544 height 292
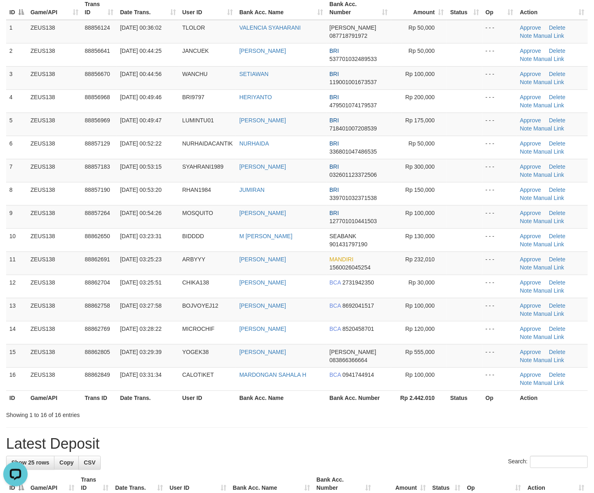
click at [416, 397] on th "Rp 2.442.010" at bounding box center [419, 397] width 56 height 15
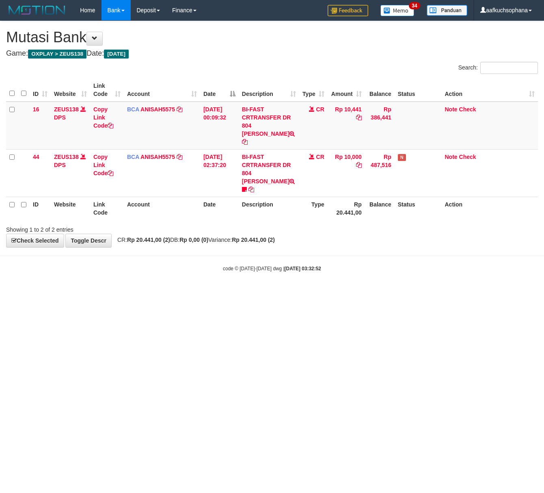
drag, startPoint x: 160, startPoint y: 325, endPoint x: 2, endPoint y: 337, distance: 158.5
click at [158, 292] on html "Toggle navigation Home Bank Account List Load By Website Group [OXPLAY] ZEUS138…" at bounding box center [272, 146] width 544 height 292
click at [178, 292] on html "Toggle navigation Home Bank Account List Load By Website Group [OXPLAY] ZEUS138…" at bounding box center [272, 146] width 544 height 292
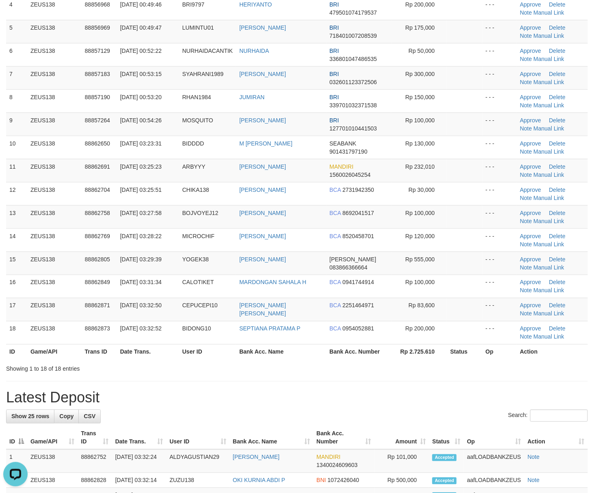
click at [496, 379] on div "**********" at bounding box center [297, 395] width 594 height 1097
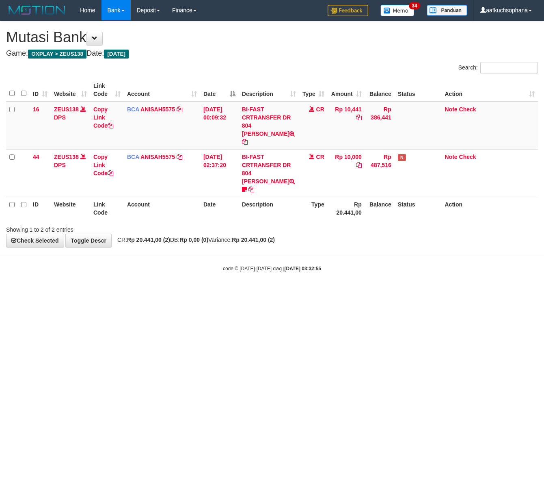
drag, startPoint x: 206, startPoint y: 320, endPoint x: 115, endPoint y: 319, distance: 91.8
click at [206, 292] on html "Toggle navigation Home Bank Account List Load By Website Group [OXPLAY] ZEUS138…" at bounding box center [272, 146] width 544 height 292
drag, startPoint x: 273, startPoint y: 324, endPoint x: 288, endPoint y: 316, distance: 17.3
click at [275, 292] on html "Toggle navigation Home Bank Account List Load By Website Group [OXPLAY] ZEUS138…" at bounding box center [272, 146] width 544 height 292
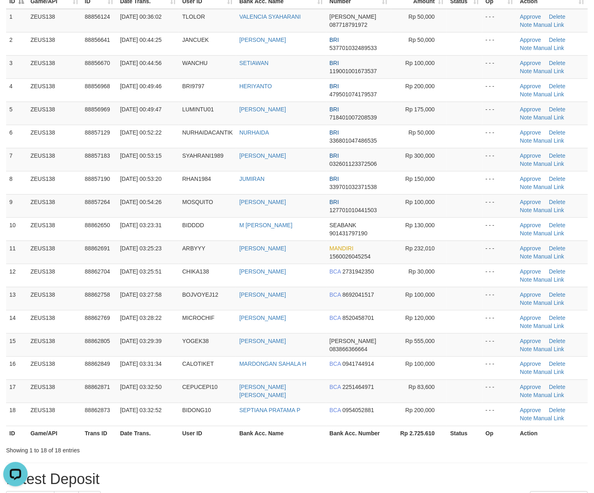
scroll to position [66, 0]
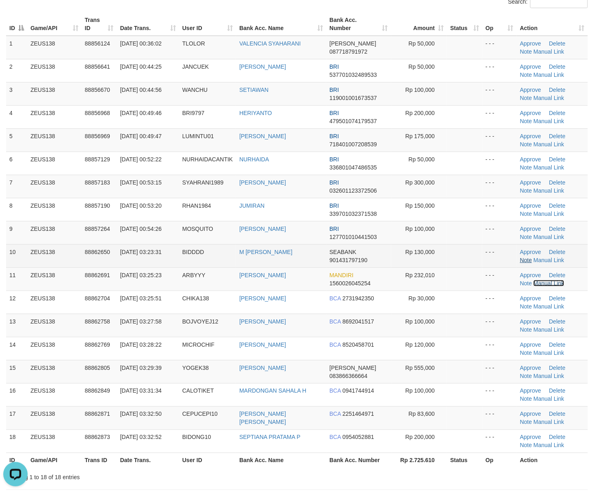
drag, startPoint x: 541, startPoint y: 284, endPoint x: 524, endPoint y: 261, distance: 28.9
click at [541, 283] on link "Manual Link" at bounding box center [548, 283] width 31 height 6
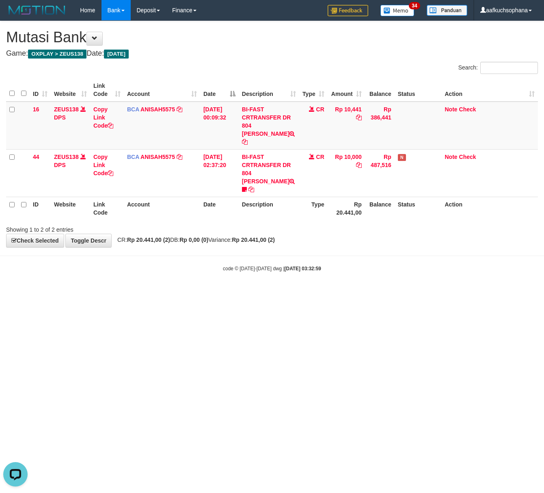
click at [202, 292] on html "Toggle navigation Home Bank Account List Load By Website Group [OXPLAY] ZEUS138…" at bounding box center [272, 146] width 544 height 292
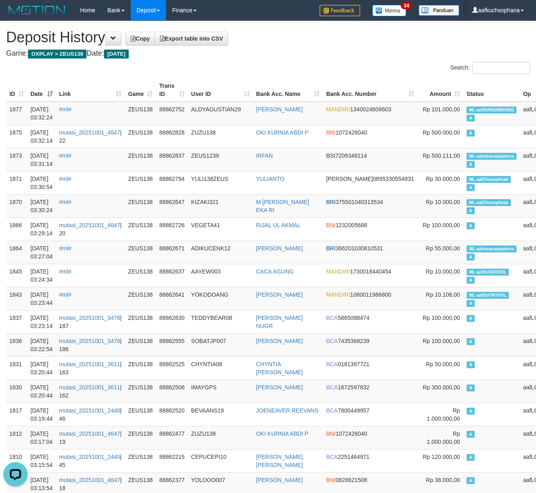
drag, startPoint x: 297, startPoint y: 55, endPoint x: 292, endPoint y: 54, distance: 5.0
click at [297, 54] on h4 "Game: OXPLAY > ZEUS138 Date: [DATE]" at bounding box center [268, 54] width 524 height 8
